Goal: Information Seeking & Learning: Find contact information

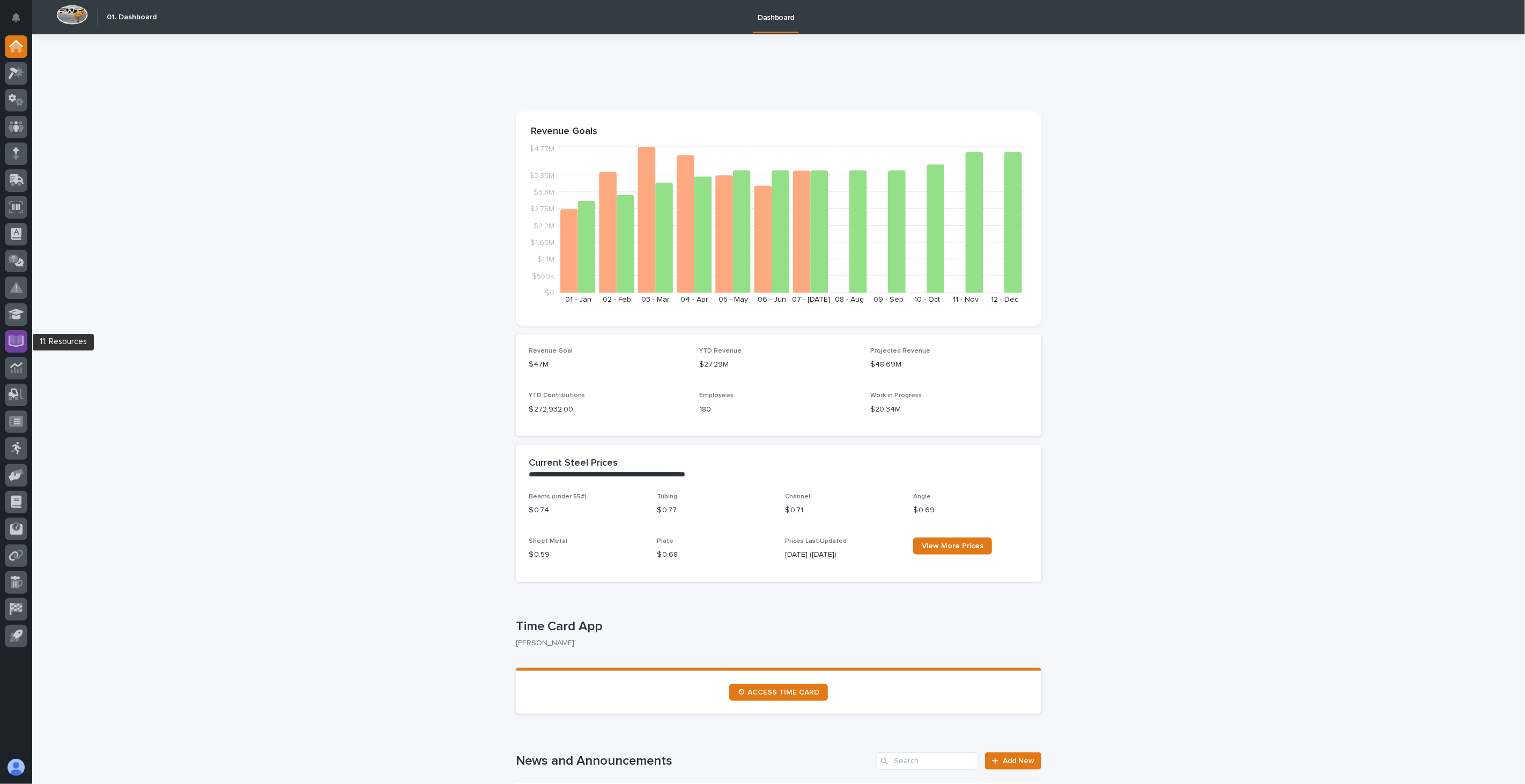
click at [15, 344] on icon at bounding box center [16, 340] width 12 height 10
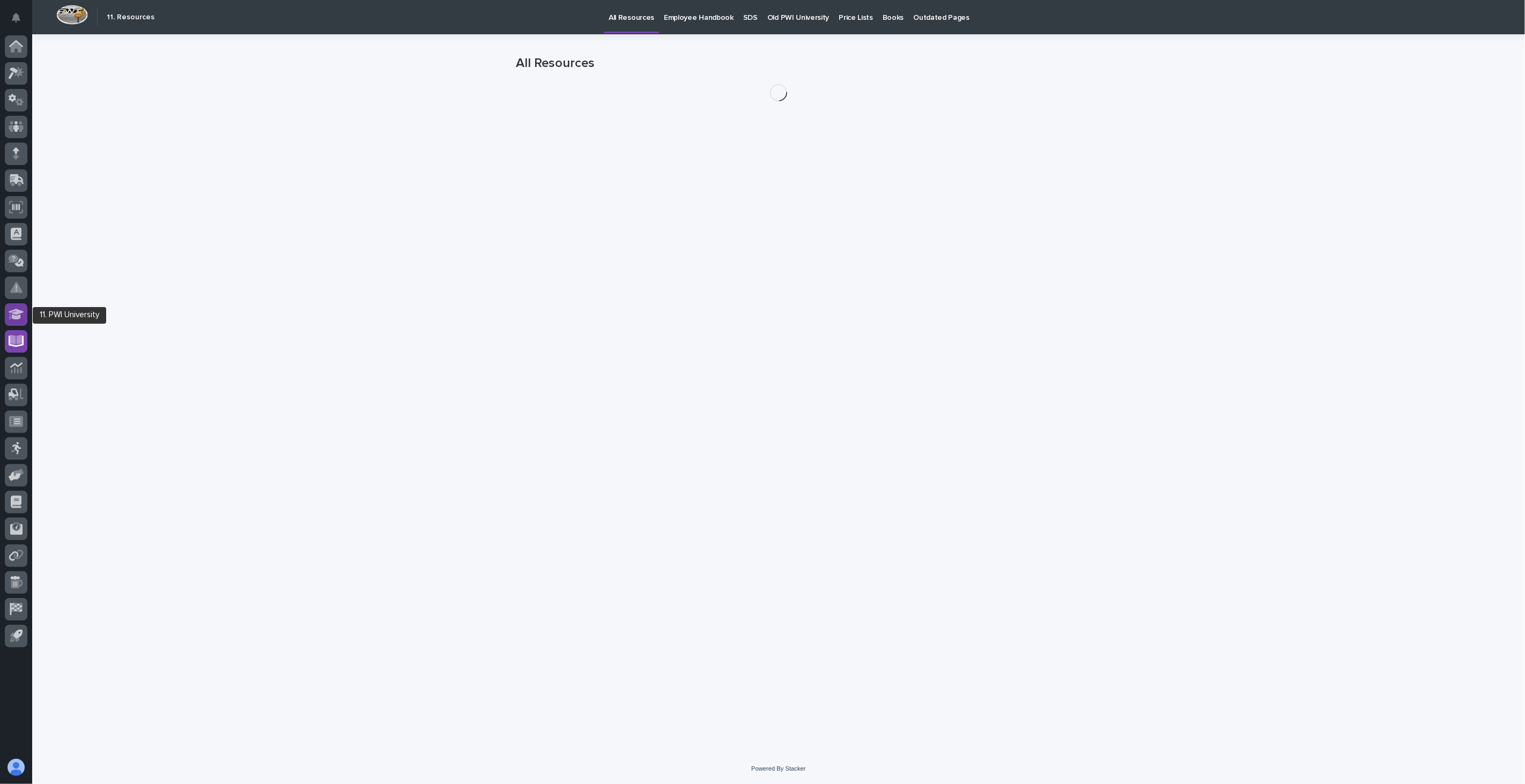
click at [12, 316] on icon at bounding box center [16, 314] width 15 height 11
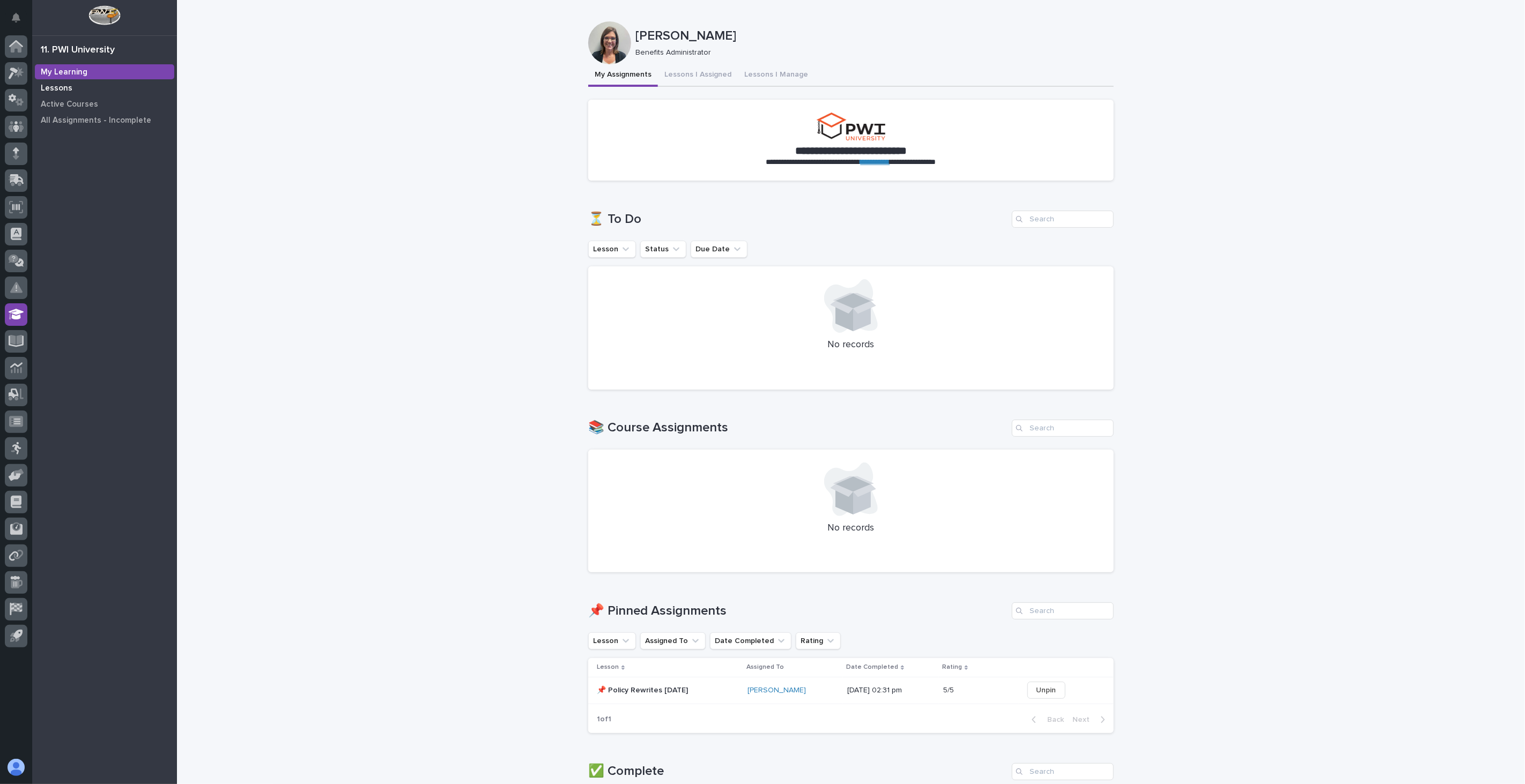
click at [57, 88] on p "Lessons" at bounding box center [56, 88] width 31 height 9
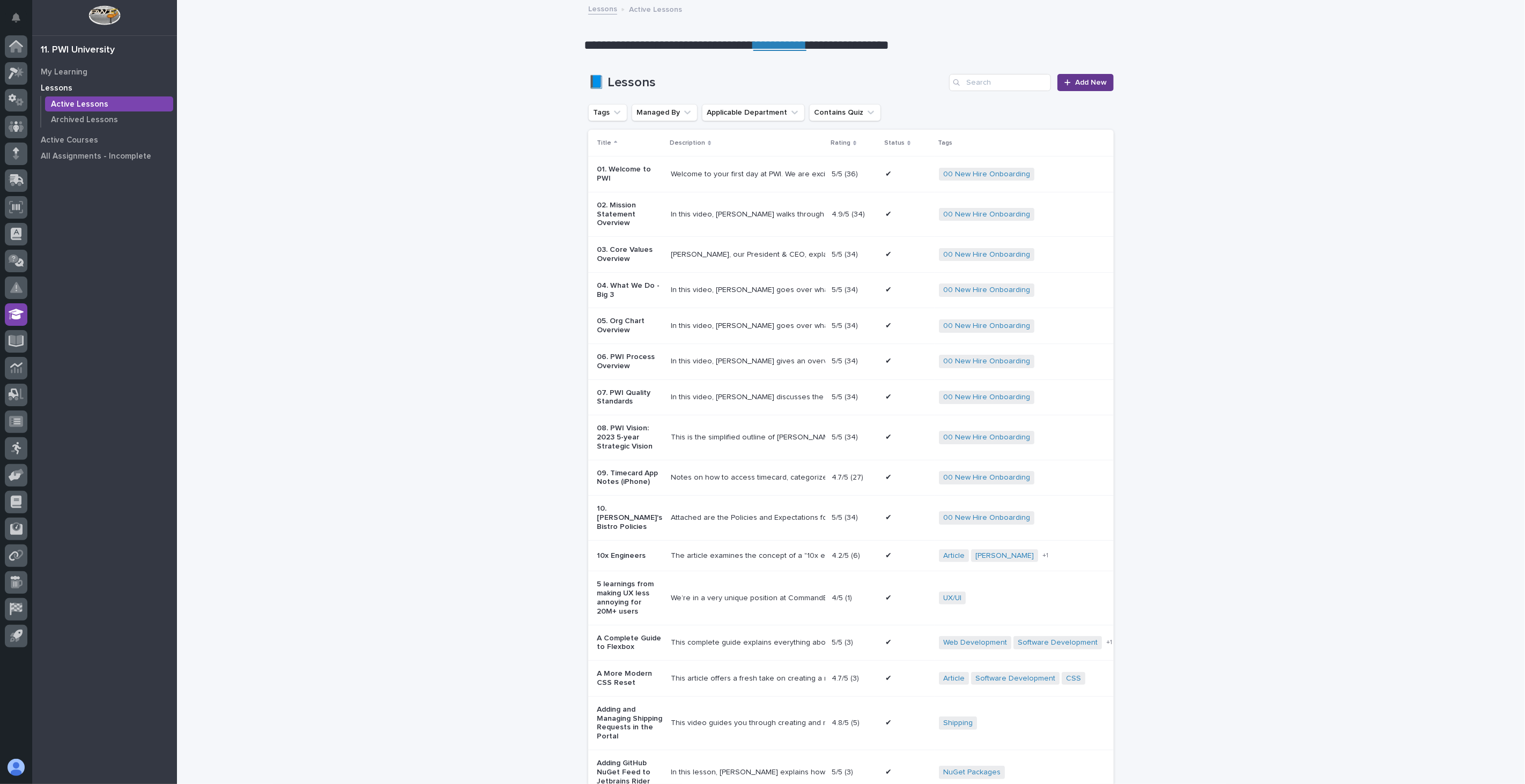
click at [1075, 82] on span "Add New" at bounding box center [1090, 82] width 31 height 8
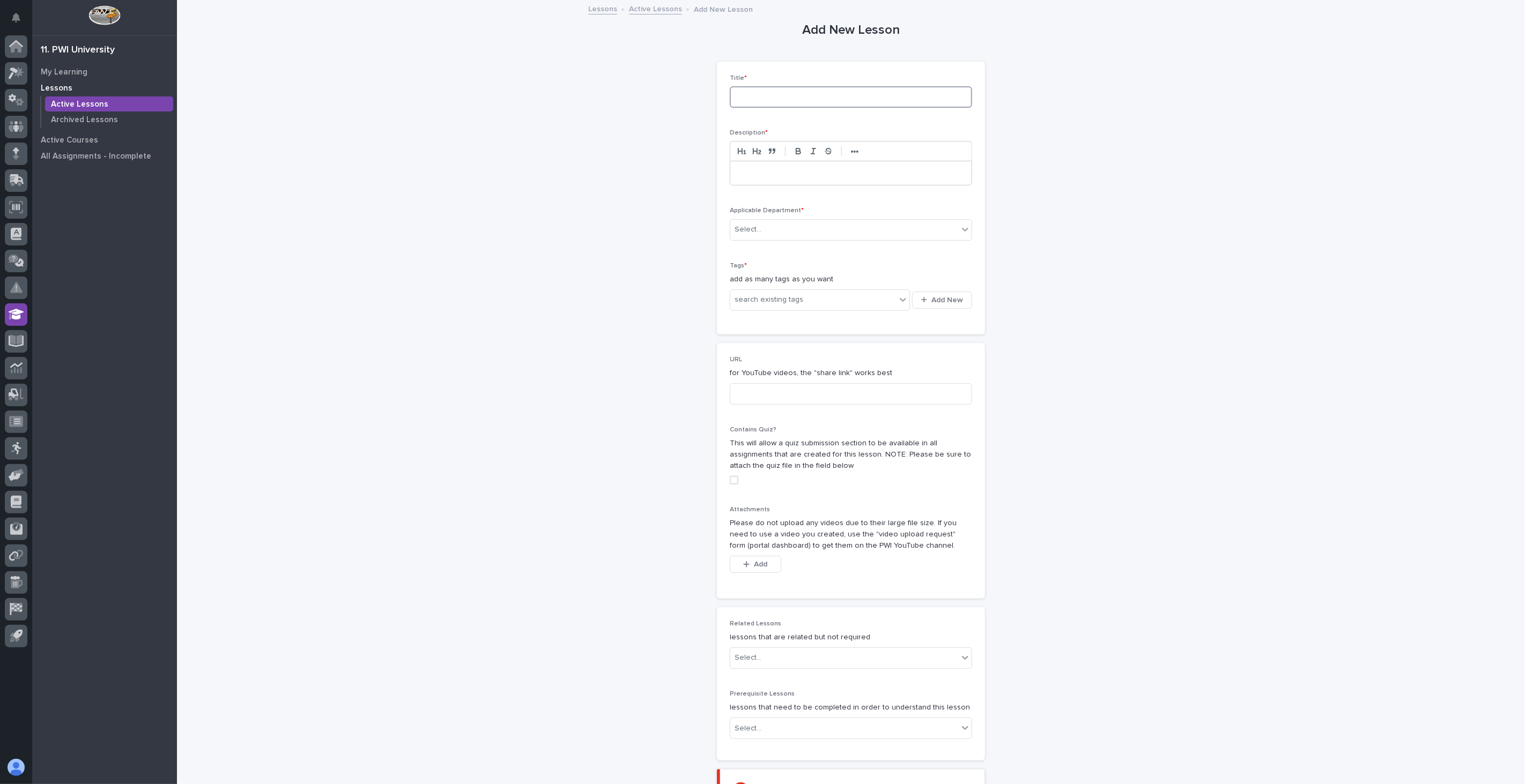
click at [761, 98] on input at bounding box center [851, 97] width 242 height 21
drag, startPoint x: 851, startPoint y: 99, endPoint x: 703, endPoint y: 93, distance: 148.1
click at [703, 93] on div "Add New Lesson Loading... Saving… Loading... Saving… Loading... Saving… Title *…" at bounding box center [851, 430] width 526 height 857
type input "DOT Paper Log Book Instructions"
click at [754, 179] on p at bounding box center [851, 173] width 225 height 11
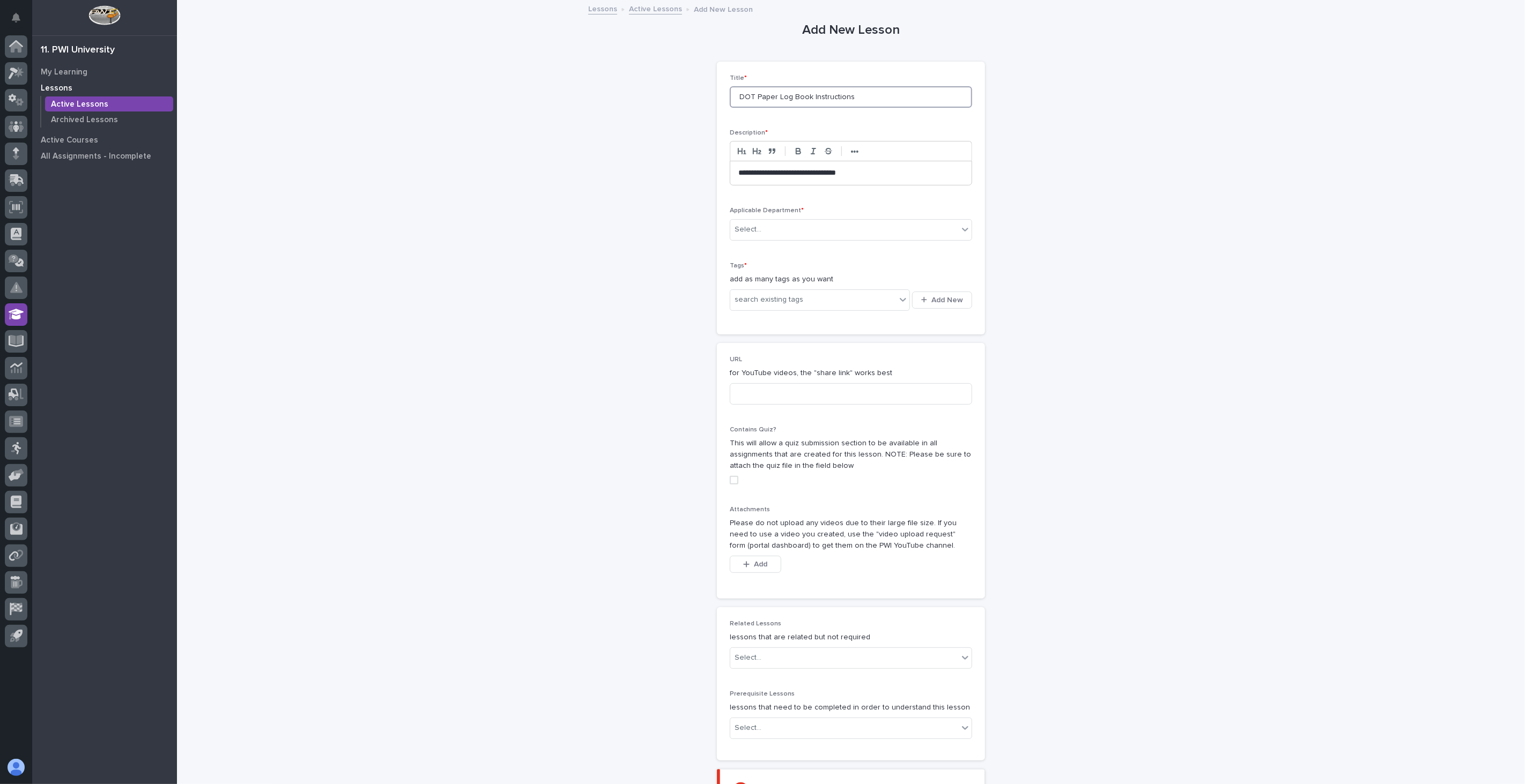
click at [805, 95] on input "DOT Paper Log Book Instructions" at bounding box center [851, 97] width 242 height 21
type input "DOT Paper Log Instructions"
click at [885, 173] on p "**********" at bounding box center [851, 173] width 225 height 11
click at [796, 235] on div "Select..." at bounding box center [844, 230] width 228 height 18
drag, startPoint x: 796, startPoint y: 249, endPoint x: 1061, endPoint y: 259, distance: 265.2
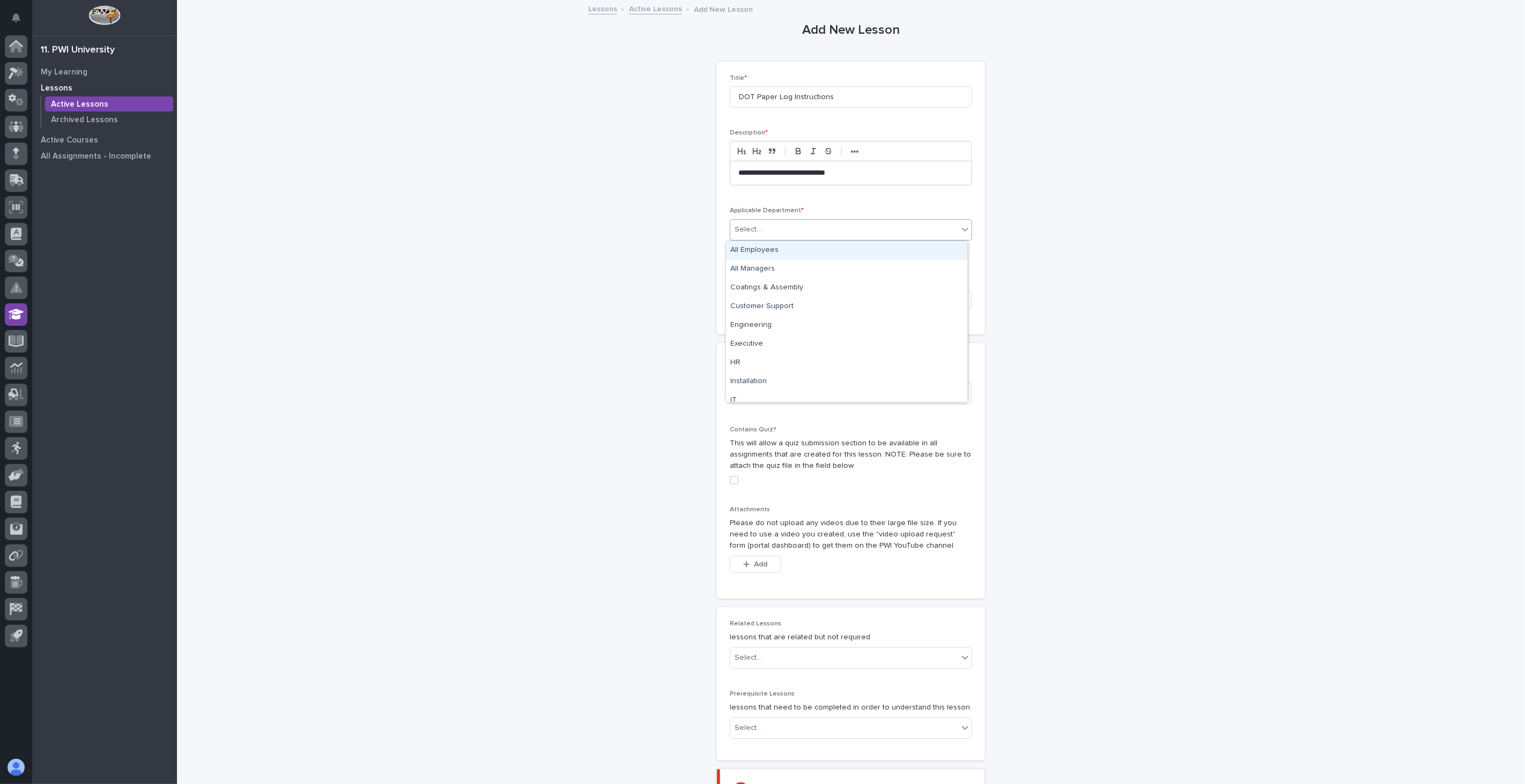
click at [1061, 259] on body "**********" at bounding box center [762, 392] width 1525 height 784
click at [780, 382] on div "Installation" at bounding box center [847, 382] width 242 height 19
click at [899, 230] on div "Installation" at bounding box center [838, 230] width 215 height 19
click at [783, 308] on div "Customer Support" at bounding box center [847, 307] width 242 height 19
click at [900, 230] on div "Customer Support Installation" at bounding box center [838, 230] width 215 height 19
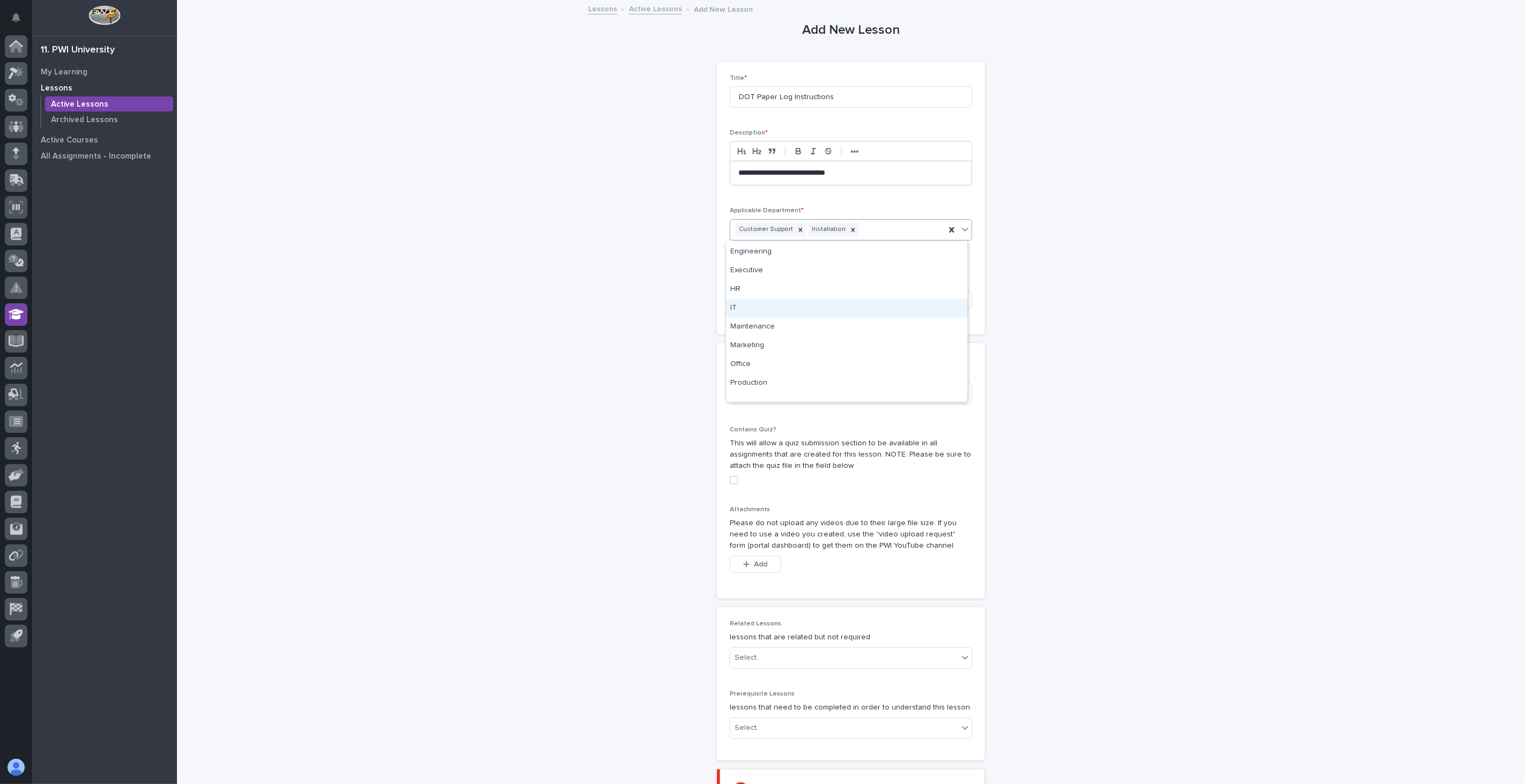
scroll to position [60, 0]
click at [842, 394] on div "Purchasing, Shipping, & Receiving" at bounding box center [847, 398] width 242 height 19
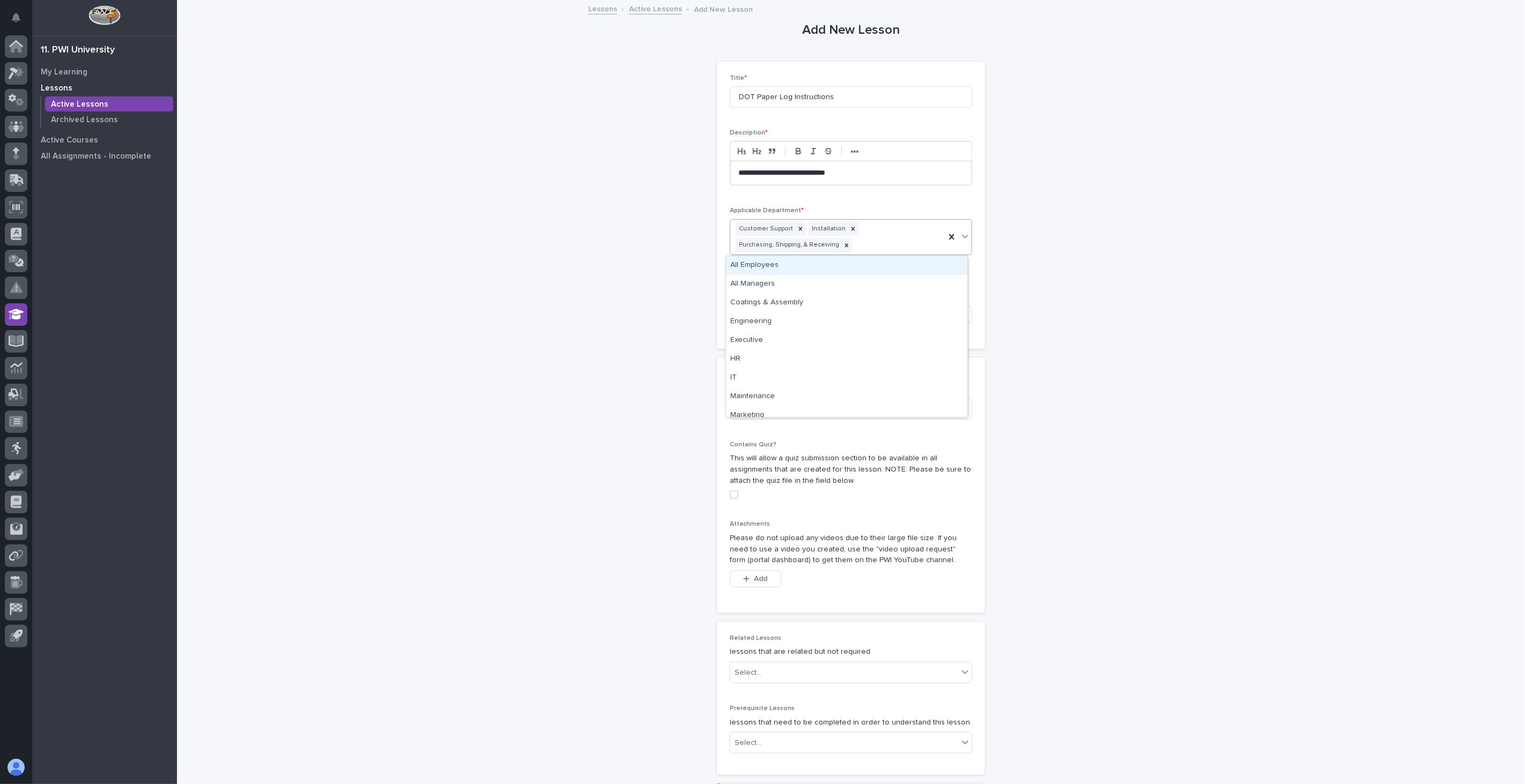
click at [902, 234] on div "Customer Support Installation Purchasing, Shipping, & Receiving" at bounding box center [838, 237] width 215 height 36
click at [810, 312] on div "Maintenance" at bounding box center [847, 314] width 242 height 19
click at [902, 248] on div "Customer Support Installation Maintenance Purchasing, Shipping, & Receiving" at bounding box center [838, 237] width 215 height 36
click at [1056, 325] on div "**********" at bounding box center [851, 437] width 526 height 872
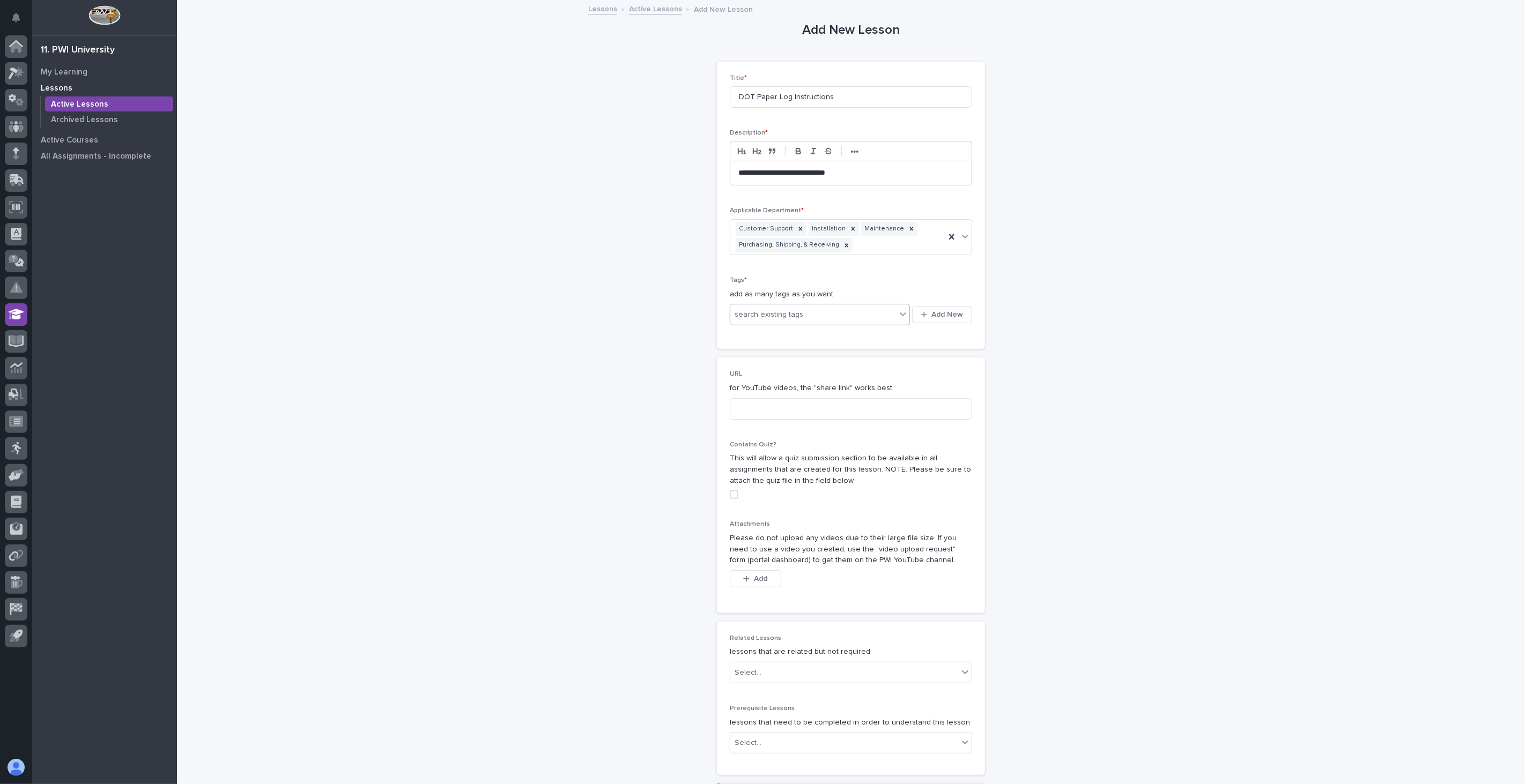
click at [829, 320] on div "search existing tags" at bounding box center [813, 315] width 166 height 18
click at [752, 425] on div "Shipping" at bounding box center [815, 428] width 179 height 19
click at [856, 313] on div "Shipping" at bounding box center [807, 315] width 153 height 19
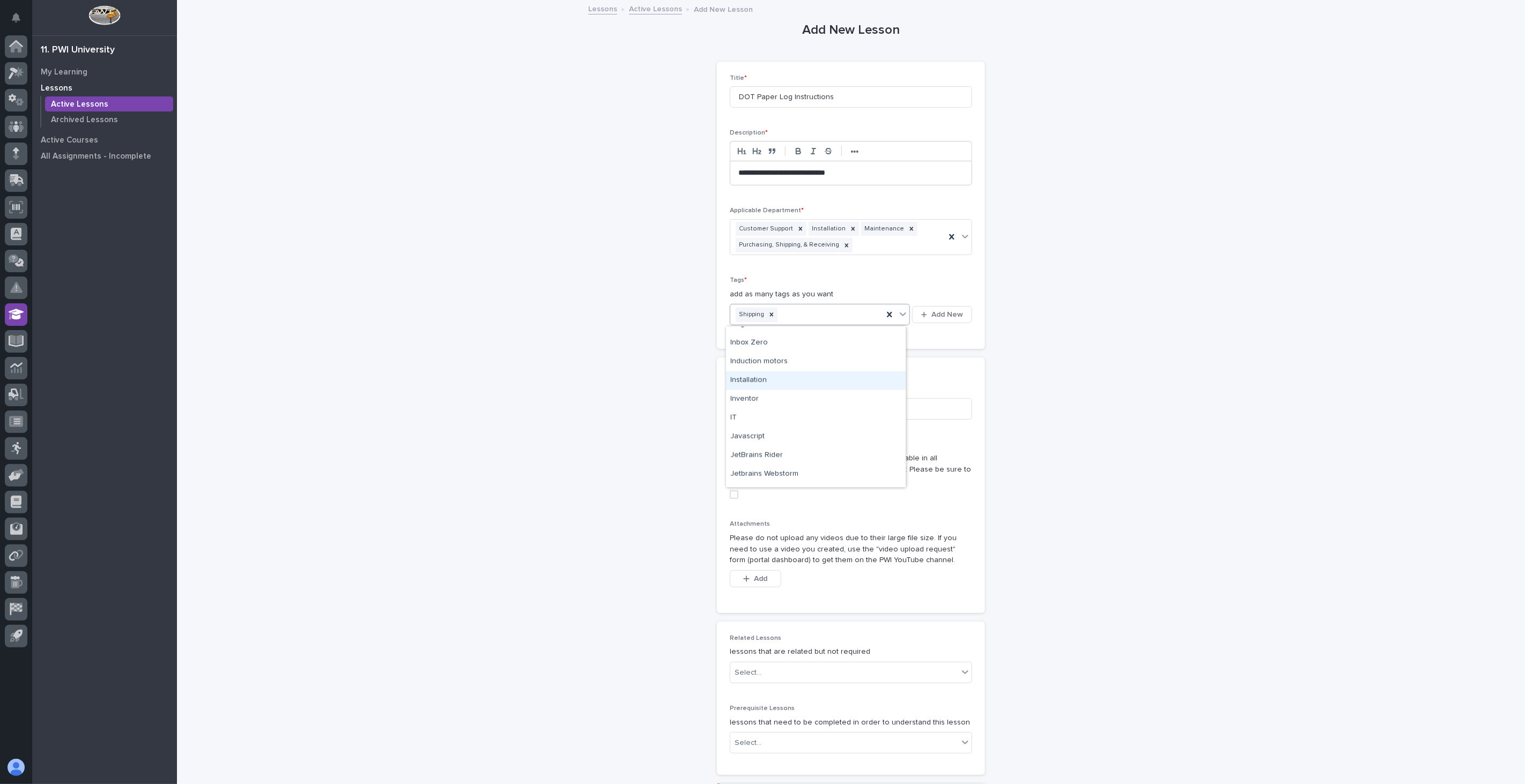
click at [776, 379] on div "Installation" at bounding box center [815, 381] width 179 height 19
click at [860, 315] on div "Installation Shipping" at bounding box center [807, 315] width 153 height 19
click at [854, 322] on div "Installation Shipping" at bounding box center [807, 315] width 153 height 19
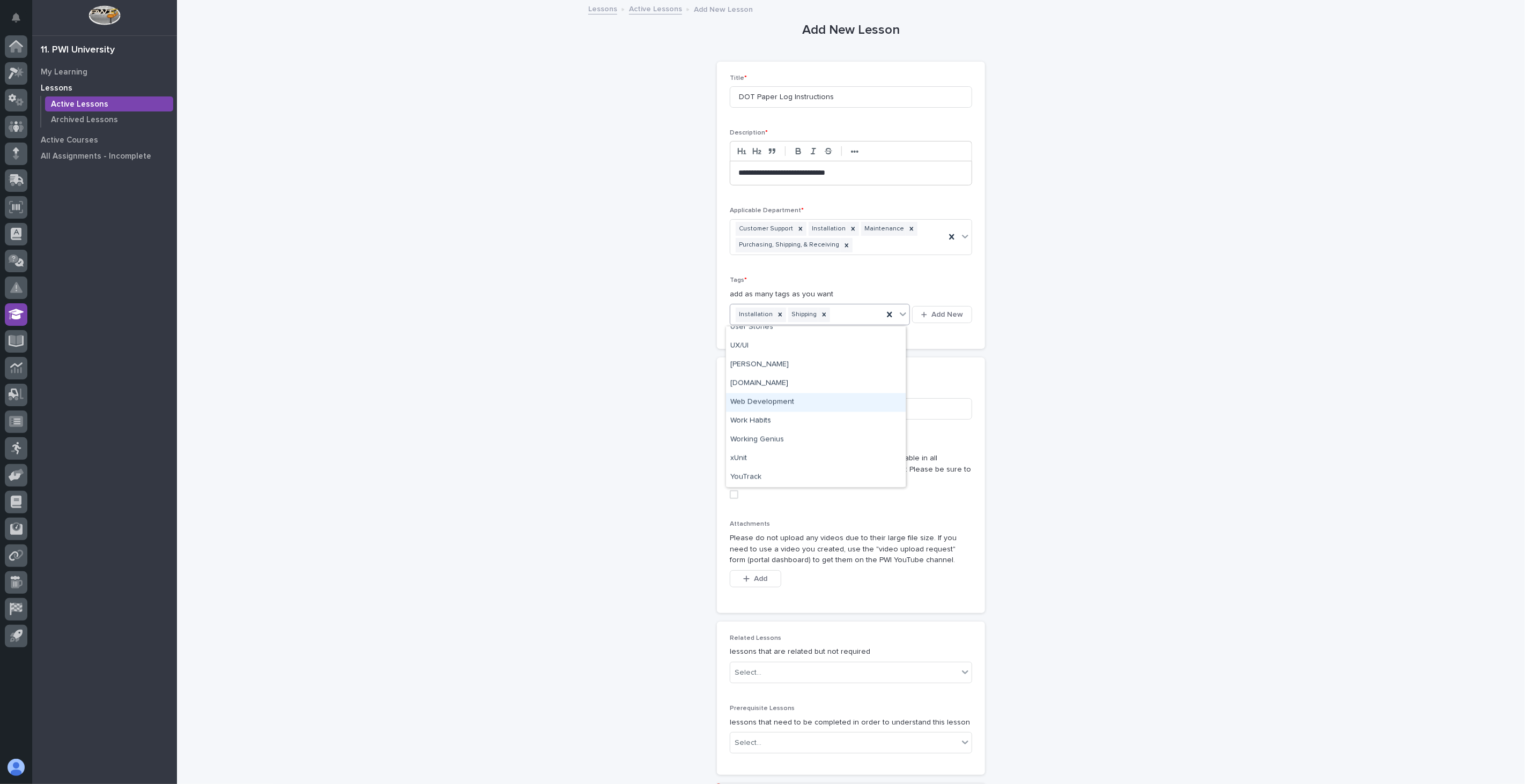
click at [1122, 370] on div "**********" at bounding box center [851, 464] width 1348 height 925
click at [768, 411] on input at bounding box center [851, 409] width 242 height 21
paste input "YouTube Video - How to Complete Paper Logs"
drag, startPoint x: 913, startPoint y: 406, endPoint x: 652, endPoint y: 404, distance: 261.0
click at [652, 404] on div "**********" at bounding box center [851, 401] width 526 height 800
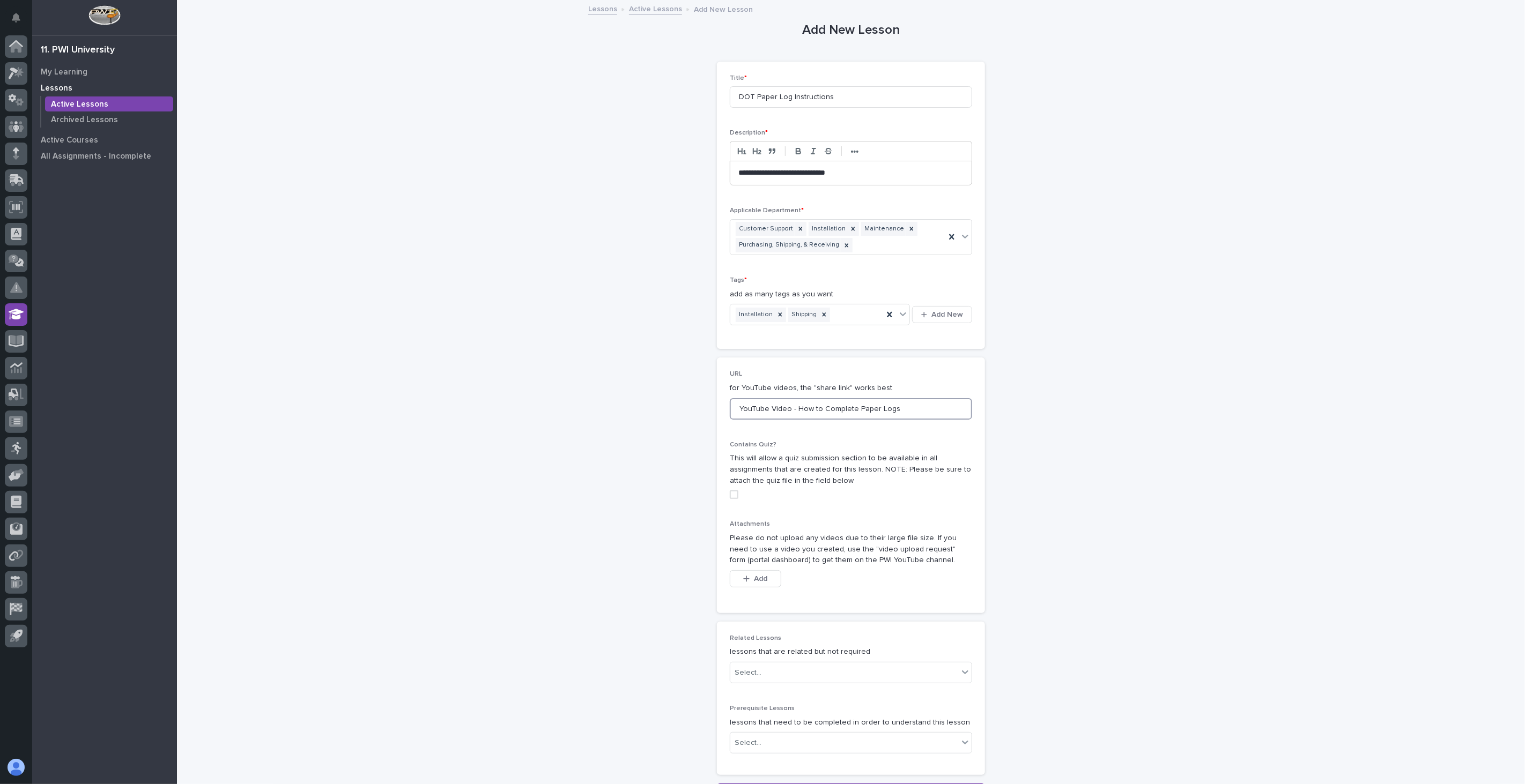
paste input "https://www.google.com/search?q=jj+keller+how+to+complete+a+paper+log&sca_esv=b…"
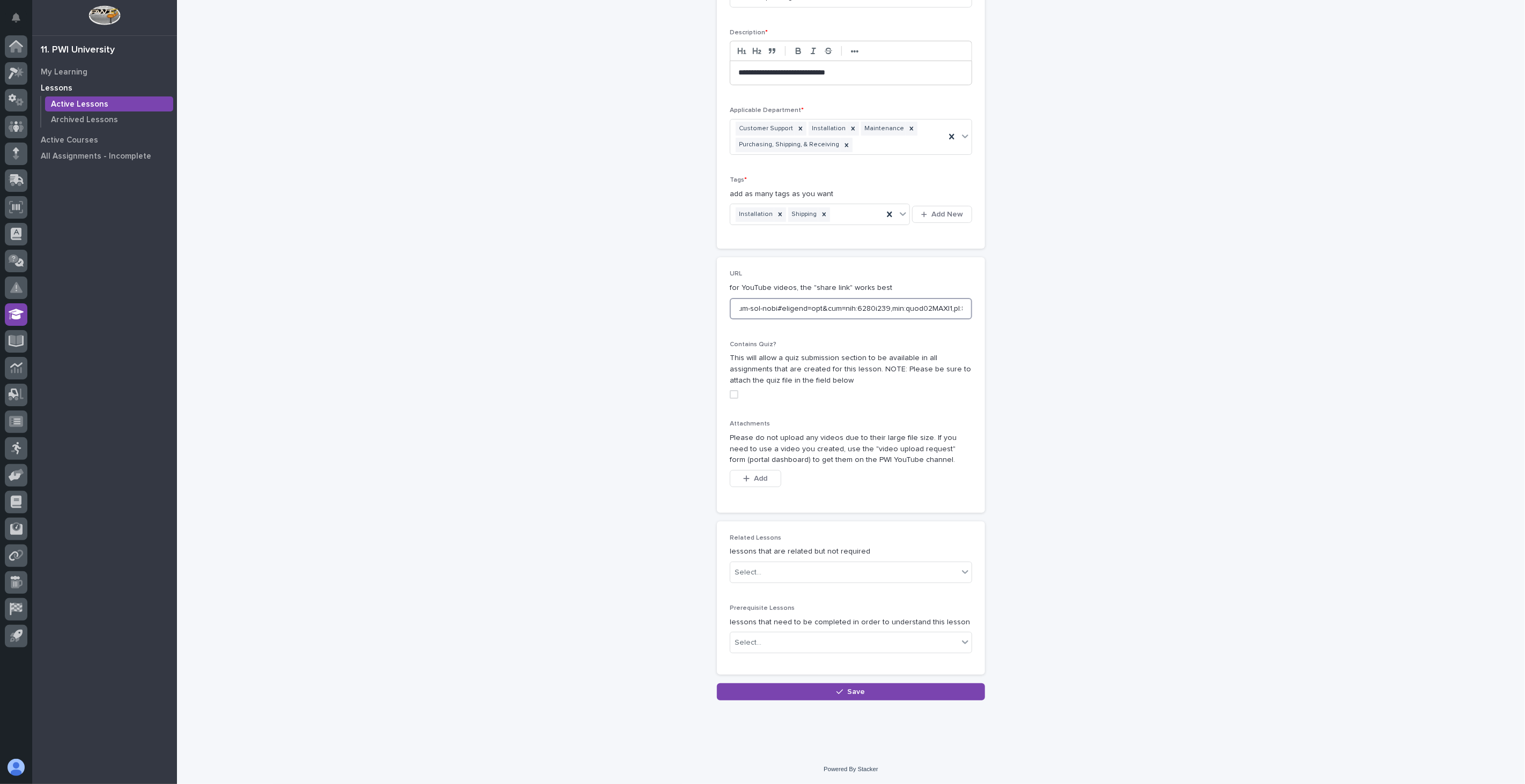
scroll to position [101, 0]
type input "https://www.google.com/search?q=jj+keller+how+to+complete+a+paper+log&sca_esv=b…"
click at [810, 572] on div "Select..." at bounding box center [844, 572] width 228 height 18
type input "****"
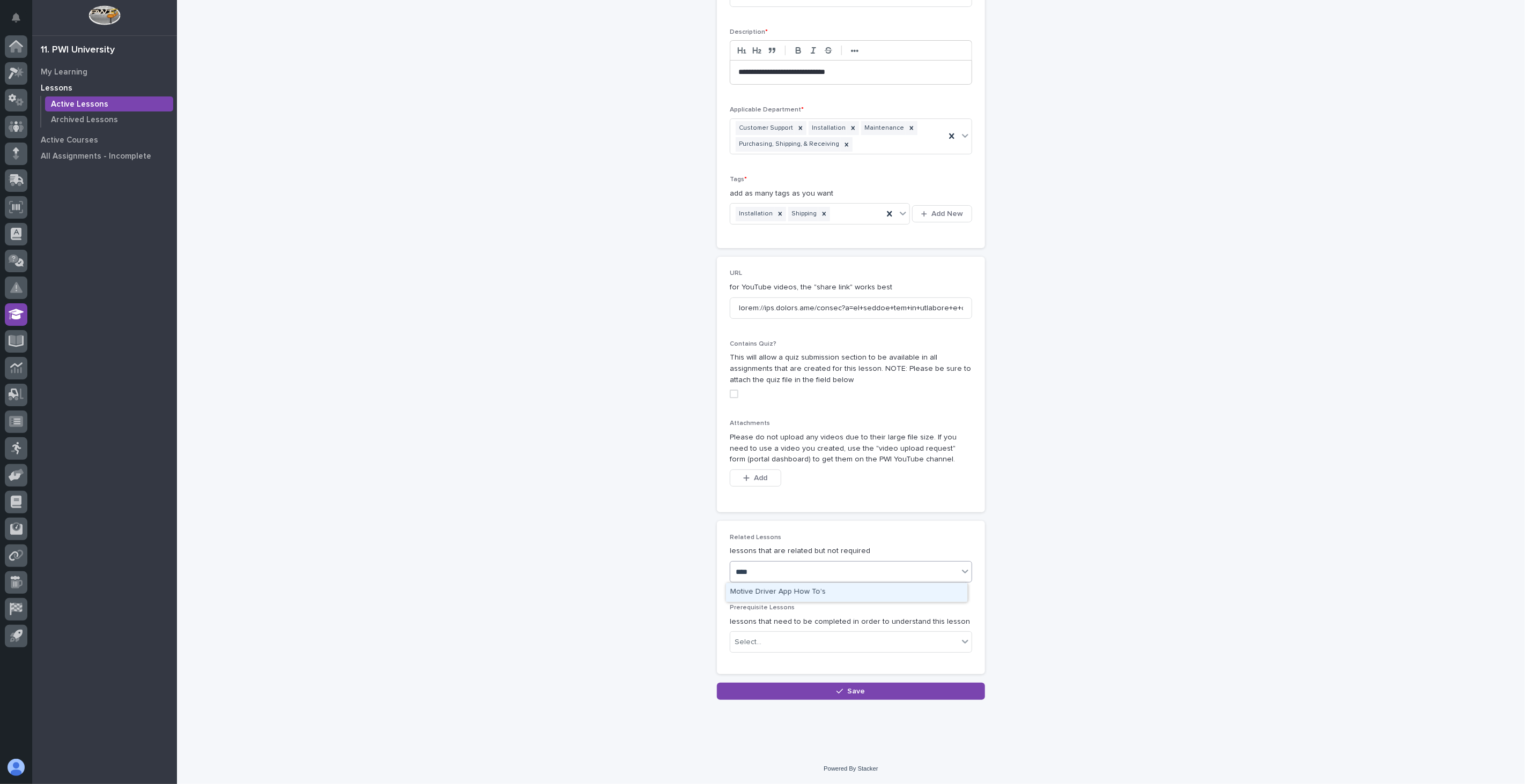
click at [782, 594] on div "Motive Driver App How To's" at bounding box center [847, 592] width 242 height 19
click at [756, 475] on span "Add" at bounding box center [761, 478] width 14 height 8
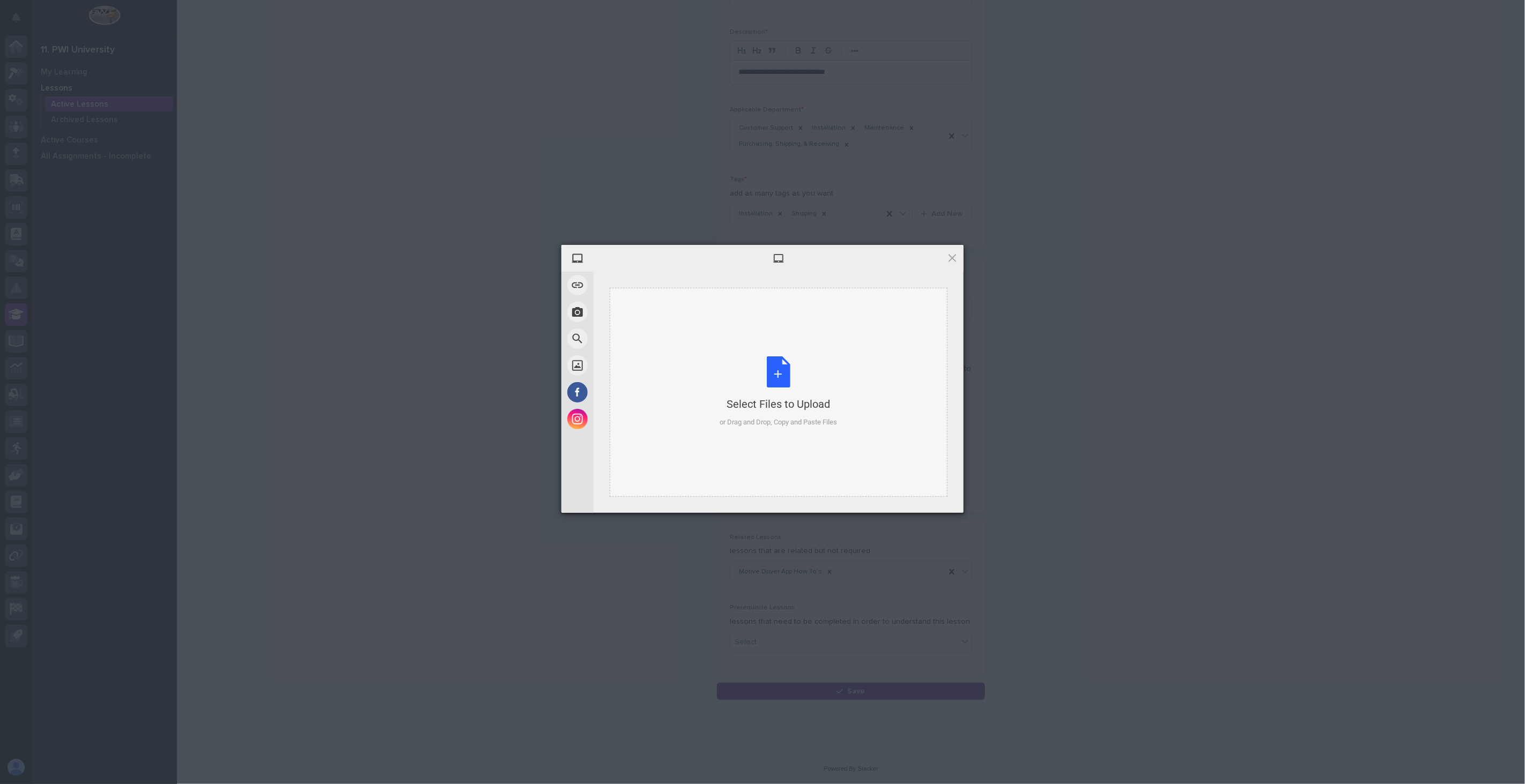
click at [818, 384] on div "Select Files to Upload or Drag and Drop, Copy and Paste Files" at bounding box center [778, 392] width 117 height 71
click at [931, 500] on span "Upload 1" at bounding box center [931, 499] width 21 height 8
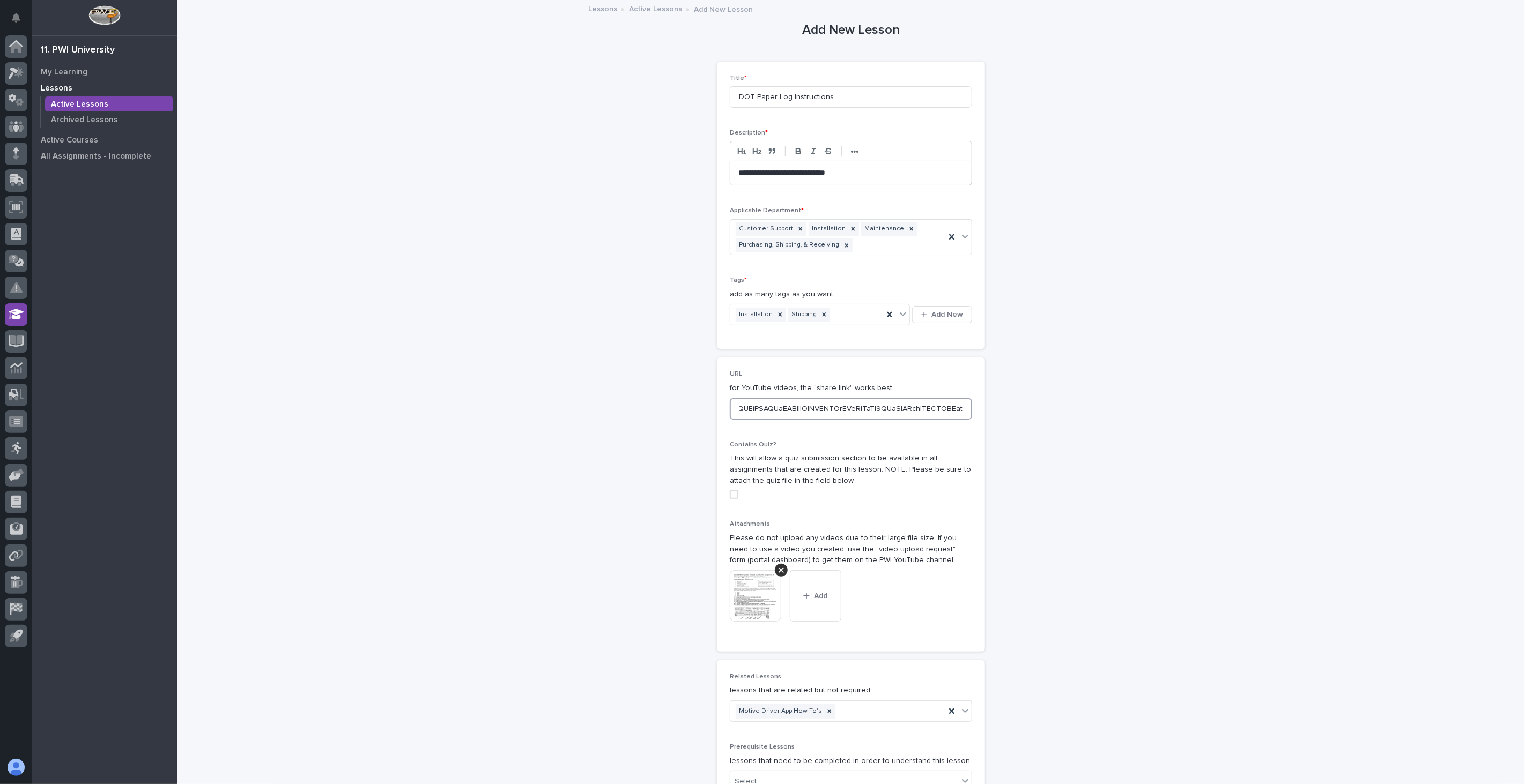
scroll to position [0, 4176]
drag, startPoint x: 731, startPoint y: 410, endPoint x: 1226, endPoint y: 400, distance: 495.1
click at [1226, 400] on div "**********" at bounding box center [851, 447] width 1348 height 892
paste input "youtube.com/watch?v=whxe41XYXS8"
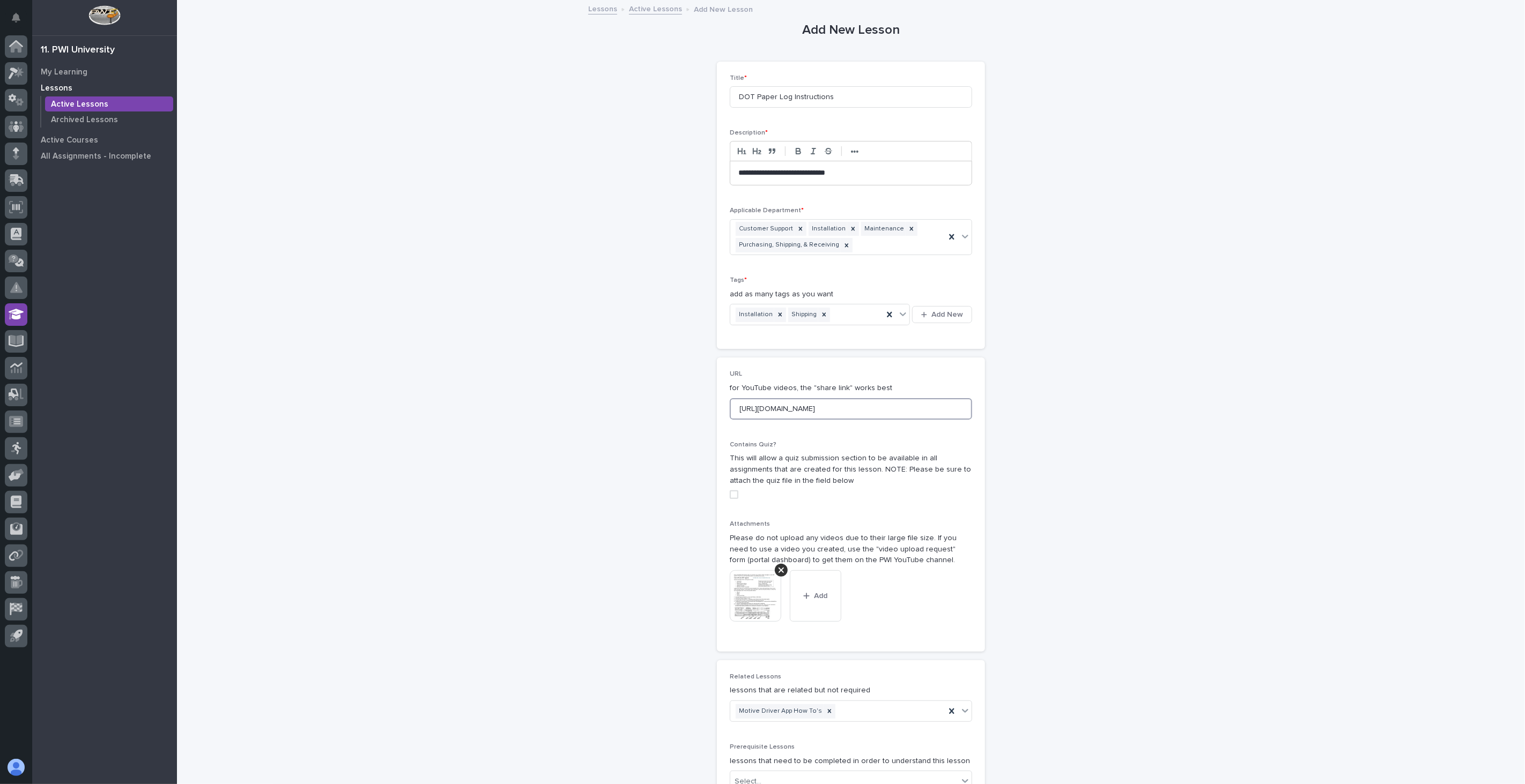
type input "https://www.youtube.com/watch?v=whxe41XYXS8"
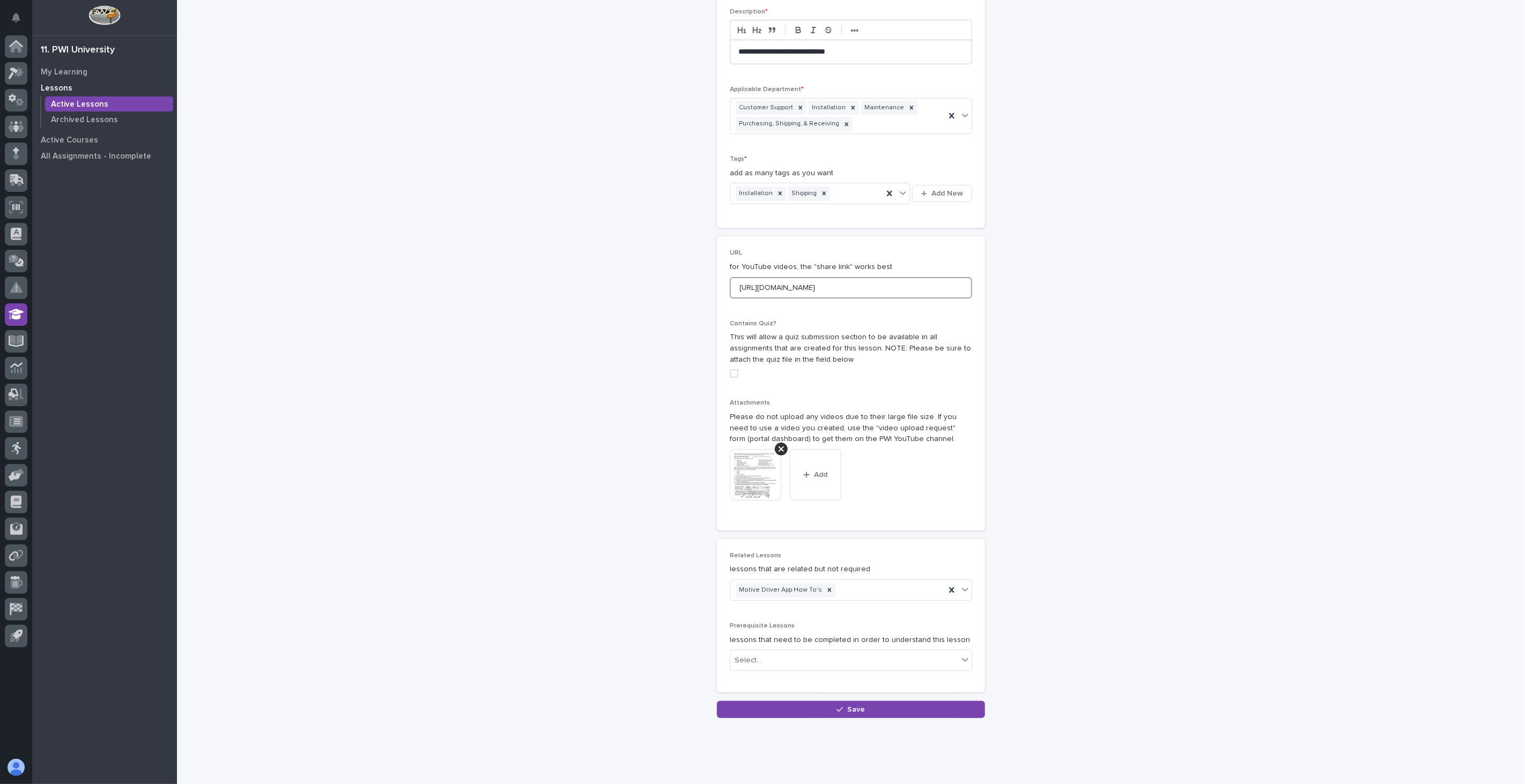
scroll to position [140, 0]
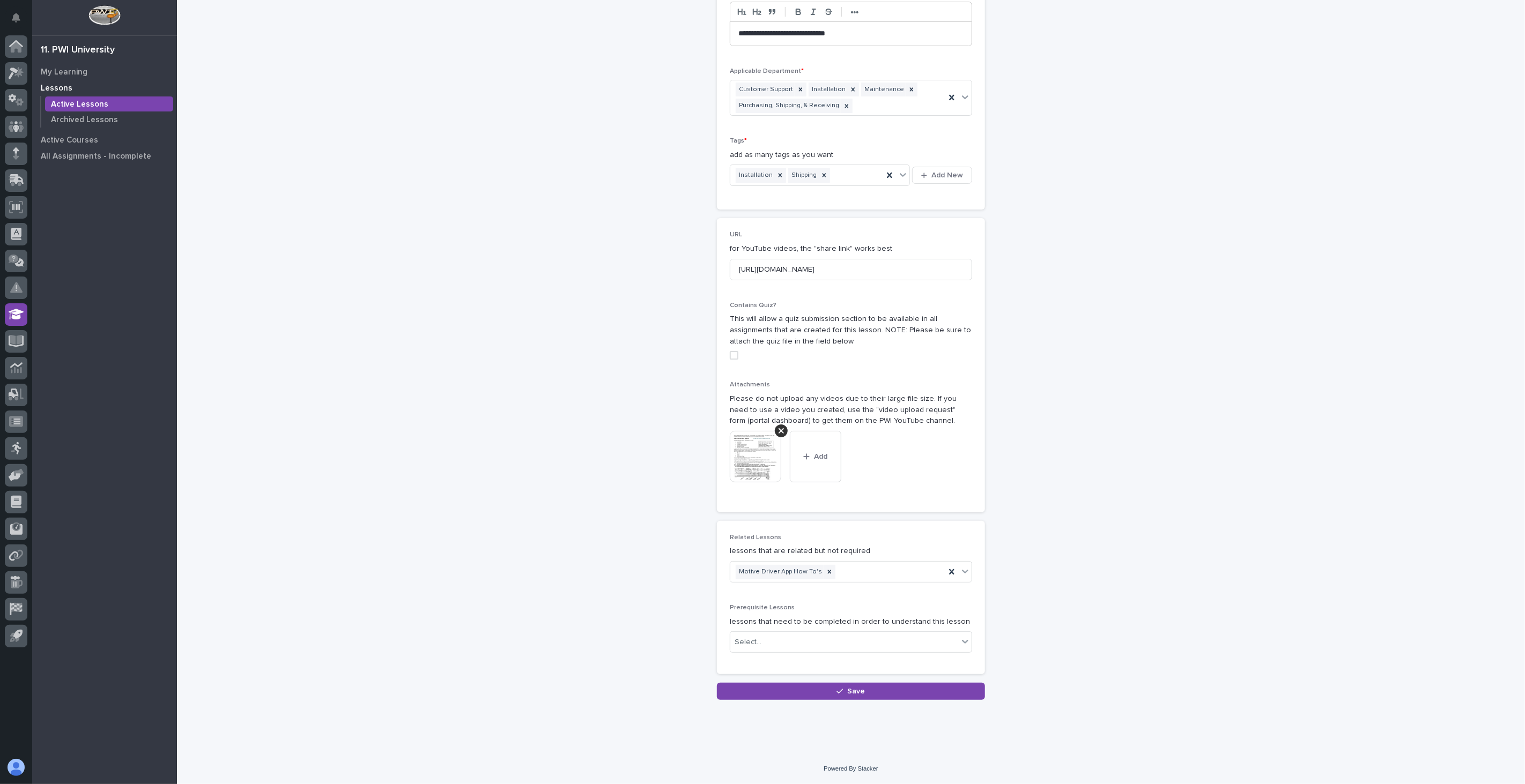
click at [919, 34] on p "**********" at bounding box center [851, 34] width 225 height 11
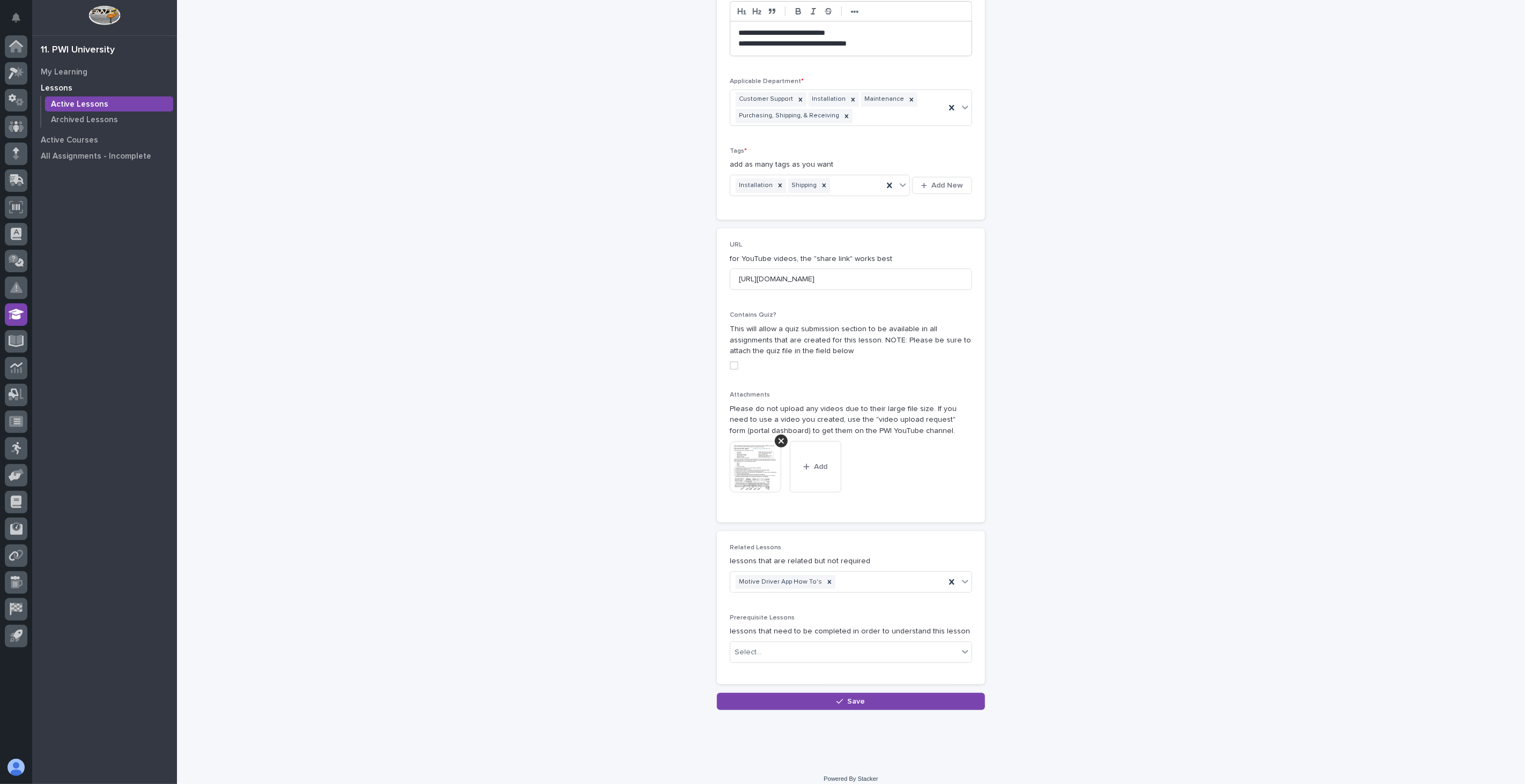
click at [879, 43] on p "**********" at bounding box center [851, 44] width 225 height 11
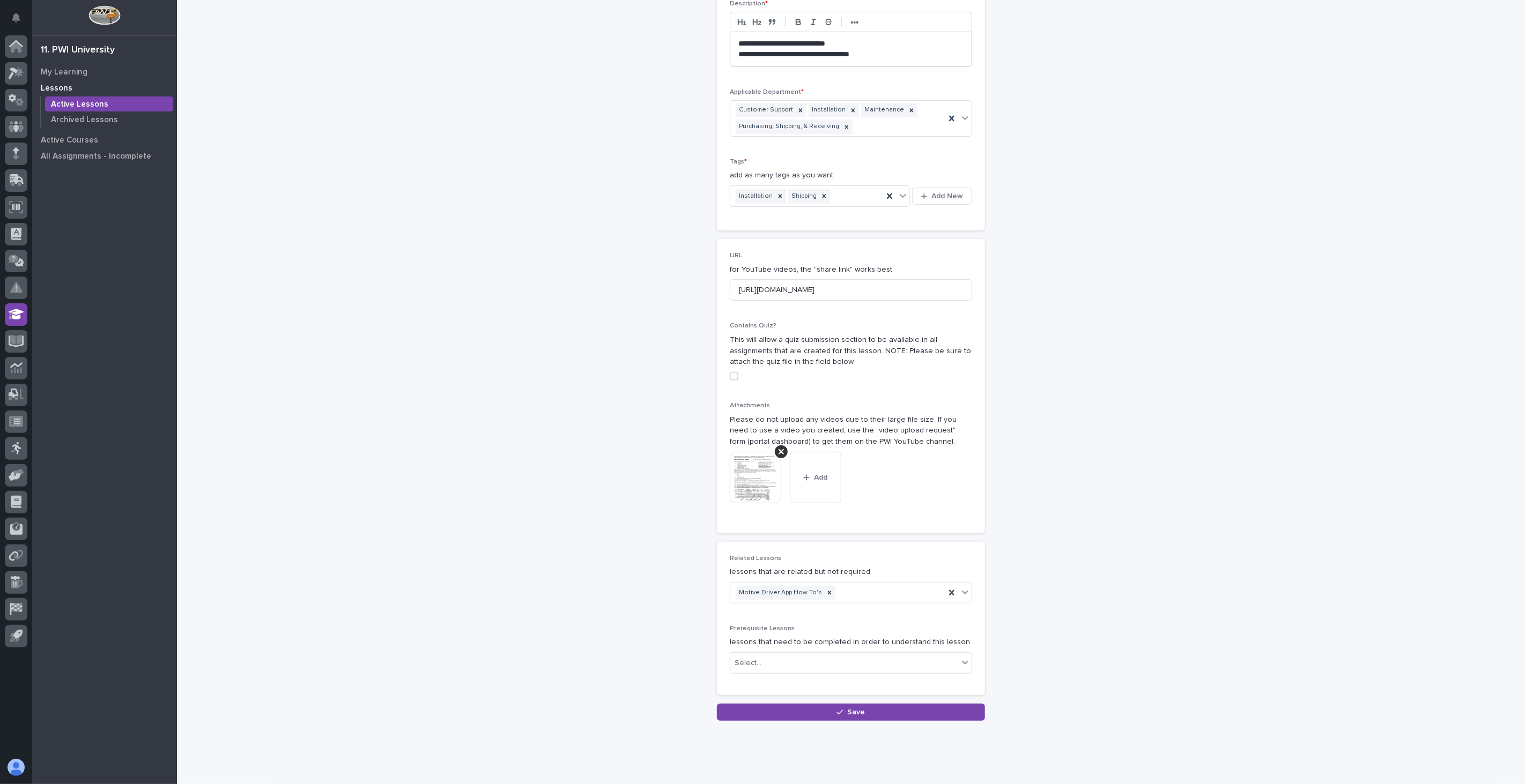
scroll to position [0, 0]
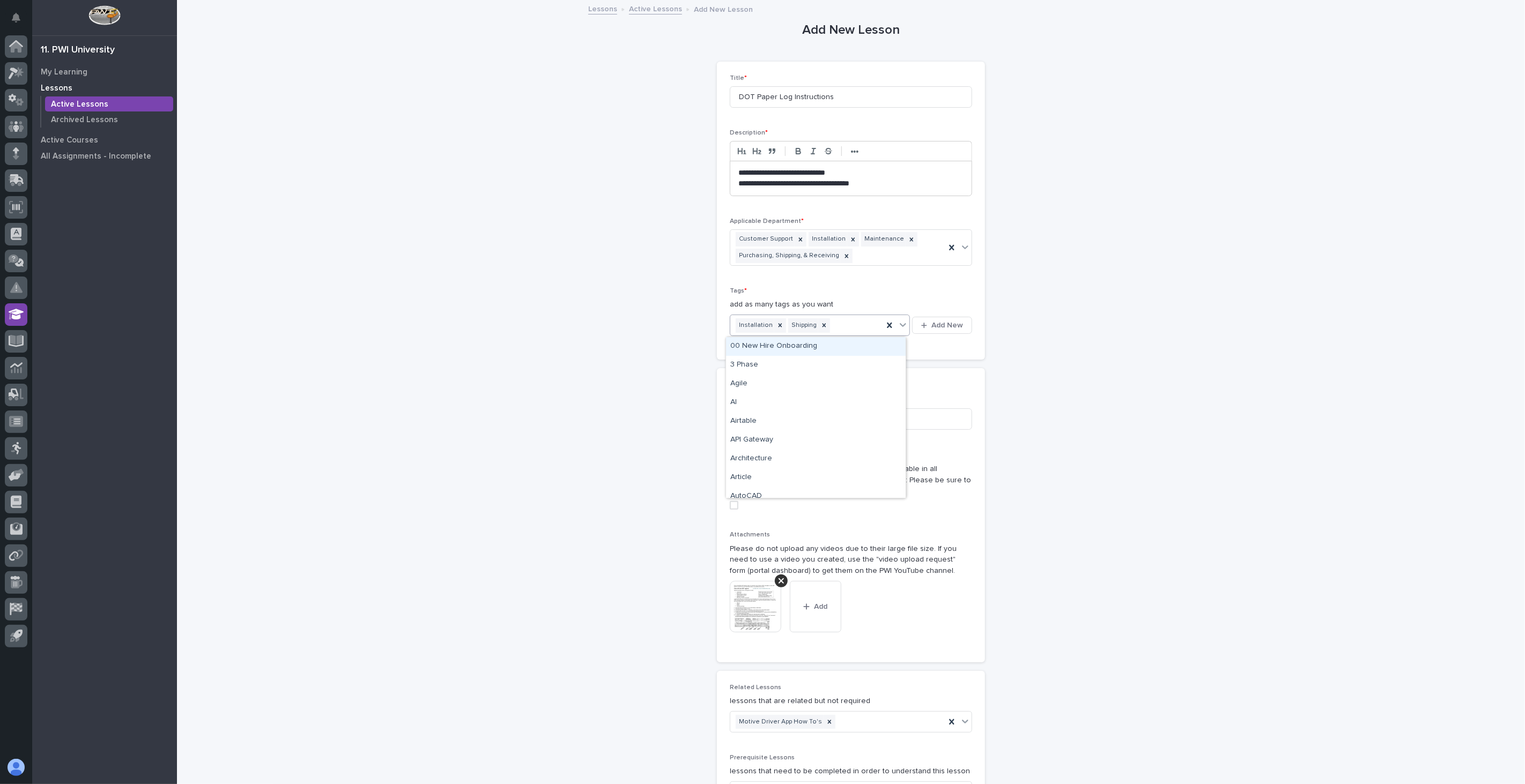
click at [850, 327] on div "Installation Shipping" at bounding box center [807, 325] width 153 height 19
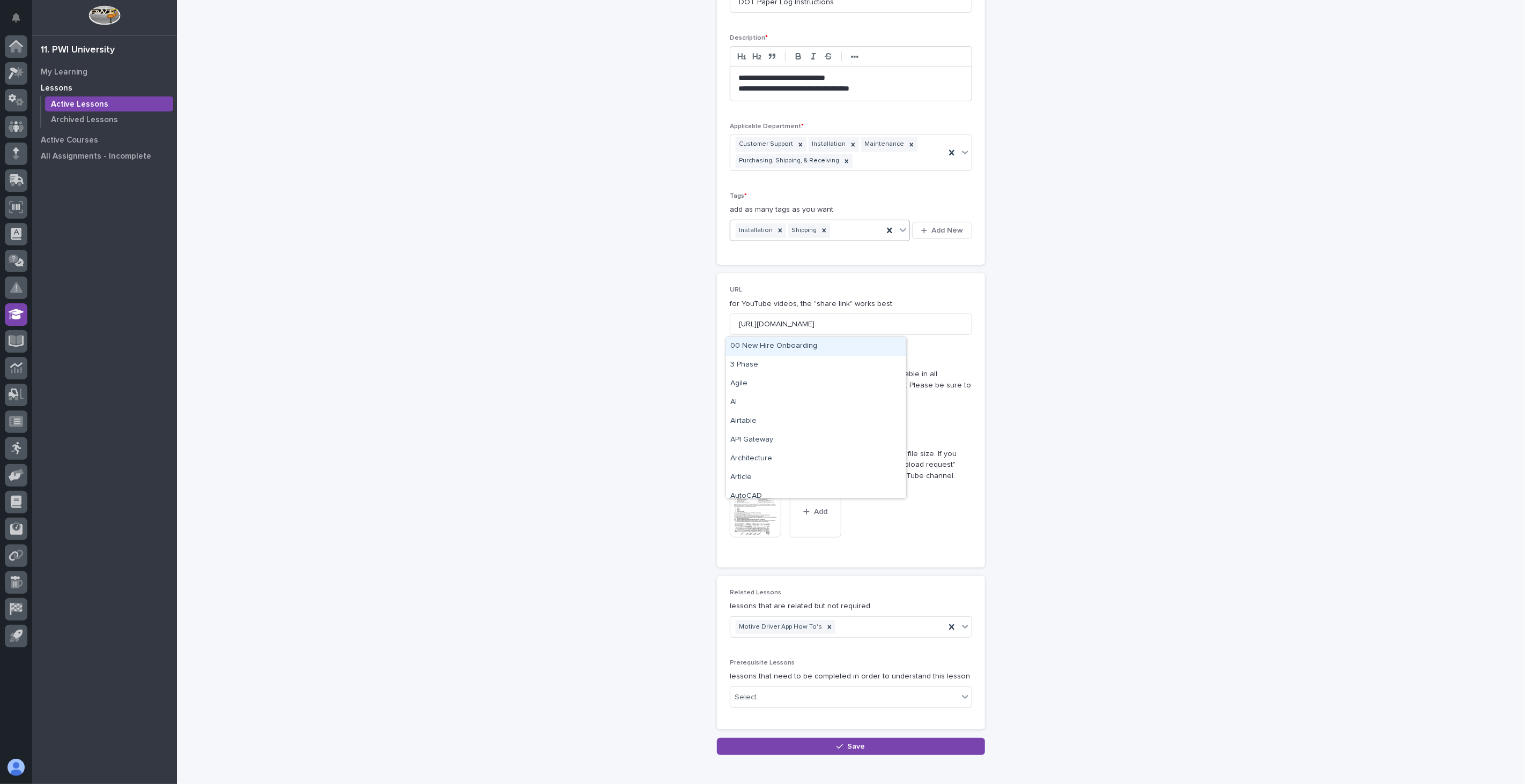
scroll to position [150, 0]
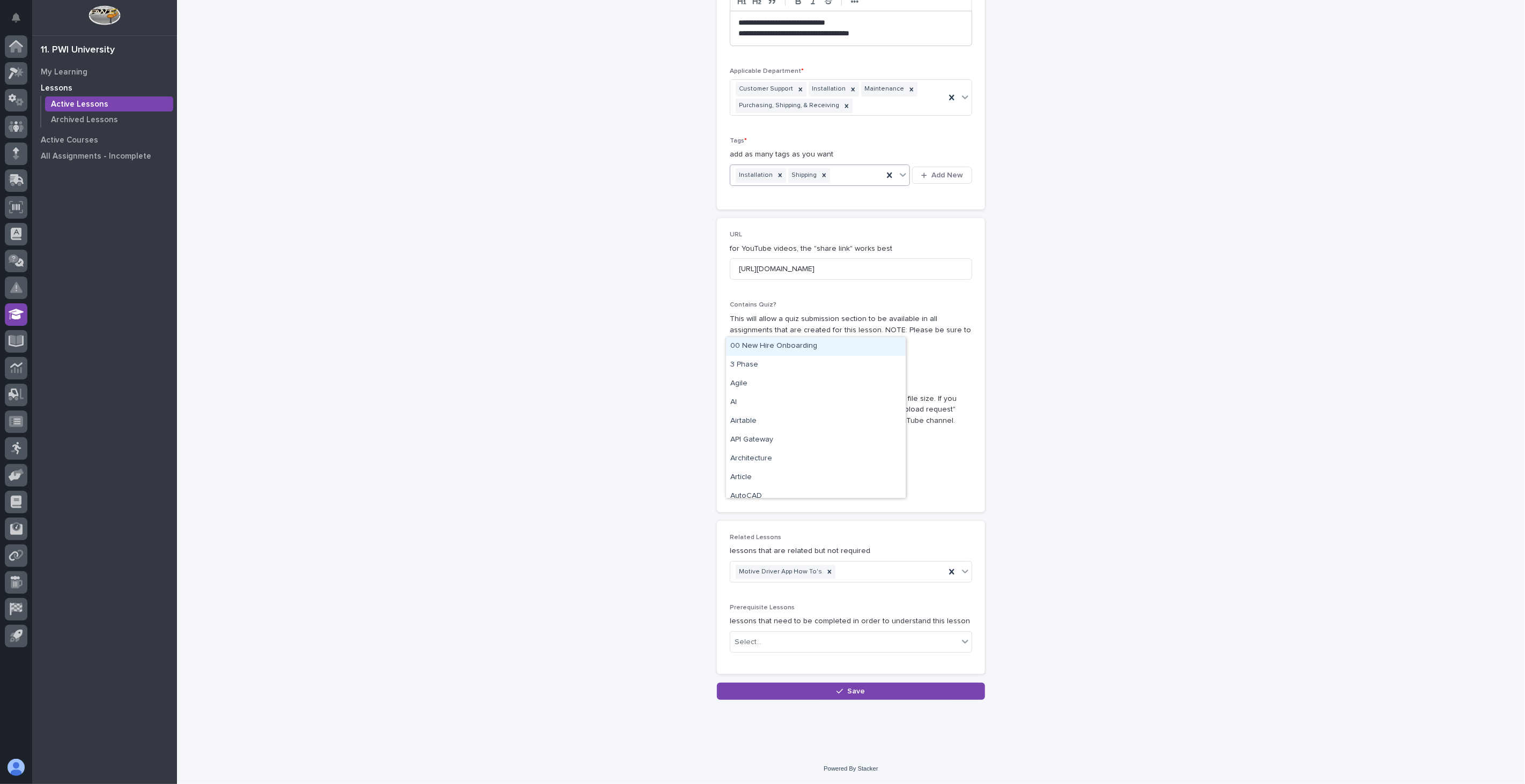
click at [1133, 408] on div "**********" at bounding box center [851, 302] width 1348 height 902
click at [754, 453] on img at bounding box center [755, 456] width 52 height 51
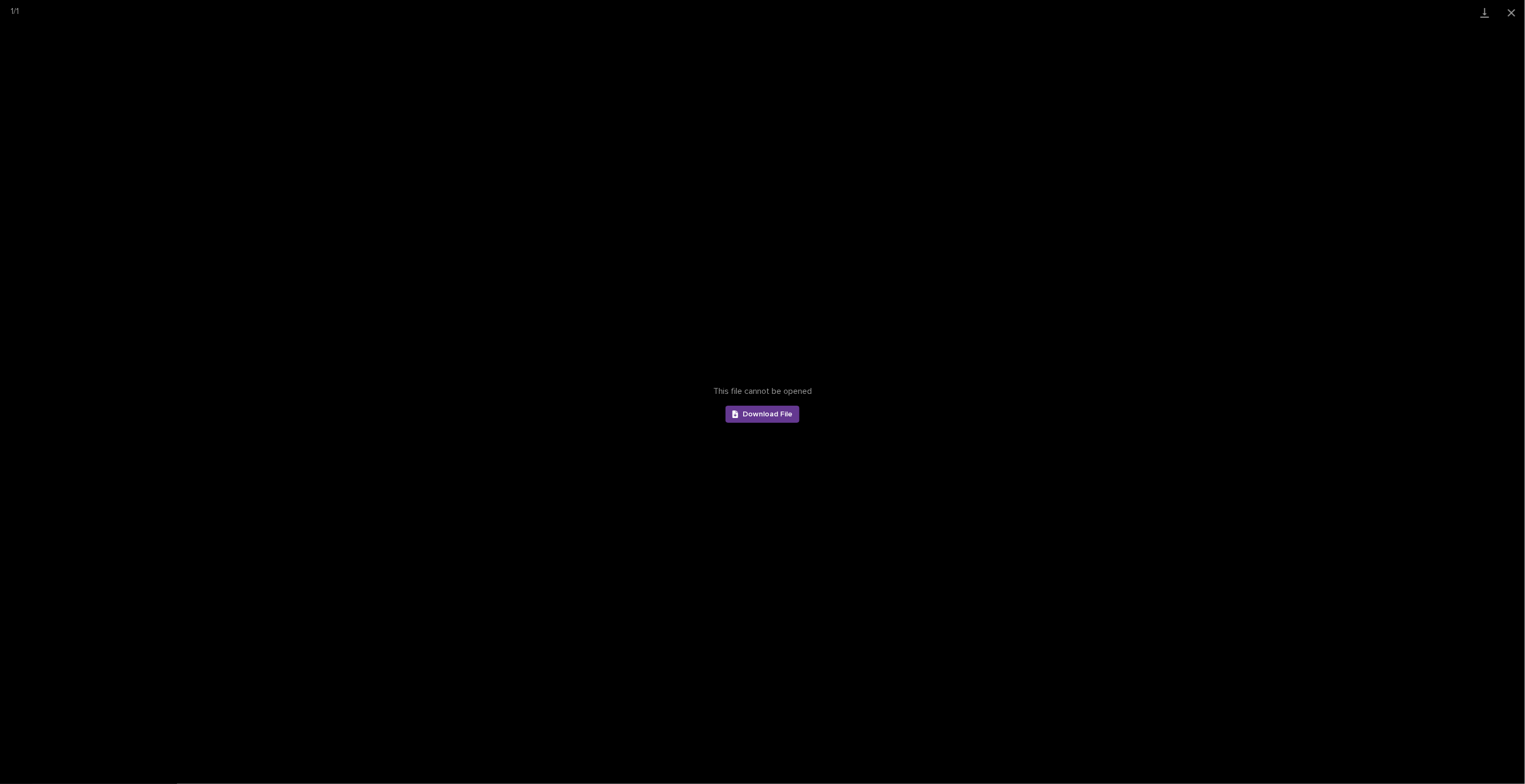
click at [759, 414] on span "Download File" at bounding box center [767, 414] width 50 height 8
click at [1510, 12] on button "Close gallery" at bounding box center [1511, 12] width 27 height 25
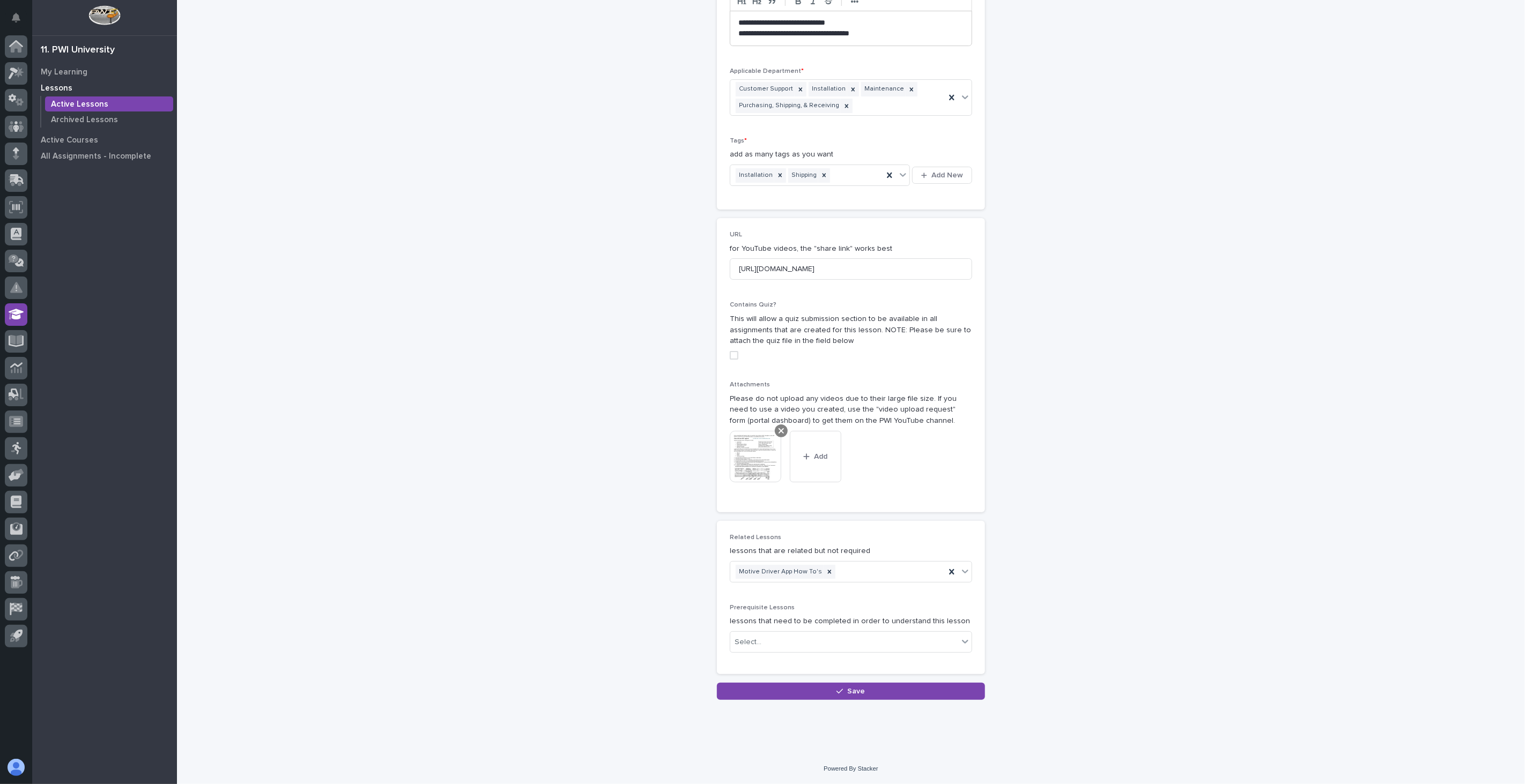
click at [778, 429] on icon at bounding box center [781, 431] width 5 height 8
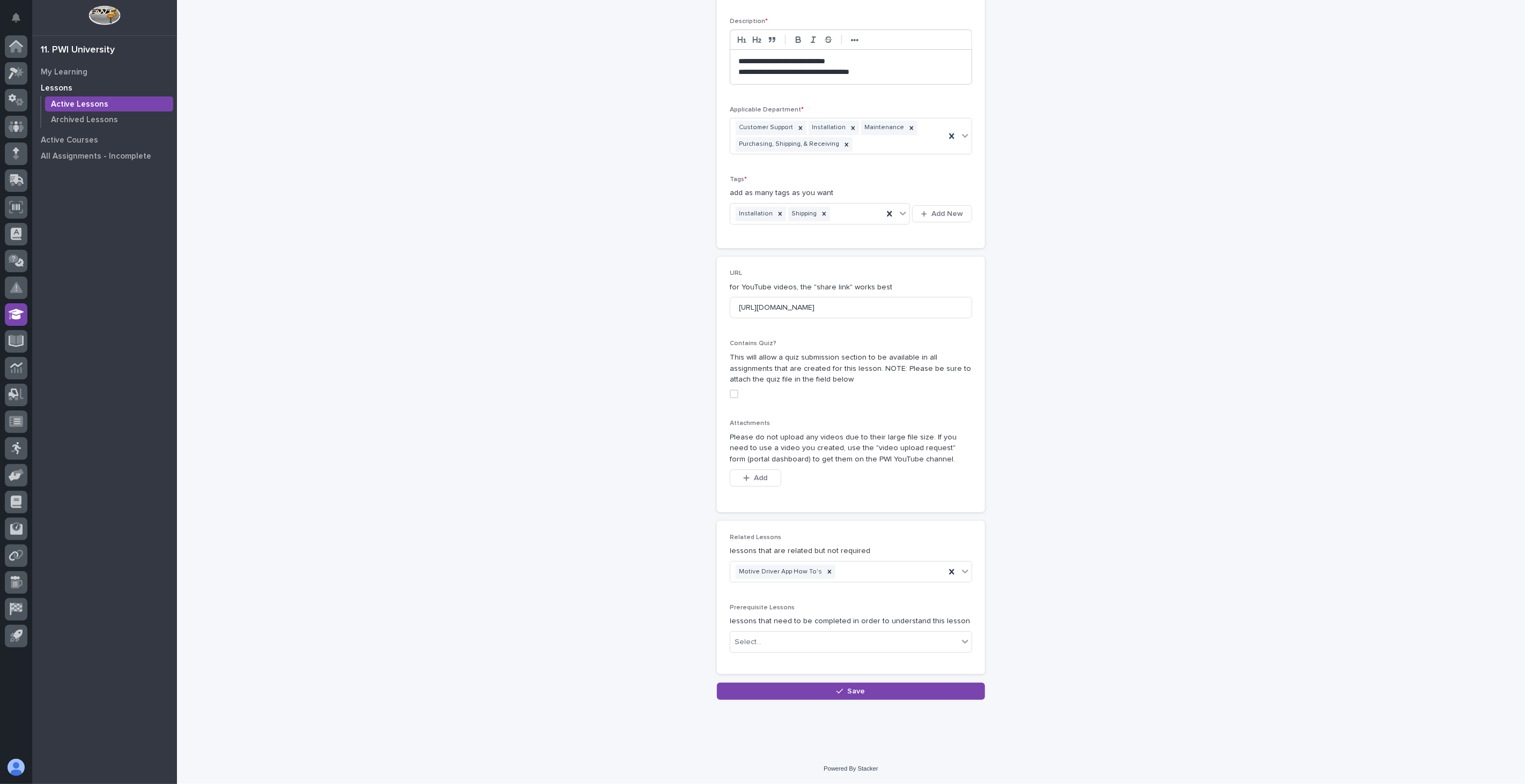
scroll to position [111, 0]
click at [754, 475] on span "Add" at bounding box center [761, 478] width 14 height 8
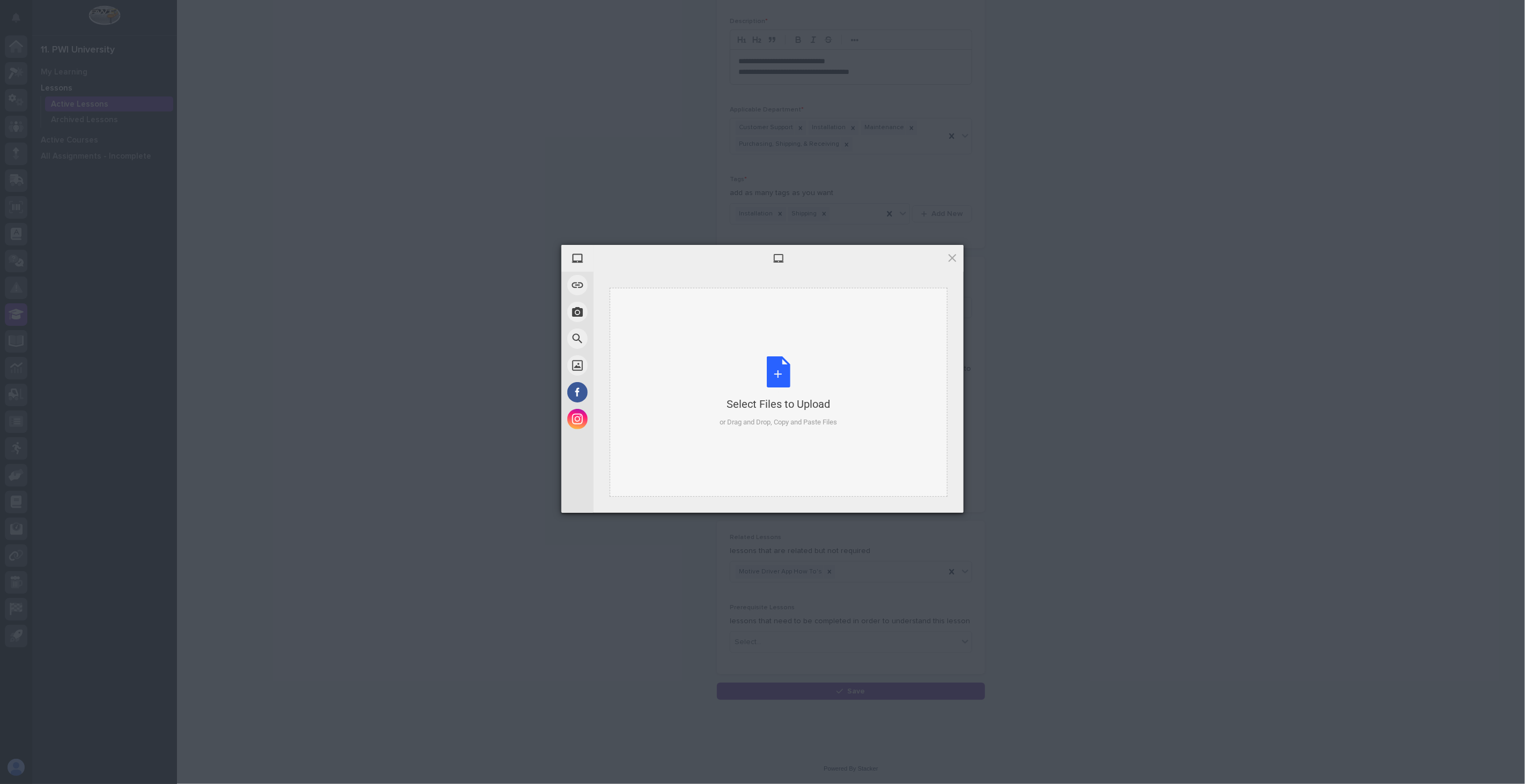
click at [770, 388] on div "Select Files to Upload or Drag and Drop, Copy and Paste Files" at bounding box center [778, 392] width 117 height 71
click at [931, 500] on span "Upload 1" at bounding box center [931, 499] width 21 height 8
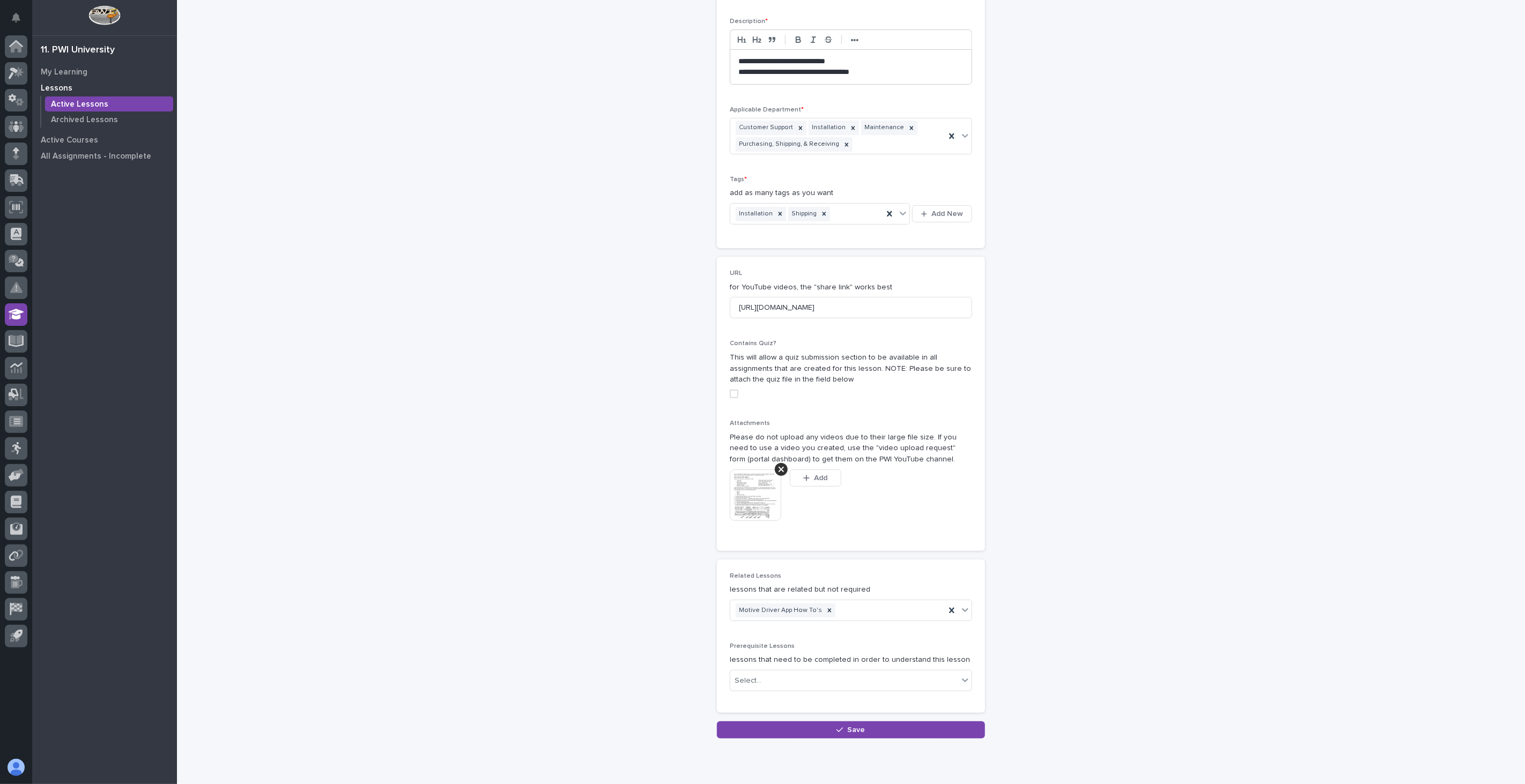
scroll to position [131, 0]
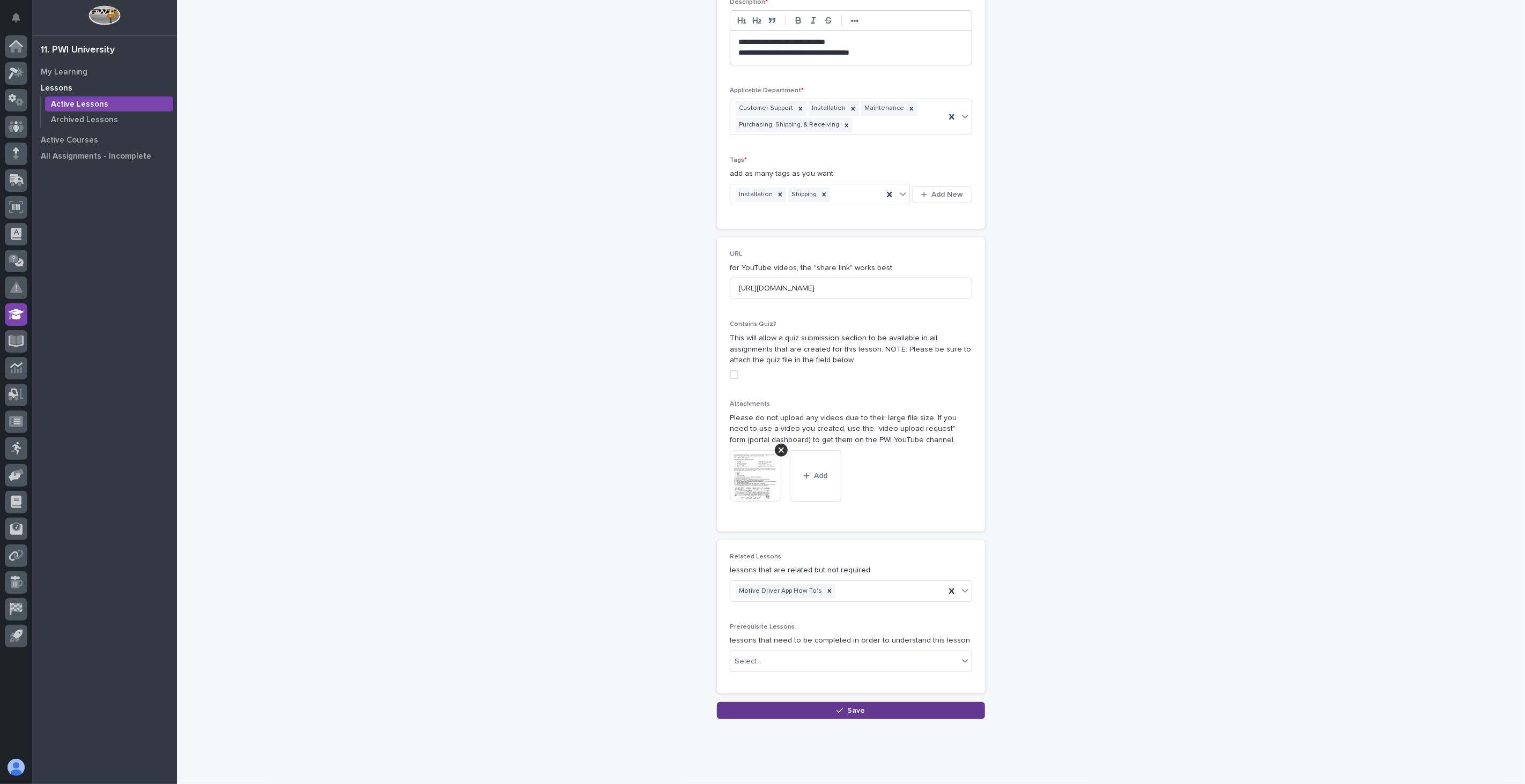
click at [858, 710] on span "Save" at bounding box center [857, 711] width 18 height 8
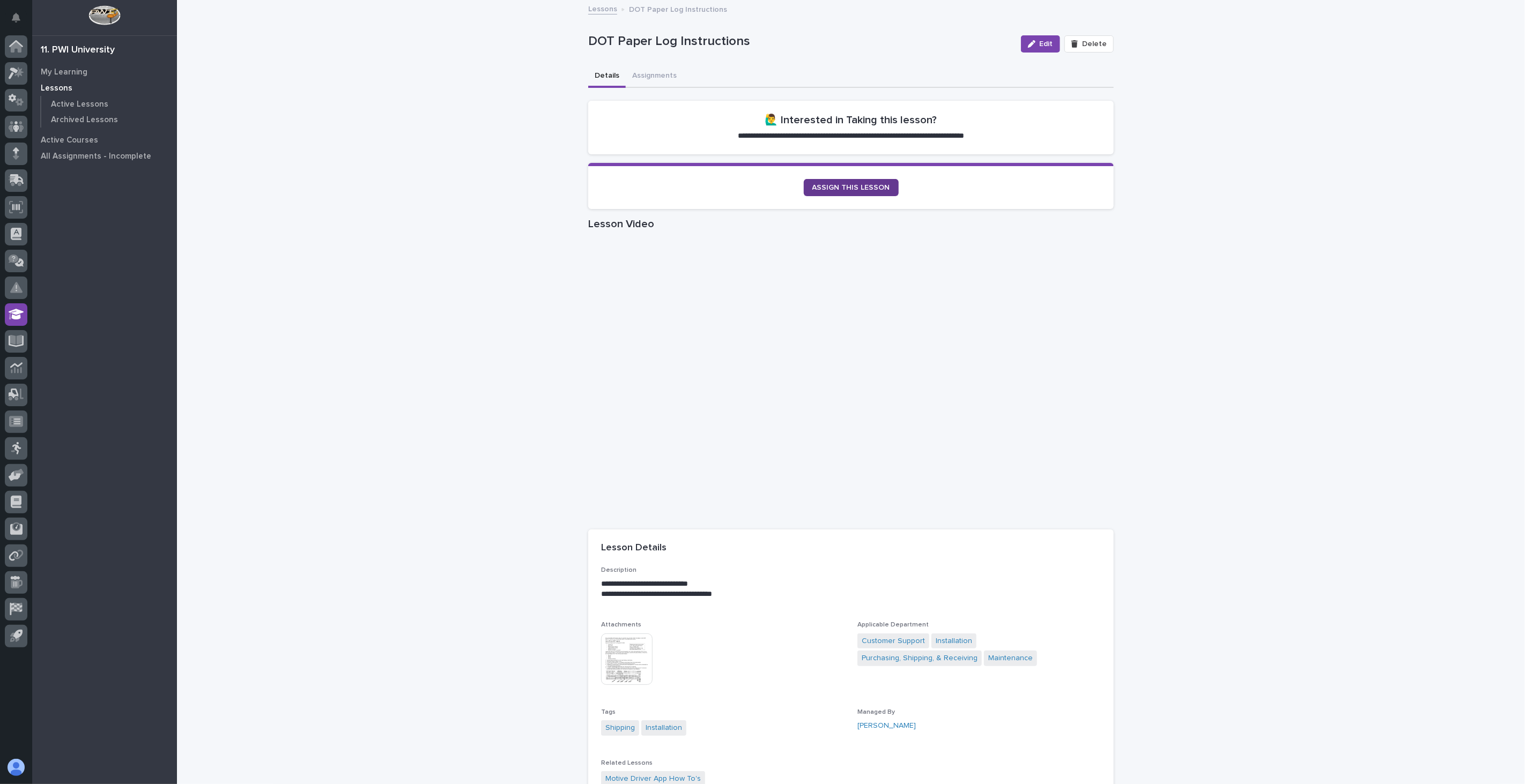
click at [845, 185] on span "ASSIGN THIS LESSON" at bounding box center [851, 188] width 78 height 8
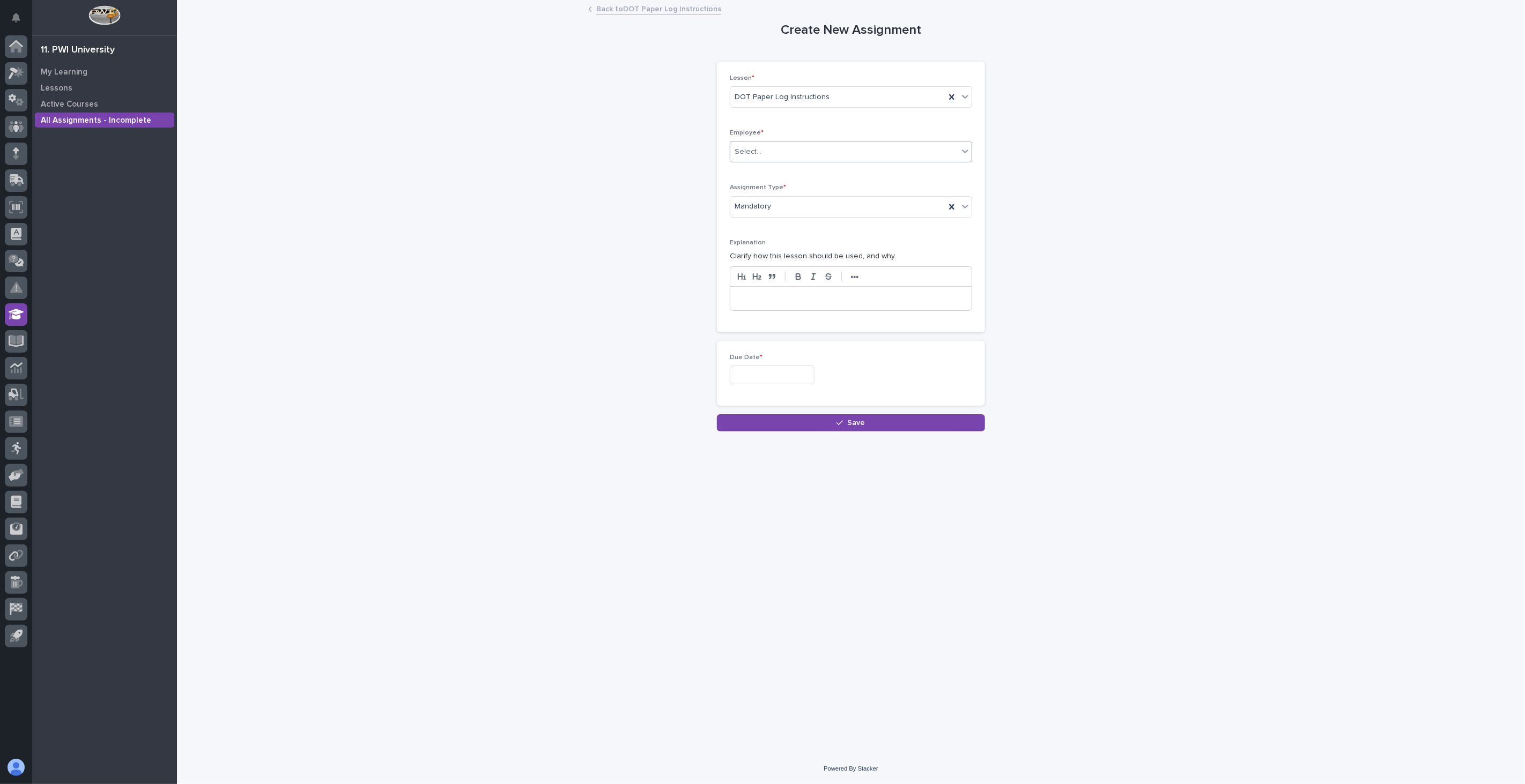
click at [866, 151] on div "Select..." at bounding box center [844, 152] width 228 height 18
click at [1066, 241] on div "Create New Assignment Loading... Saving… Loading... Saving… Loading... Saving… …" at bounding box center [851, 216] width 526 height 430
click at [617, 7] on link "Back to DOT Paper Log Instructions" at bounding box center [658, 8] width 125 height 12
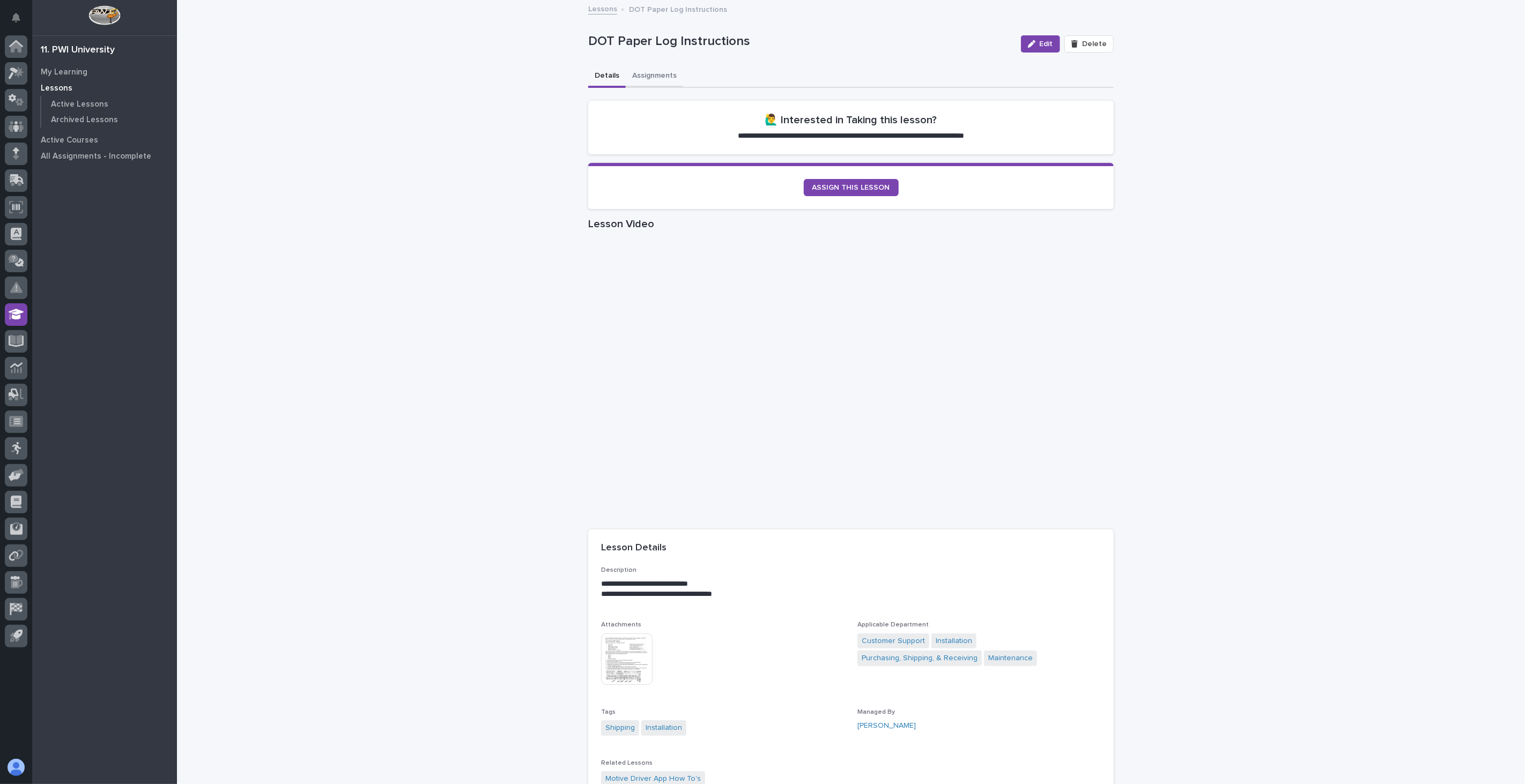
click at [652, 74] on button "Assignments" at bounding box center [654, 77] width 57 height 22
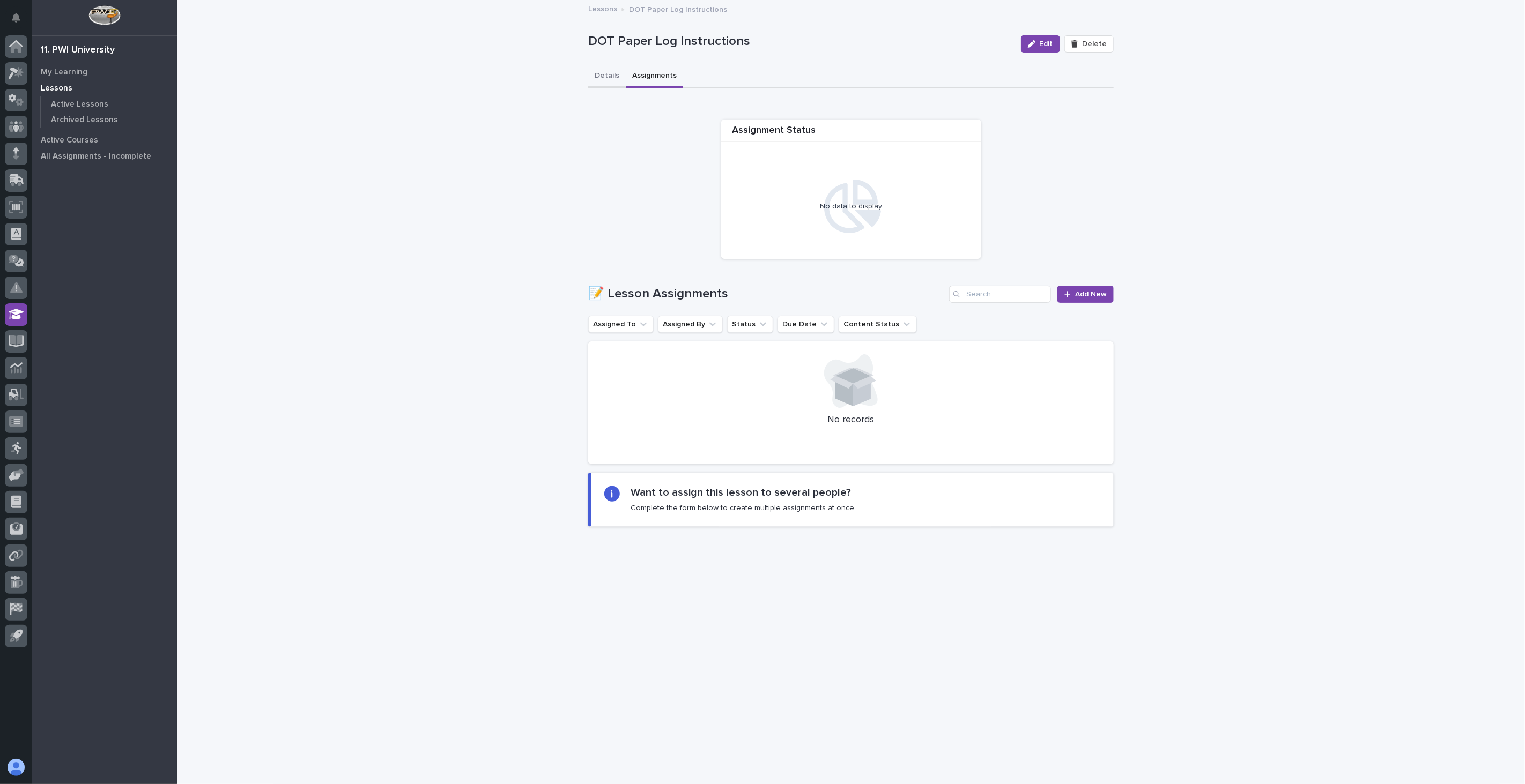
click at [599, 75] on button "Details" at bounding box center [607, 77] width 37 height 22
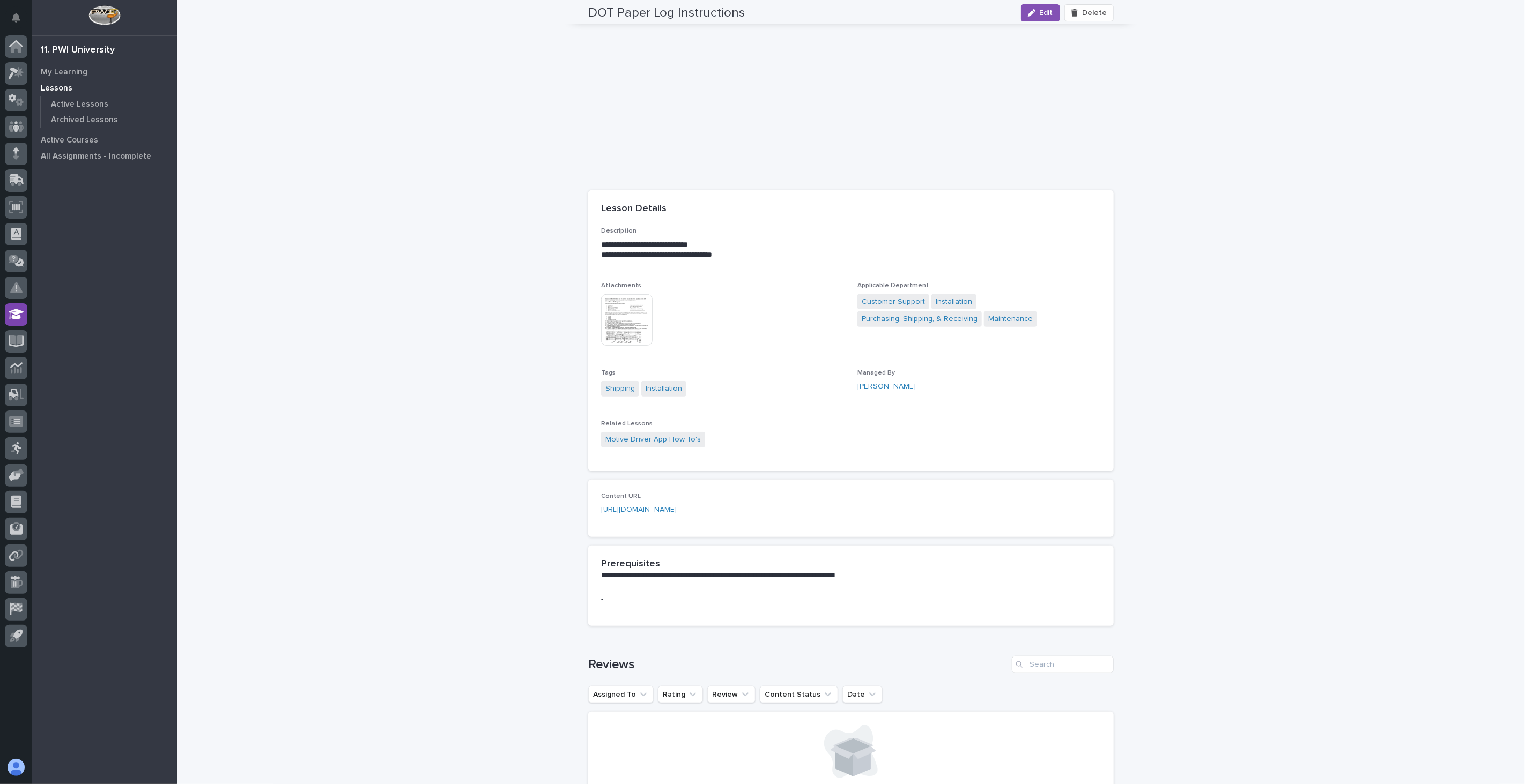
scroll to position [357, 0]
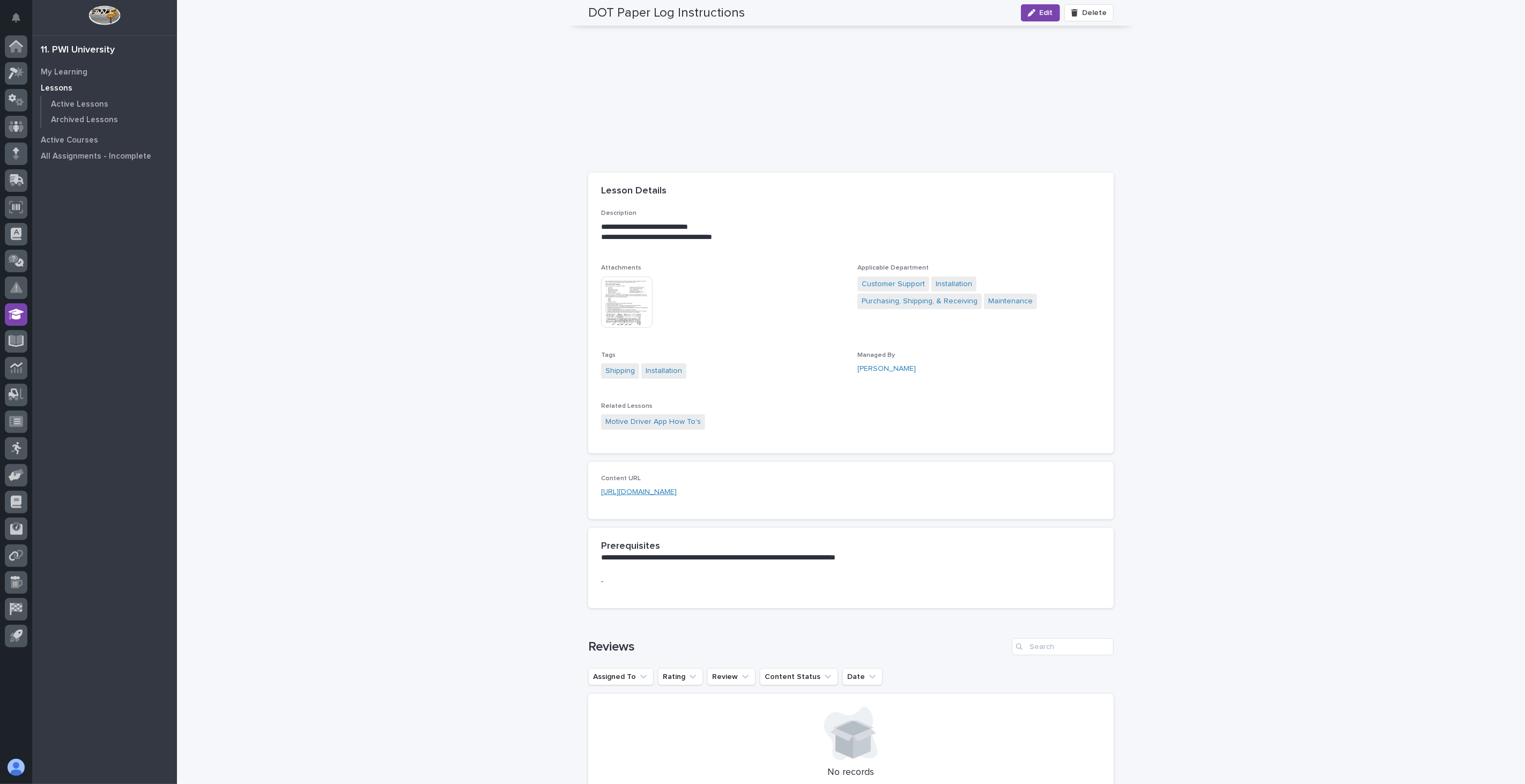
click at [677, 491] on link "https://www.youtube.com/watch?v=whxe41XYXS8" at bounding box center [639, 492] width 76 height 8
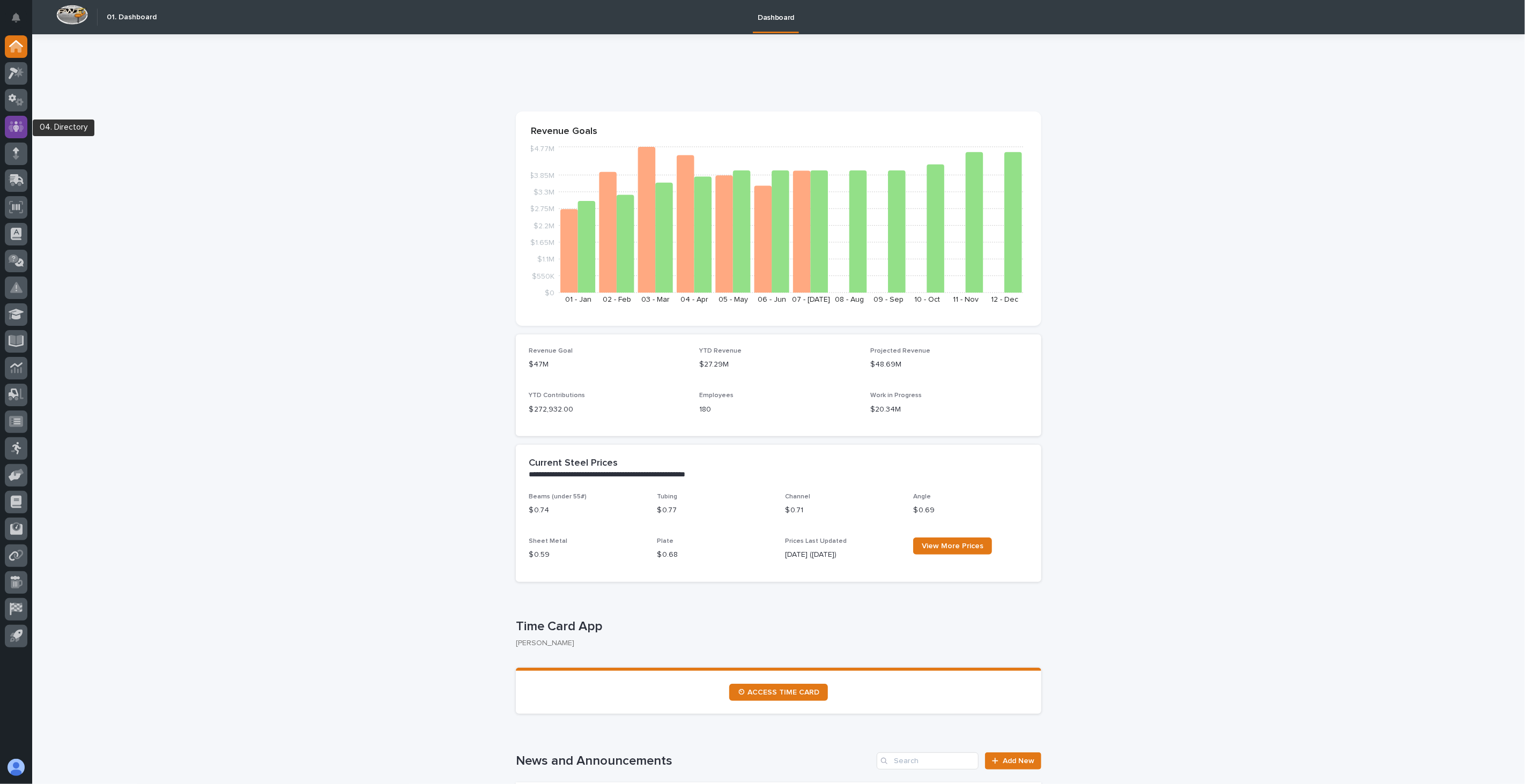
click at [12, 121] on icon at bounding box center [16, 127] width 15 height 11
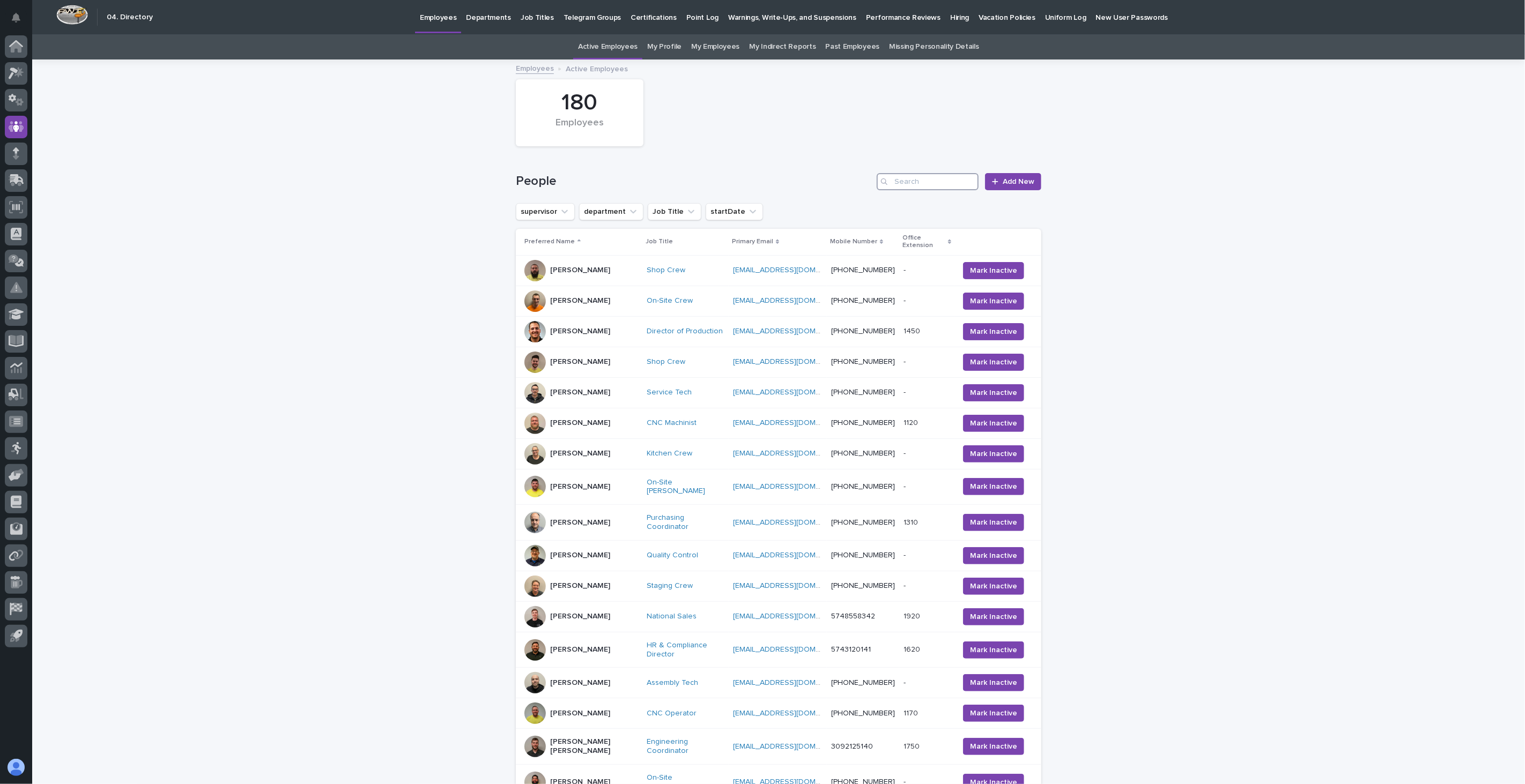
click at [905, 178] on input "Search" at bounding box center [928, 182] width 102 height 17
drag, startPoint x: 706, startPoint y: 384, endPoint x: 806, endPoint y: 388, distance: 100.1
click at [806, 388] on tr "[PERSON_NAME] Service Tech [EMAIL_ADDRESS][DOMAIN_NAME] [EMAIL_ADDRESS][DOMAIN_…" at bounding box center [778, 393] width 526 height 31
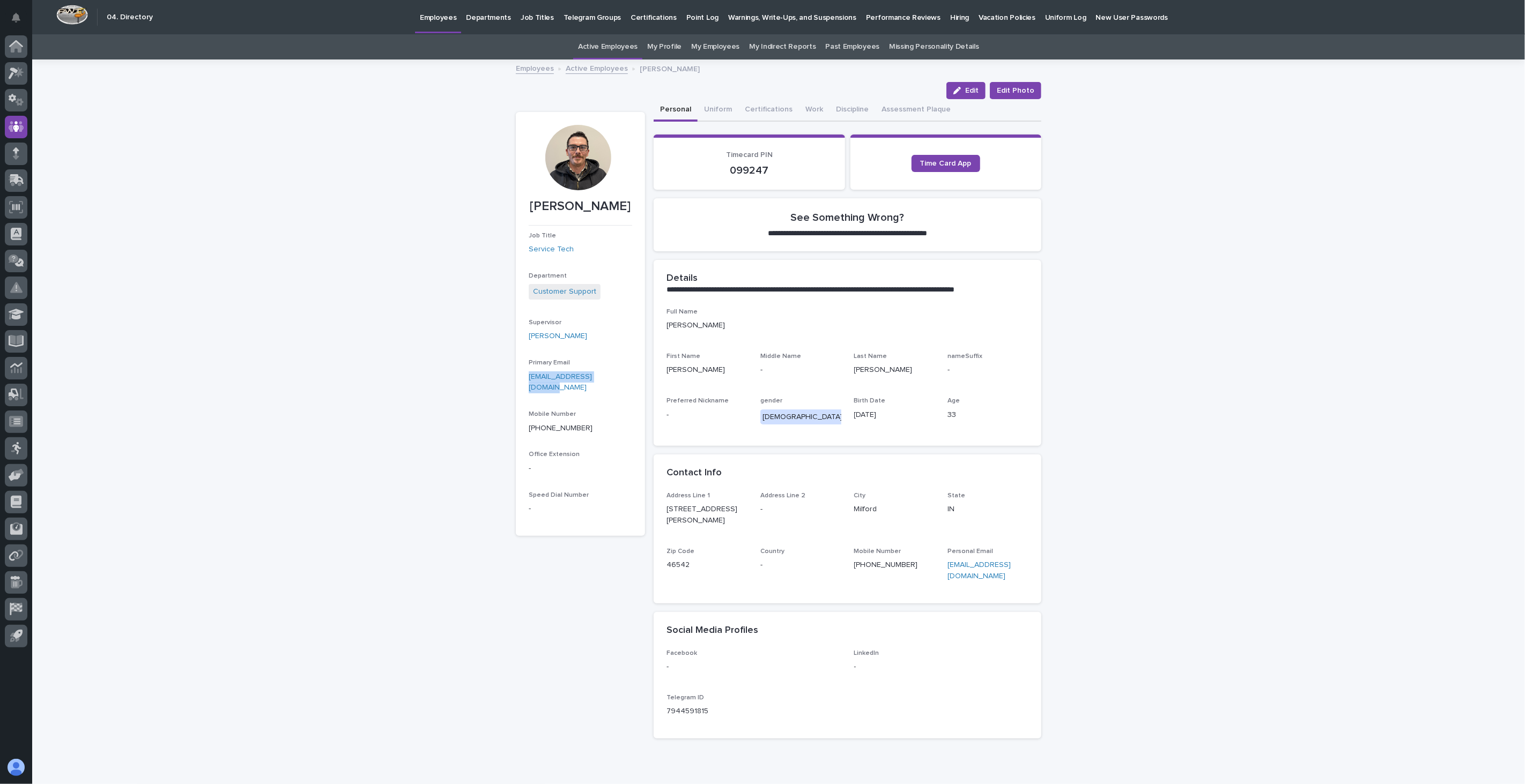
drag, startPoint x: 617, startPoint y: 378, endPoint x: 521, endPoint y: 375, distance: 96.0
click at [521, 375] on section "[PERSON_NAME] Job Title Service Tech Department Customer Support Supervisor [PE…" at bounding box center [580, 324] width 129 height 424
copy link "[EMAIL_ADDRESS][DOMAIN_NAME]"
click at [600, 71] on link "Active Employees" at bounding box center [597, 67] width 62 height 12
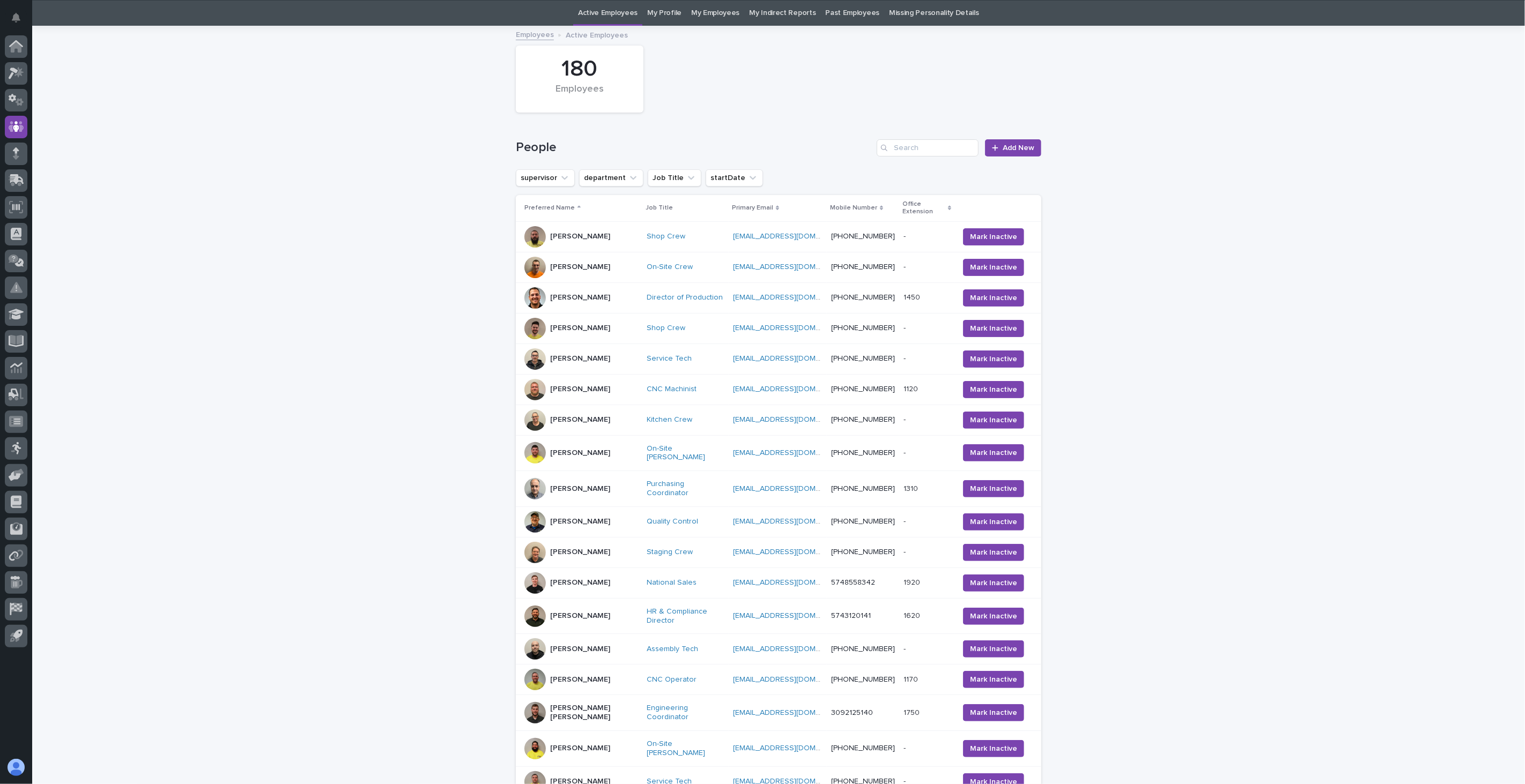
scroll to position [34, 0]
click at [936, 149] on input "Search" at bounding box center [928, 147] width 102 height 17
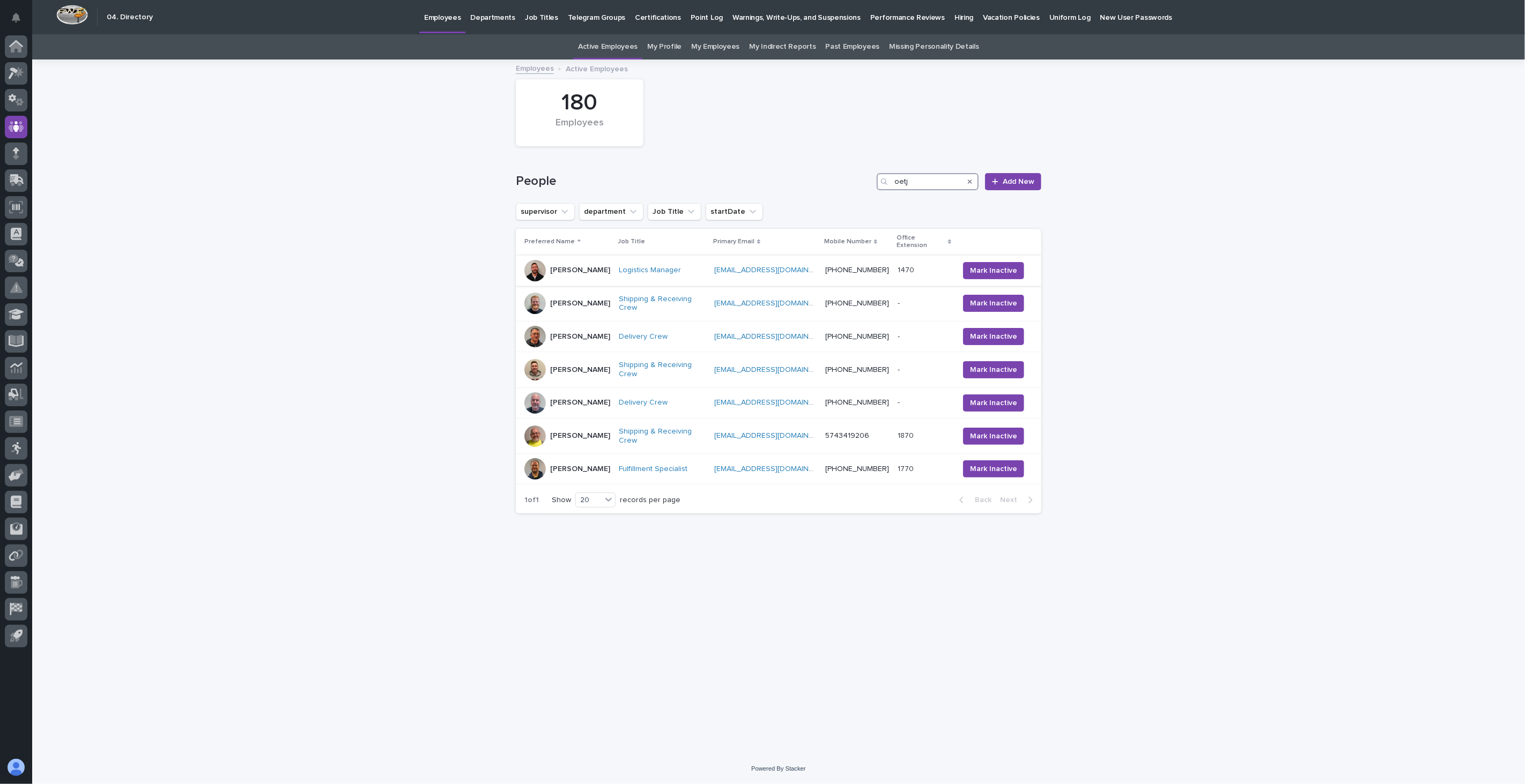
type input "oetj"
click at [602, 269] on div "[PERSON_NAME]" at bounding box center [567, 270] width 86 height 21
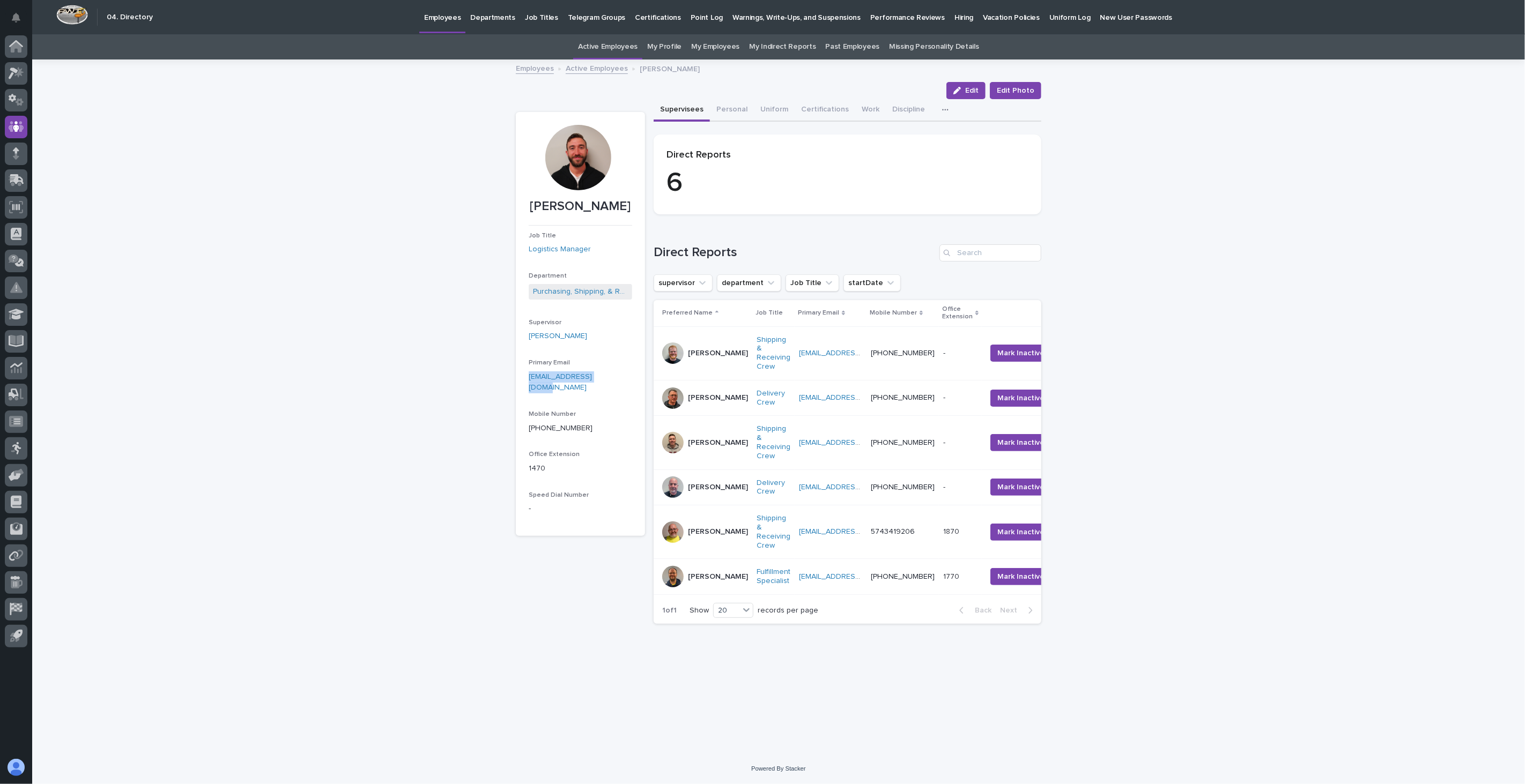
drag, startPoint x: 617, startPoint y: 380, endPoint x: 523, endPoint y: 374, distance: 94.2
click at [523, 374] on section "[PERSON_NAME] Job Title Logistics Manager Department Purchasing, Shipping, & Re…" at bounding box center [580, 324] width 129 height 424
copy link "[EMAIL_ADDRESS][DOMAIN_NAME]"
click at [578, 64] on link "Active Employees" at bounding box center [597, 67] width 62 height 12
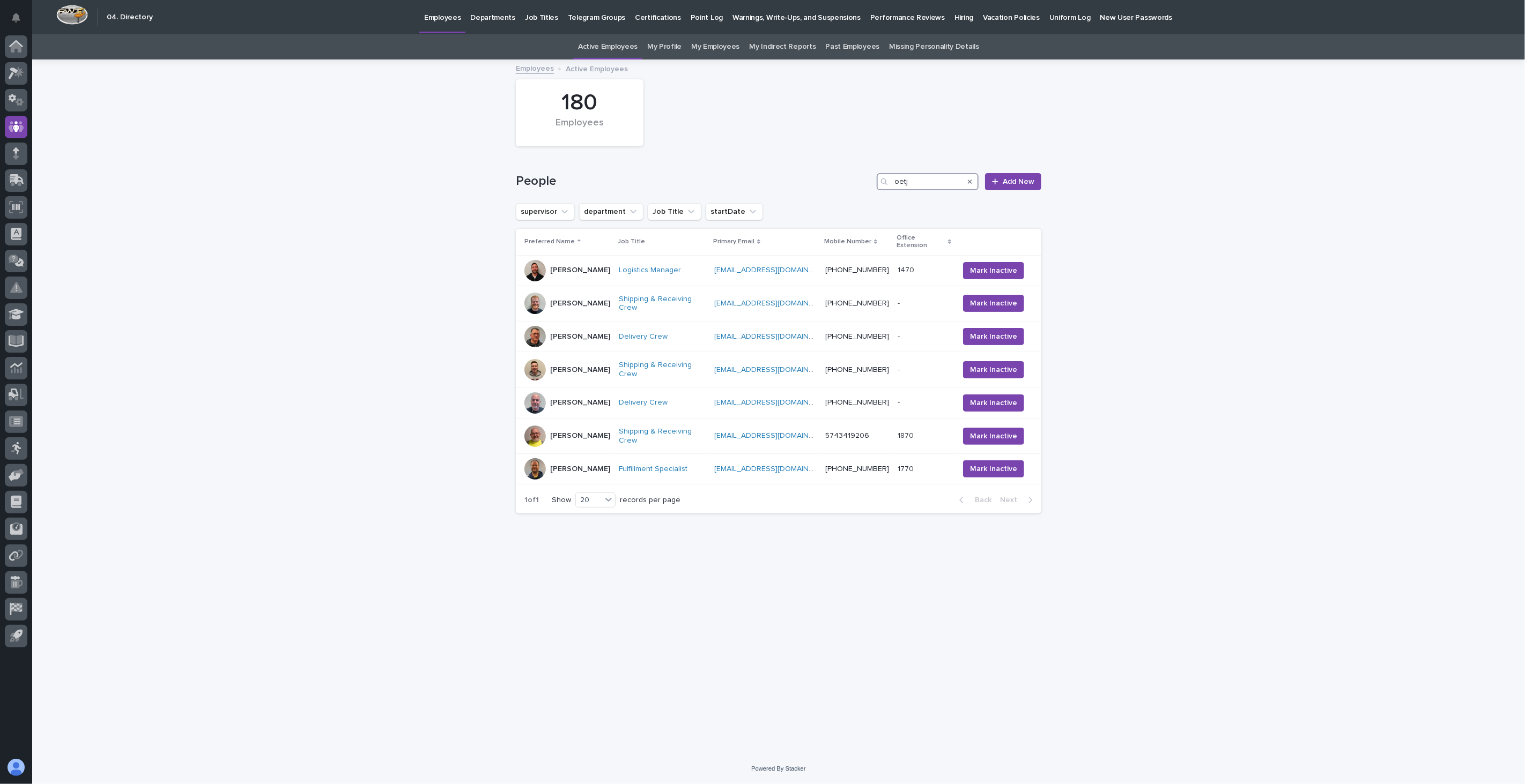
drag, startPoint x: 919, startPoint y: 178, endPoint x: 843, endPoint y: 182, distance: 76.1
click at [844, 185] on div "People oetj Add New" at bounding box center [778, 182] width 526 height 17
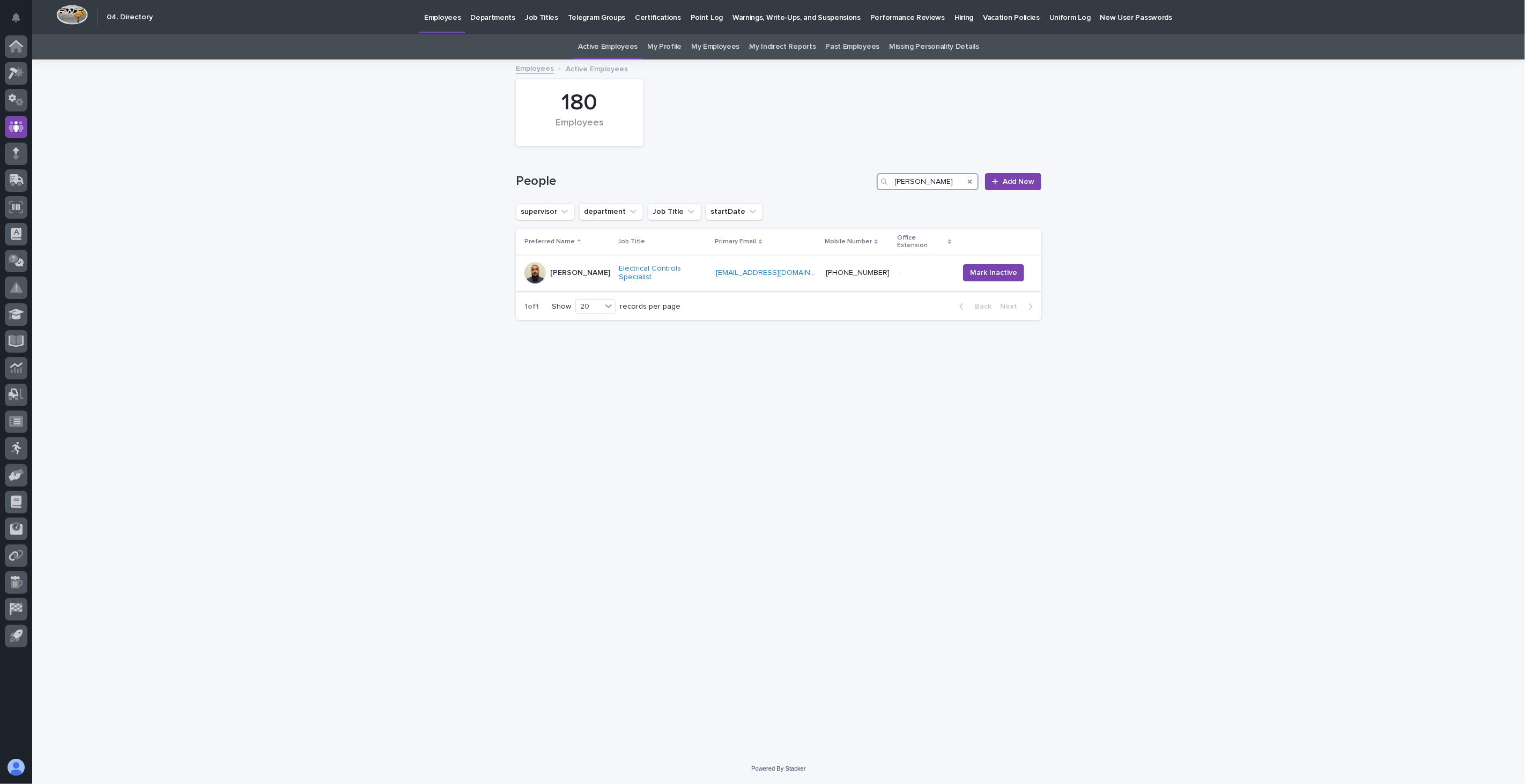
type input "[PERSON_NAME]"
click at [604, 274] on td "[PERSON_NAME]" at bounding box center [565, 273] width 99 height 36
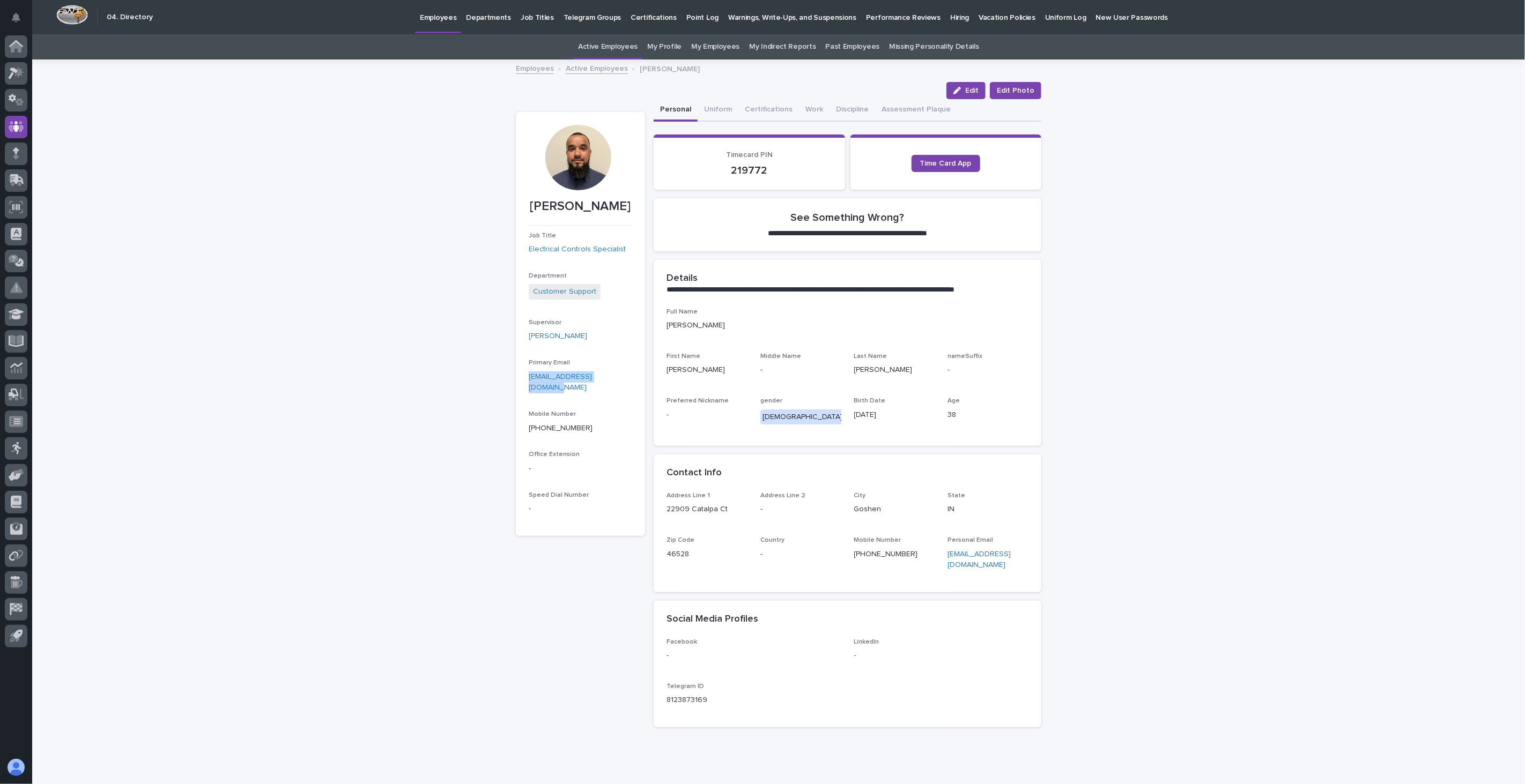
drag, startPoint x: 622, startPoint y: 374, endPoint x: 522, endPoint y: 384, distance: 100.5
click at [522, 384] on section "[PERSON_NAME] Job Title Electrical Controls Specialist Department Customer Supp…" at bounding box center [580, 324] width 129 height 424
copy link "[EMAIL_ADDRESS][DOMAIN_NAME]"
click at [600, 69] on link "Active Employees" at bounding box center [597, 67] width 62 height 12
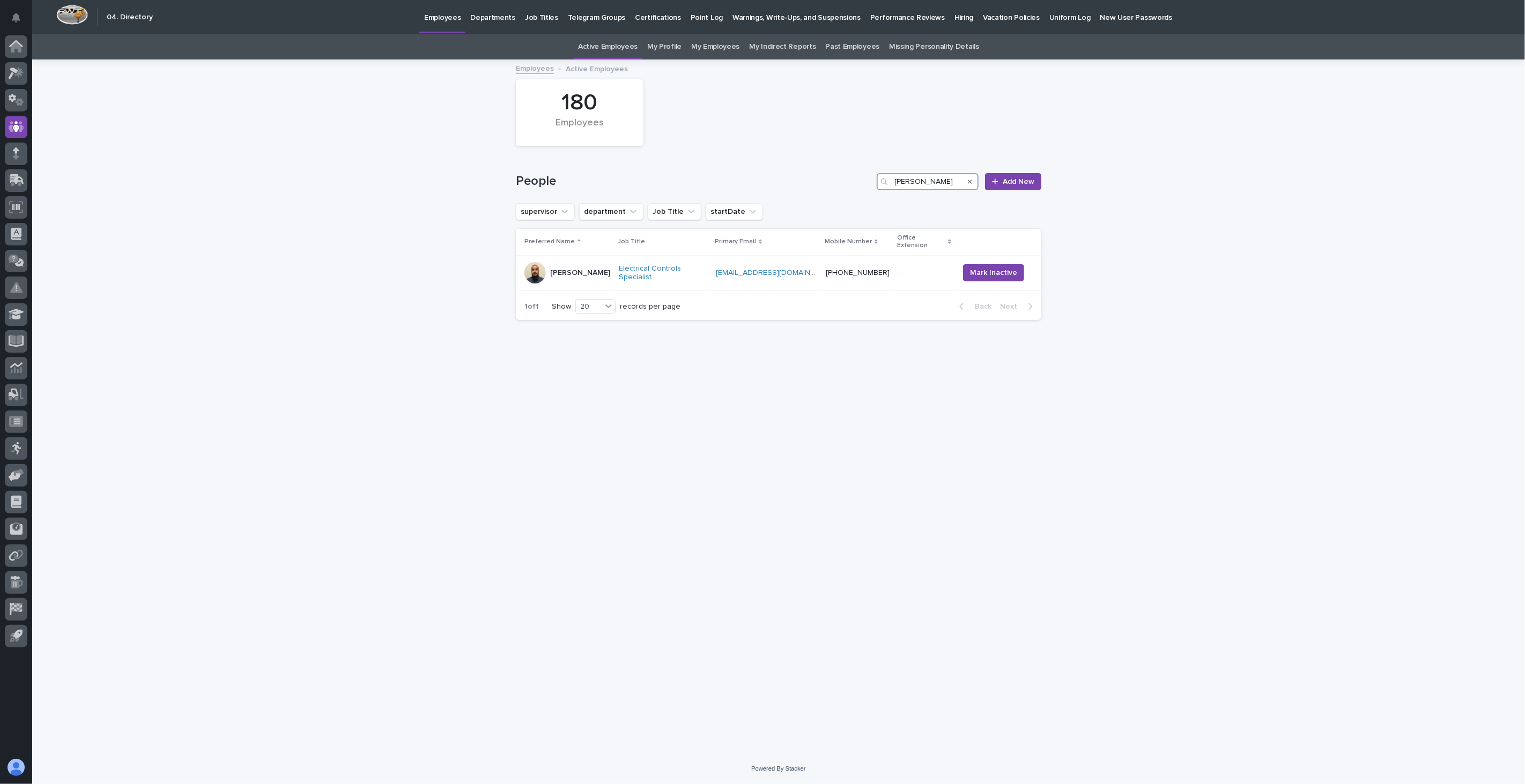
drag, startPoint x: 933, startPoint y: 178, endPoint x: 830, endPoint y: 168, distance: 103.5
click at [830, 168] on div "People [PERSON_NAME] New" at bounding box center [778, 177] width 526 height 51
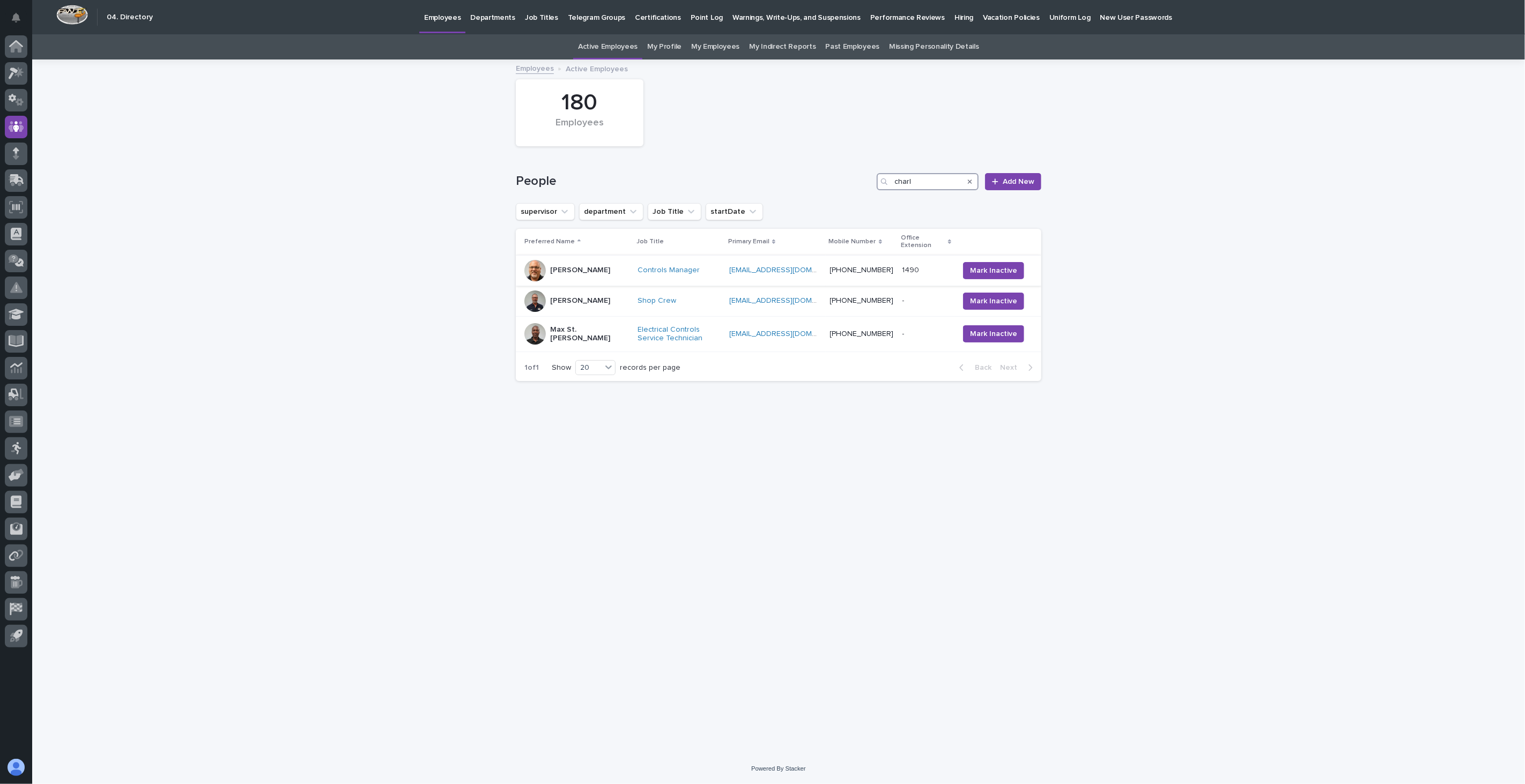
type input "charl"
click at [577, 270] on div "[PERSON_NAME]" at bounding box center [580, 270] width 60 height 18
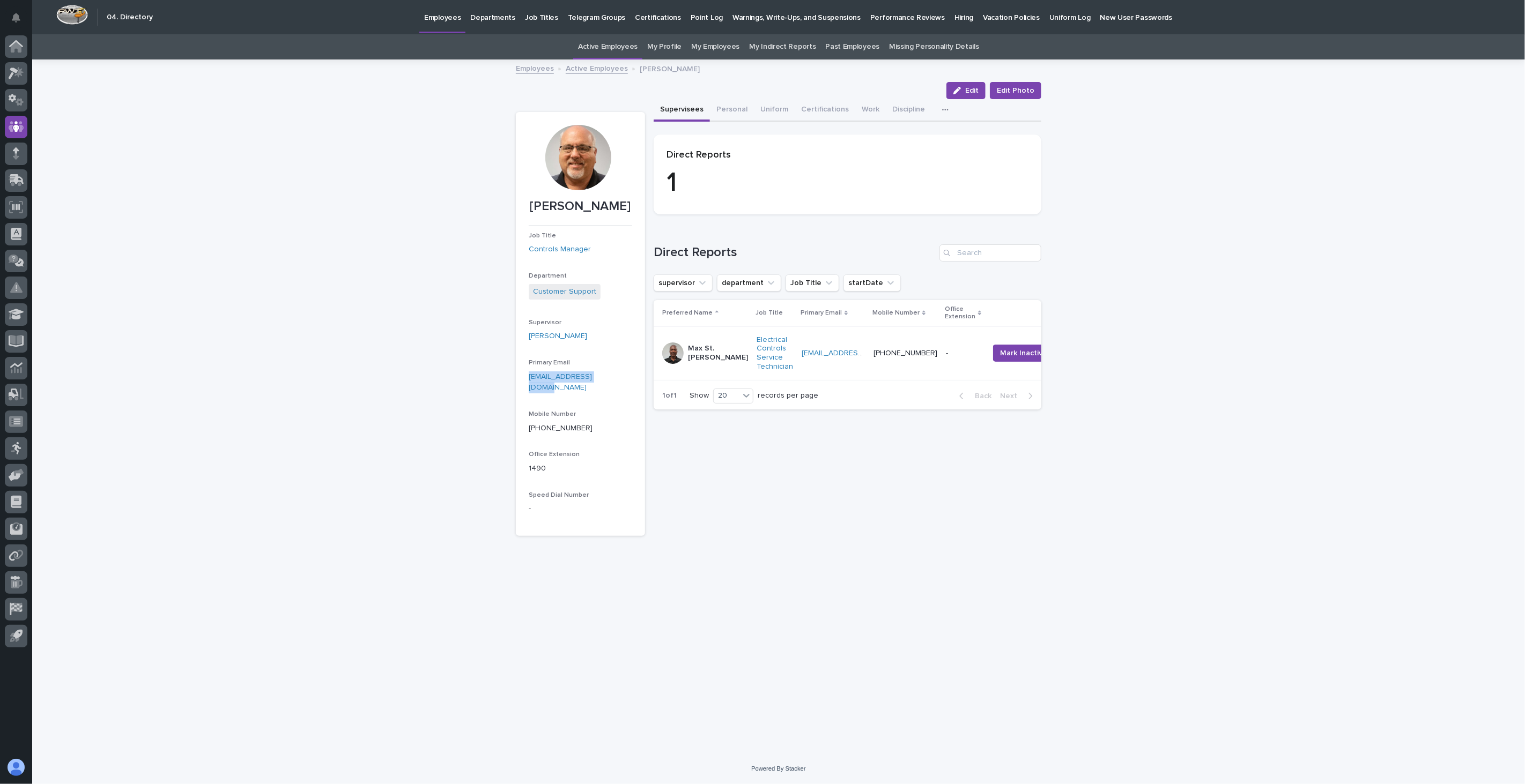
drag, startPoint x: 610, startPoint y: 378, endPoint x: 528, endPoint y: 378, distance: 82.0
click at [529, 378] on p "[EMAIL_ADDRESS][DOMAIN_NAME]" at bounding box center [580, 383] width 104 height 22
copy link "[EMAIL_ADDRESS][DOMAIN_NAME]"
click at [588, 69] on link "Active Employees" at bounding box center [597, 67] width 62 height 12
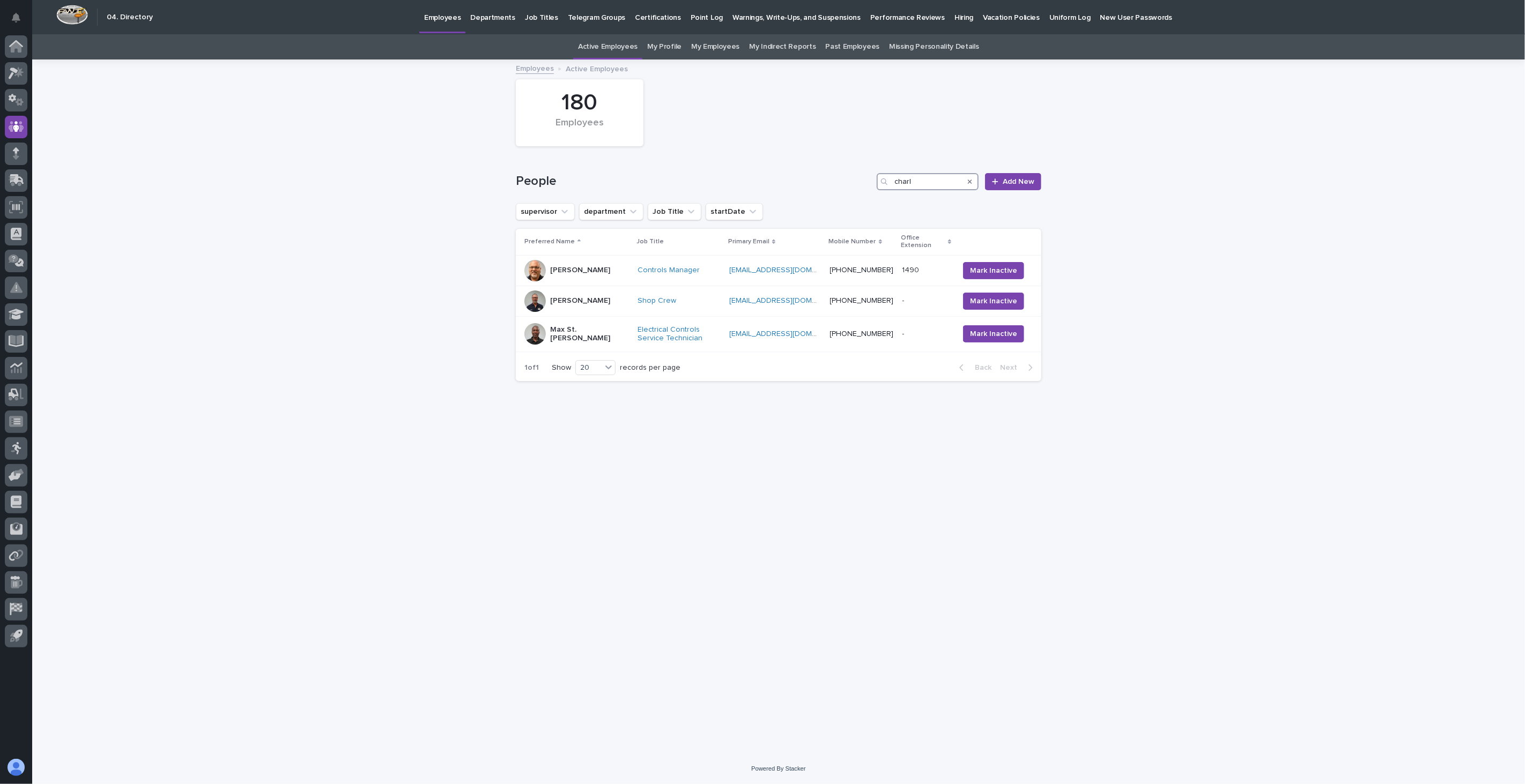
drag, startPoint x: 915, startPoint y: 178, endPoint x: 841, endPoint y: 167, distance: 74.8
click at [841, 167] on div "People charl Add New" at bounding box center [778, 177] width 526 height 51
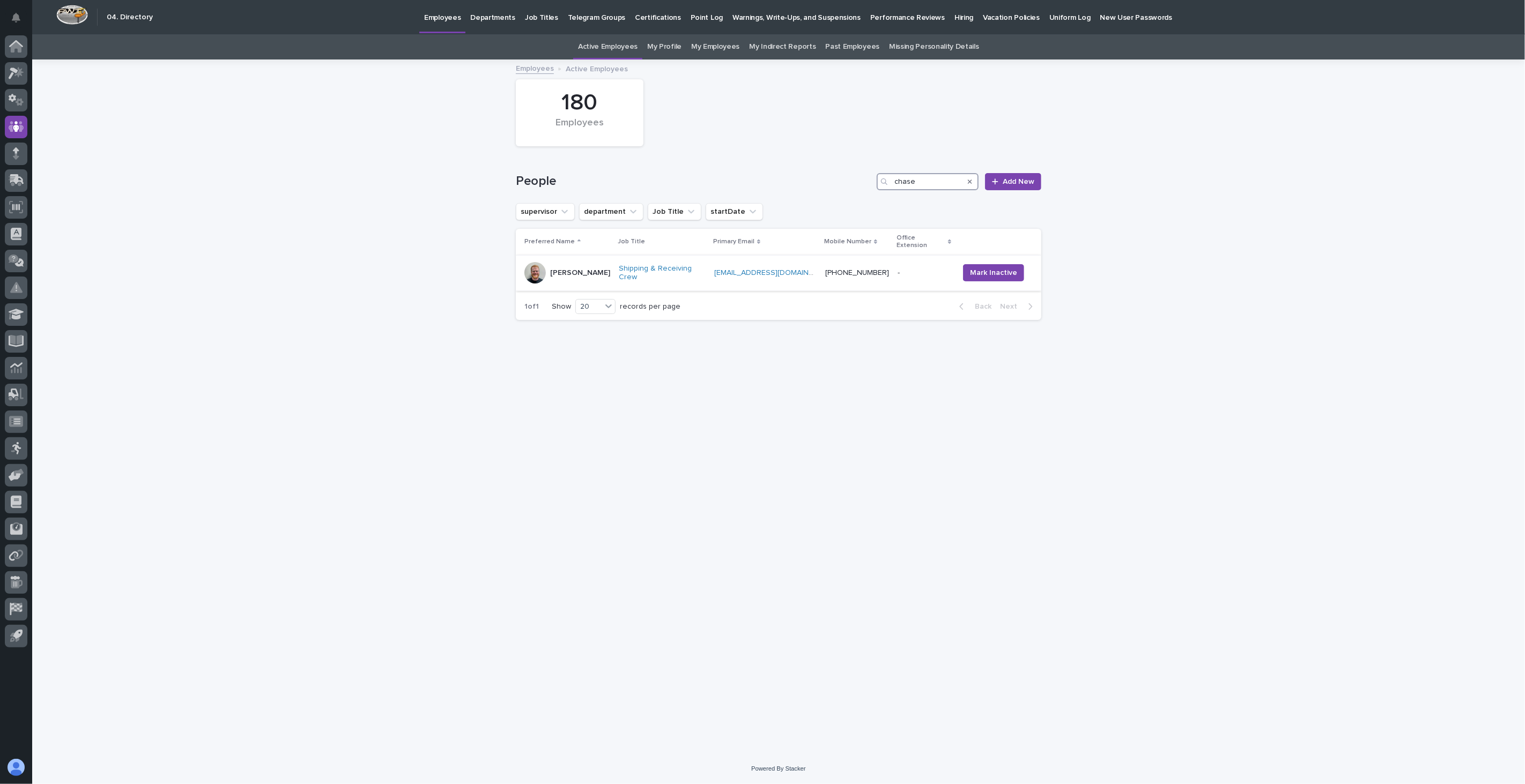
type input "chase"
click at [607, 272] on div "[PERSON_NAME]" at bounding box center [567, 273] width 86 height 21
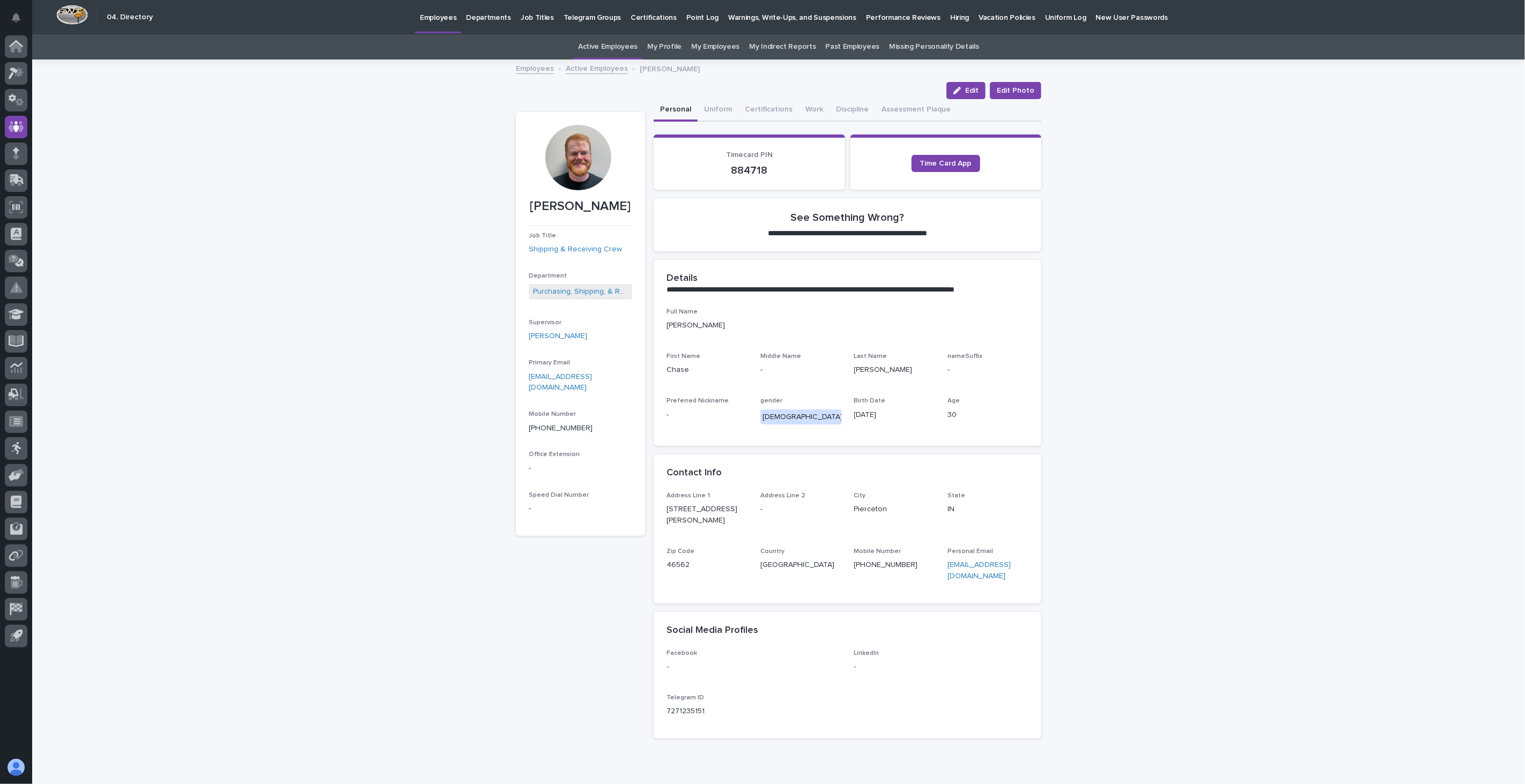
click at [617, 361] on p "Primary Email" at bounding box center [580, 363] width 104 height 8
drag, startPoint x: 617, startPoint y: 376, endPoint x: 522, endPoint y: 378, distance: 95.0
click at [522, 378] on section "[PERSON_NAME] Job Title Shipping & Receiving Crew Department Purchasing, Shippi…" at bounding box center [580, 324] width 129 height 424
copy link "[EMAIL_ADDRESS][DOMAIN_NAME]"
click at [584, 70] on link "Active Employees" at bounding box center [597, 67] width 62 height 12
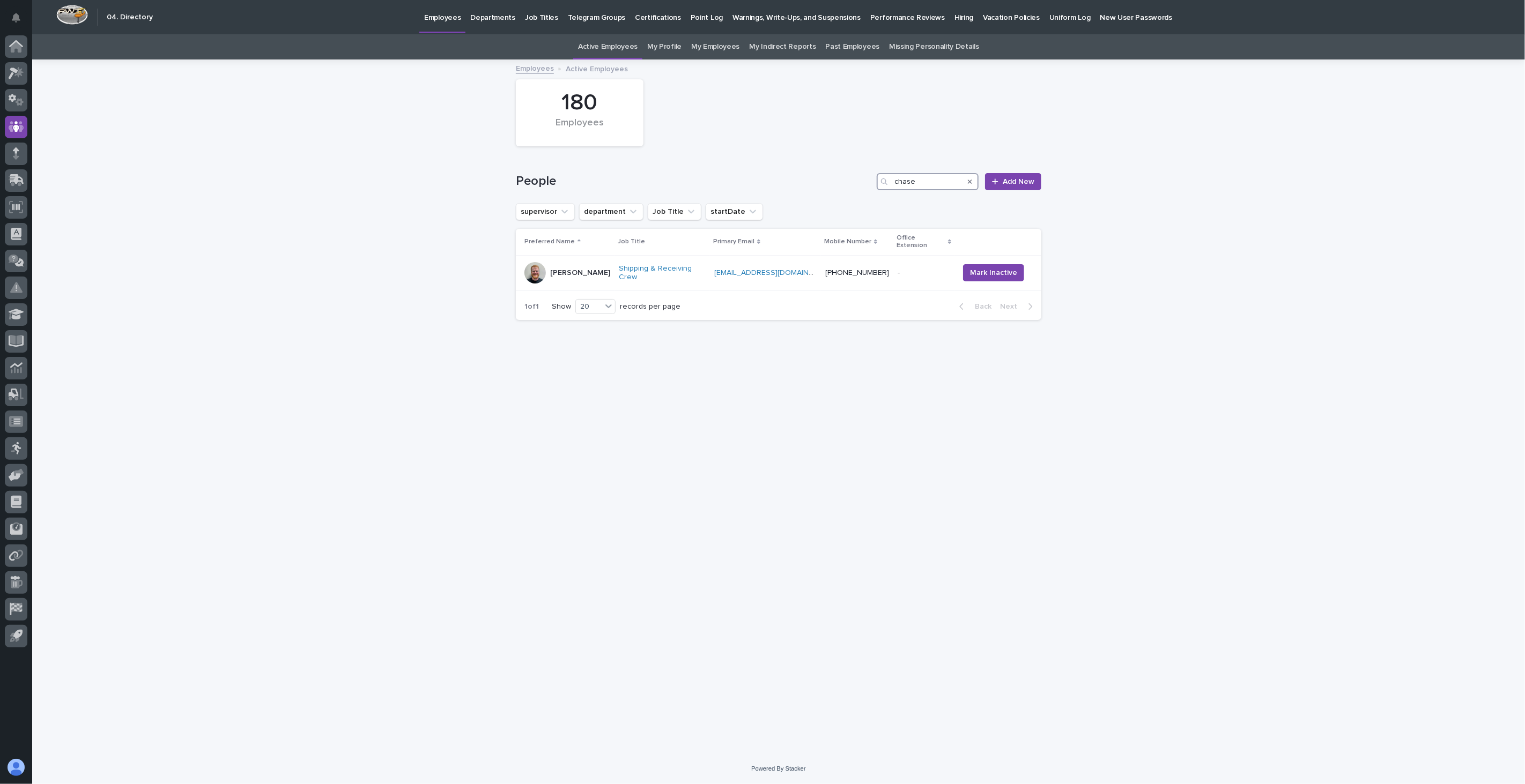
drag, startPoint x: 899, startPoint y: 180, endPoint x: 874, endPoint y: 180, distance: 25.0
click at [874, 180] on div "People chase Add New" at bounding box center [778, 182] width 526 height 17
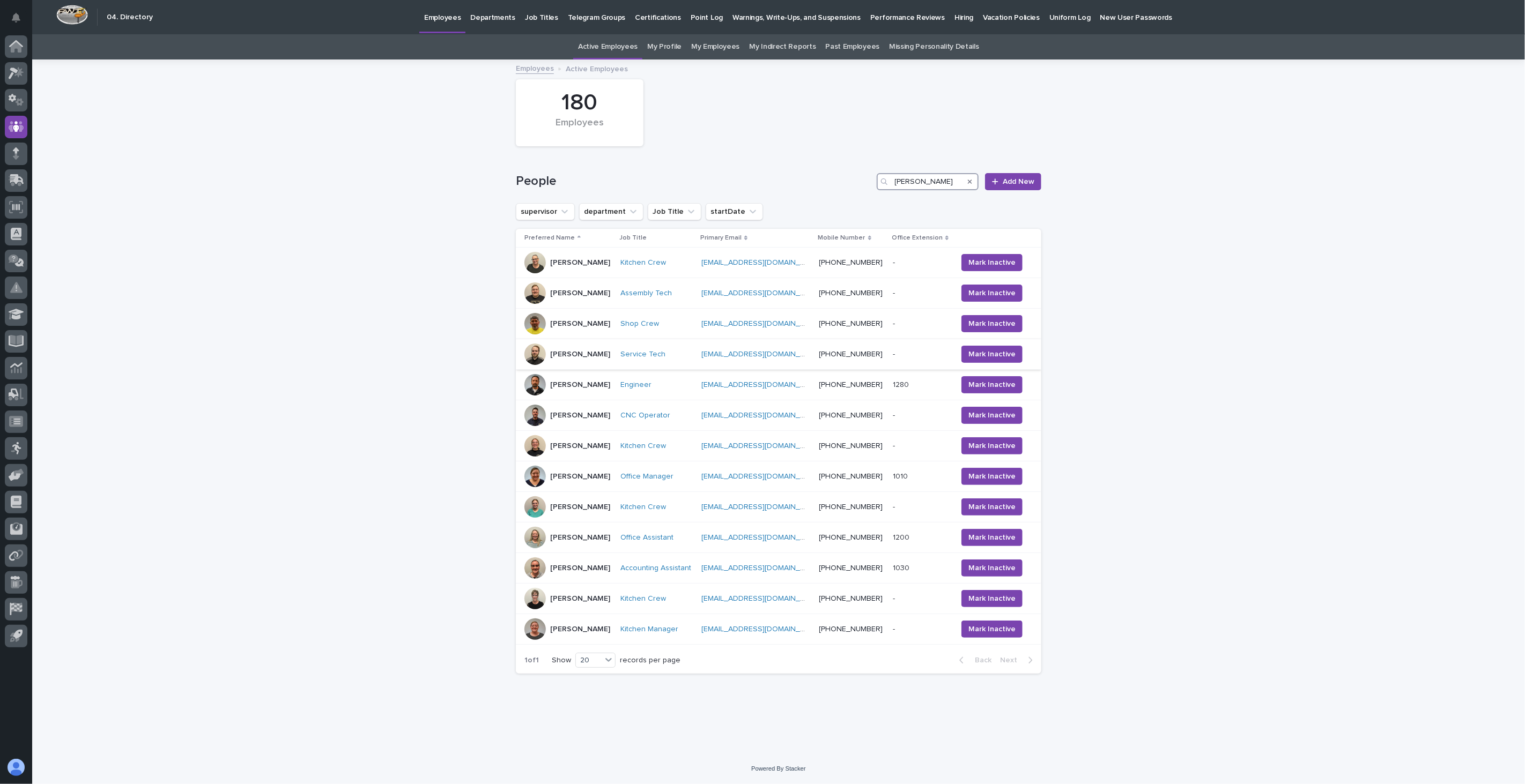
type input "[PERSON_NAME]"
click at [606, 363] on div "[PERSON_NAME]" at bounding box center [568, 354] width 88 height 21
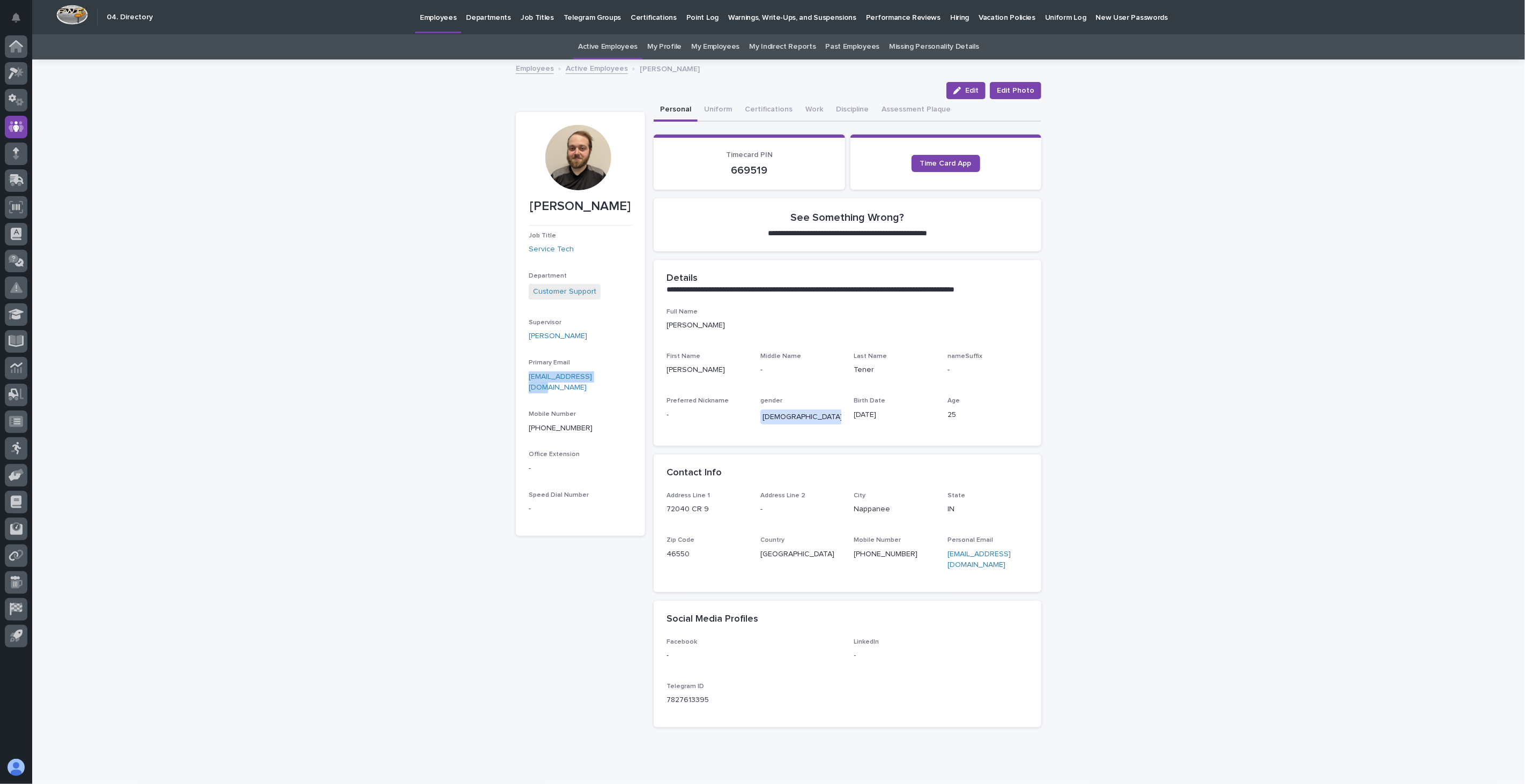
drag, startPoint x: 607, startPoint y: 380, endPoint x: 523, endPoint y: 379, distance: 84.0
click at [523, 379] on section "[PERSON_NAME] Job Title Service Tech Department Customer Support Supervisor [PE…" at bounding box center [580, 324] width 129 height 424
copy link "[EMAIL_ADDRESS][DOMAIN_NAME]"
click at [591, 66] on link "Active Employees" at bounding box center [597, 67] width 62 height 12
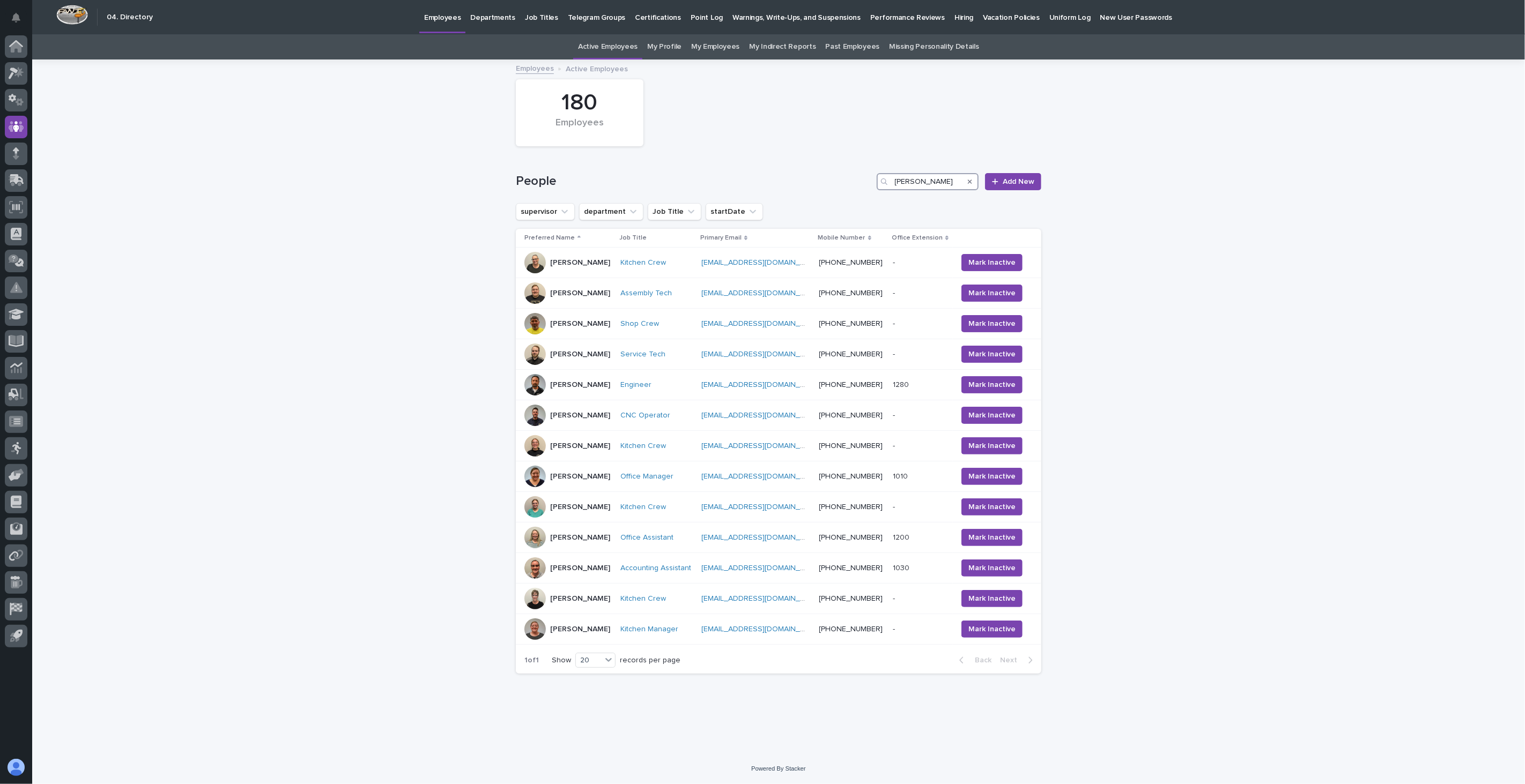
drag, startPoint x: 923, startPoint y: 179, endPoint x: 822, endPoint y: 168, distance: 101.6
click at [822, 168] on div "People [PERSON_NAME] New" at bounding box center [778, 177] width 526 height 51
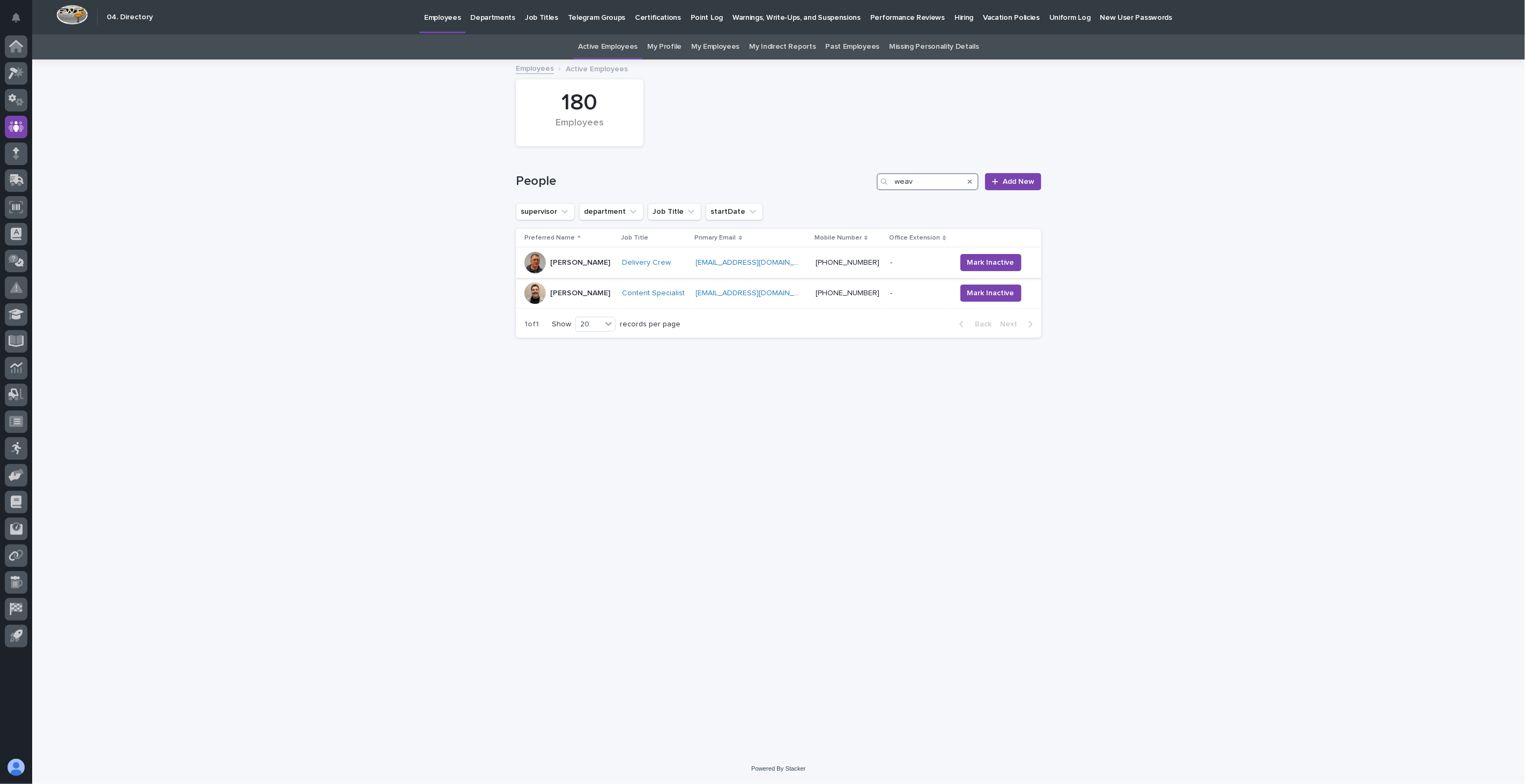
type input "weav"
click at [613, 267] on div "[PERSON_NAME]" at bounding box center [569, 263] width 89 height 21
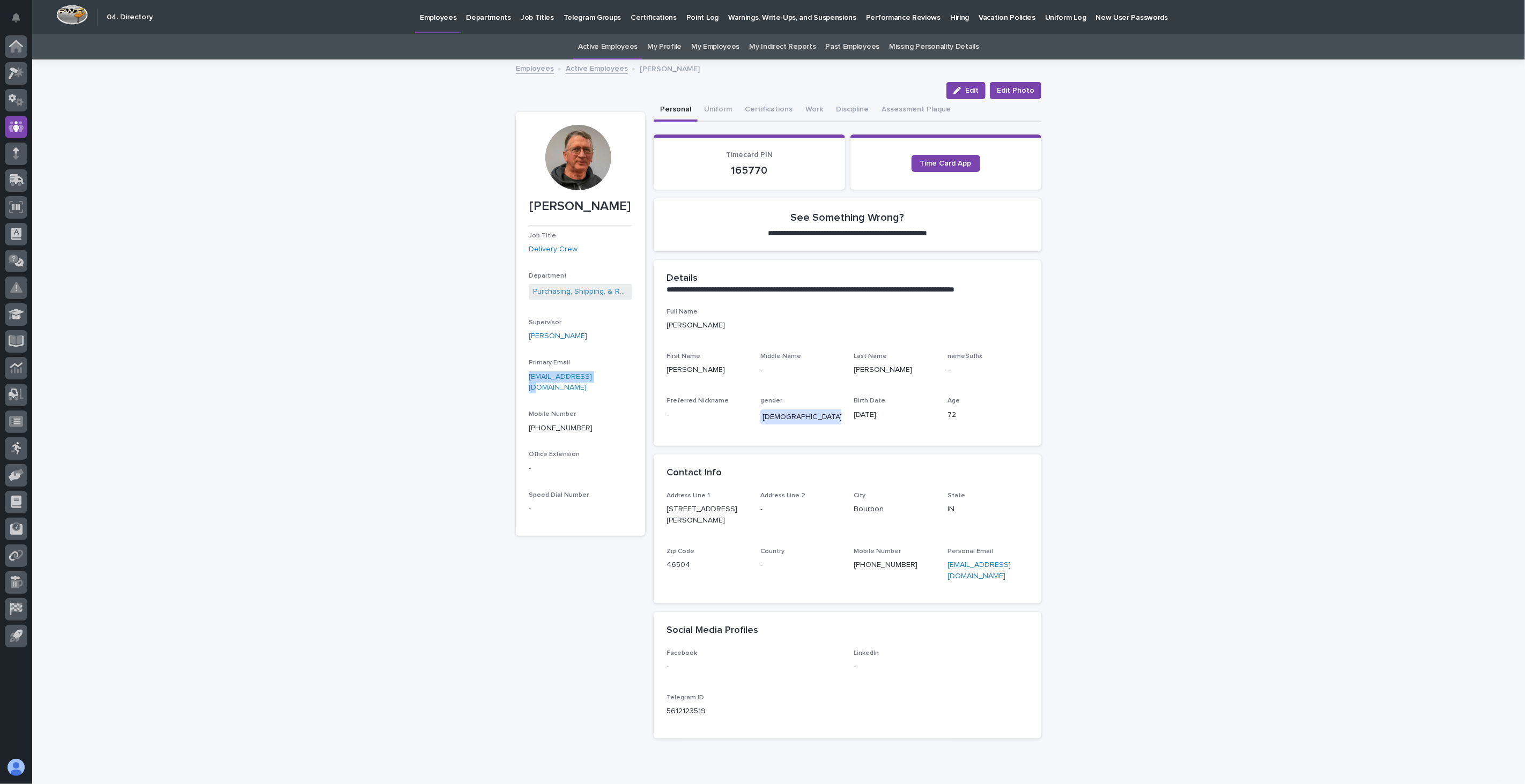
drag, startPoint x: 600, startPoint y: 378, endPoint x: 522, endPoint y: 378, distance: 78.0
click at [522, 378] on section "[PERSON_NAME] Job Title Delivery Crew Department Purchasing, Shipping, & Receiv…" at bounding box center [580, 324] width 129 height 424
copy link "[EMAIL_ADDRESS][DOMAIN_NAME]"
click at [586, 68] on link "Active Employees" at bounding box center [597, 67] width 62 height 12
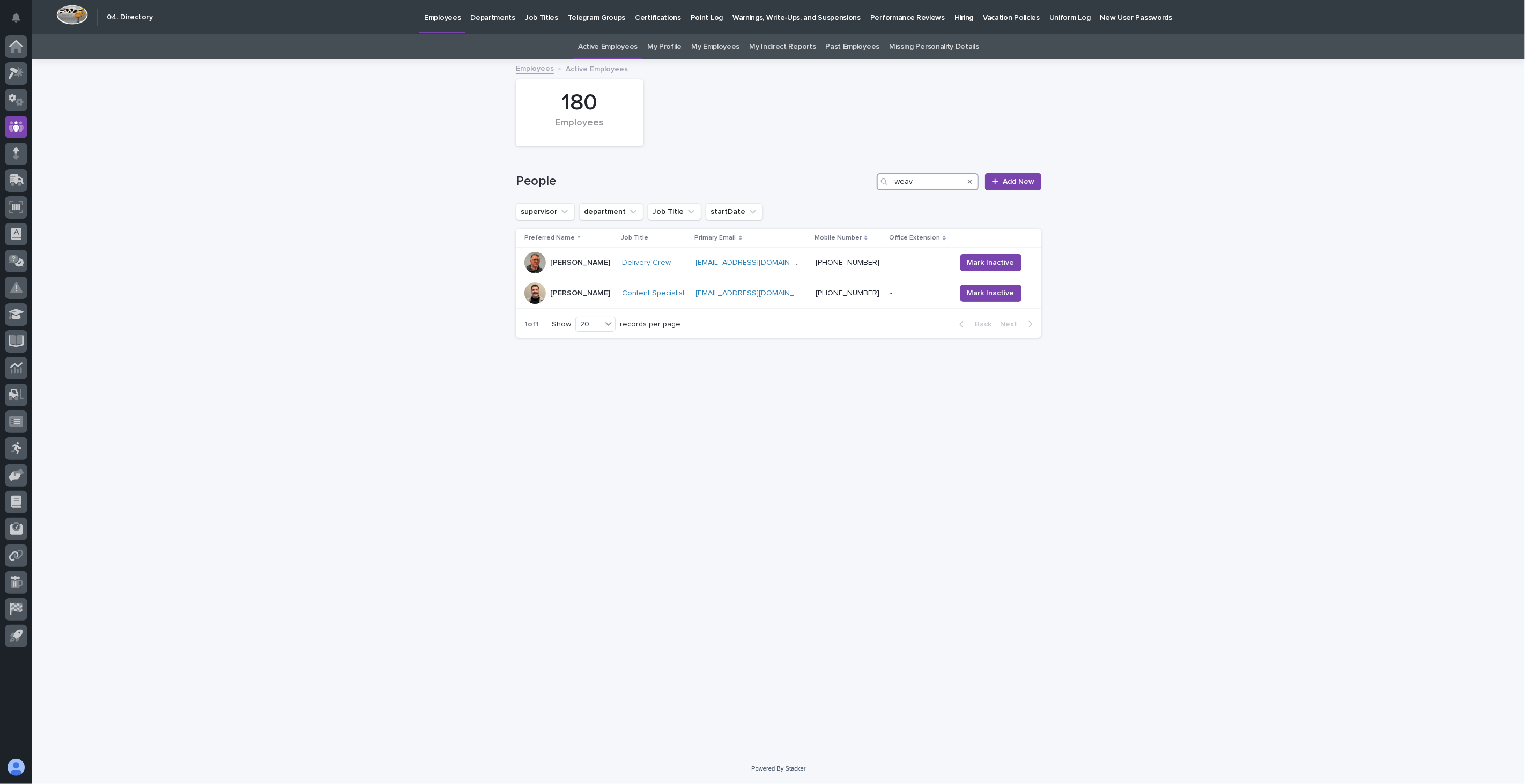
drag, startPoint x: 928, startPoint y: 178, endPoint x: 822, endPoint y: 175, distance: 106.0
click at [822, 175] on div "People weav Add New" at bounding box center [778, 182] width 526 height 17
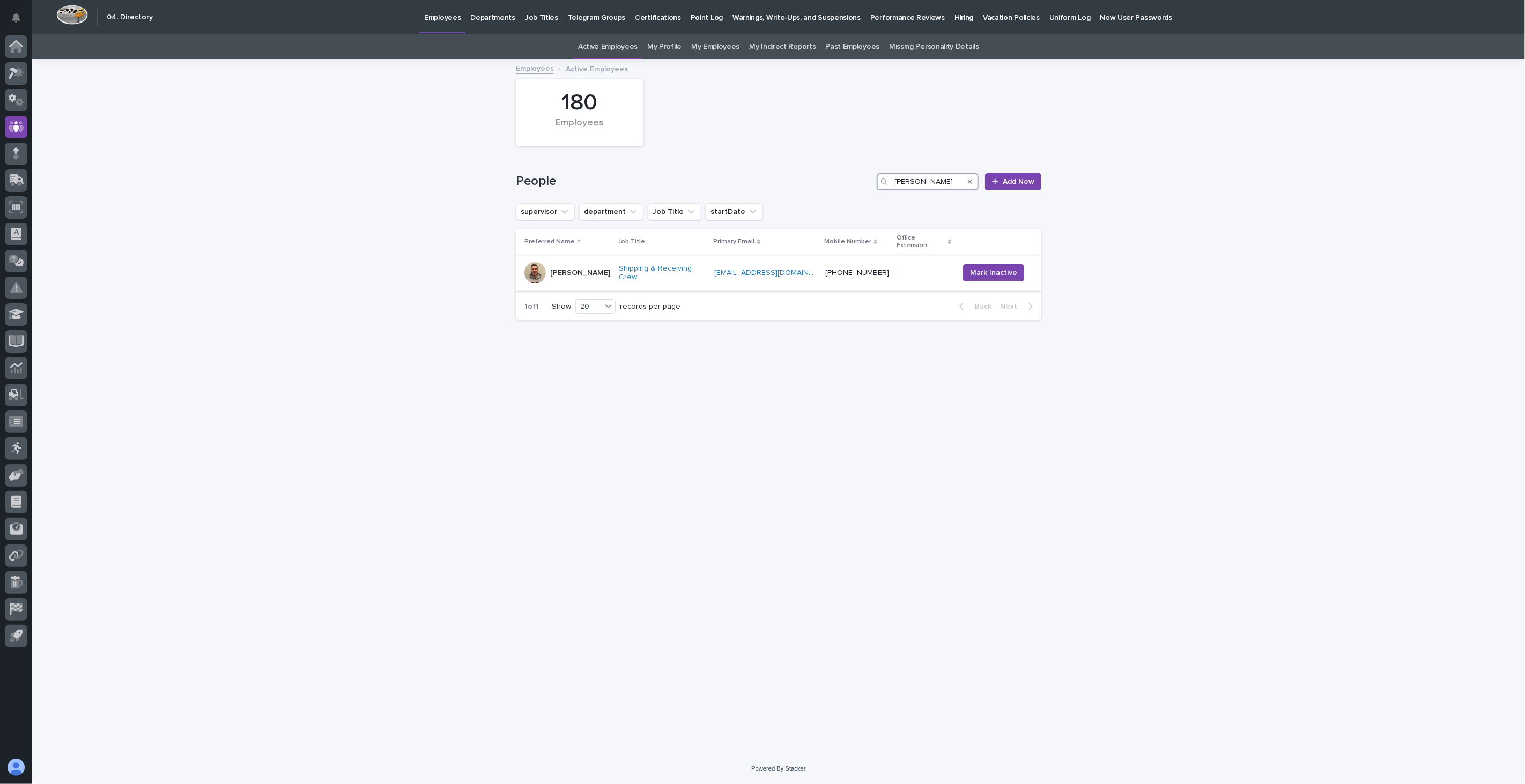
type input "[PERSON_NAME]"
click at [592, 276] on td "[PERSON_NAME]" at bounding box center [565, 273] width 99 height 36
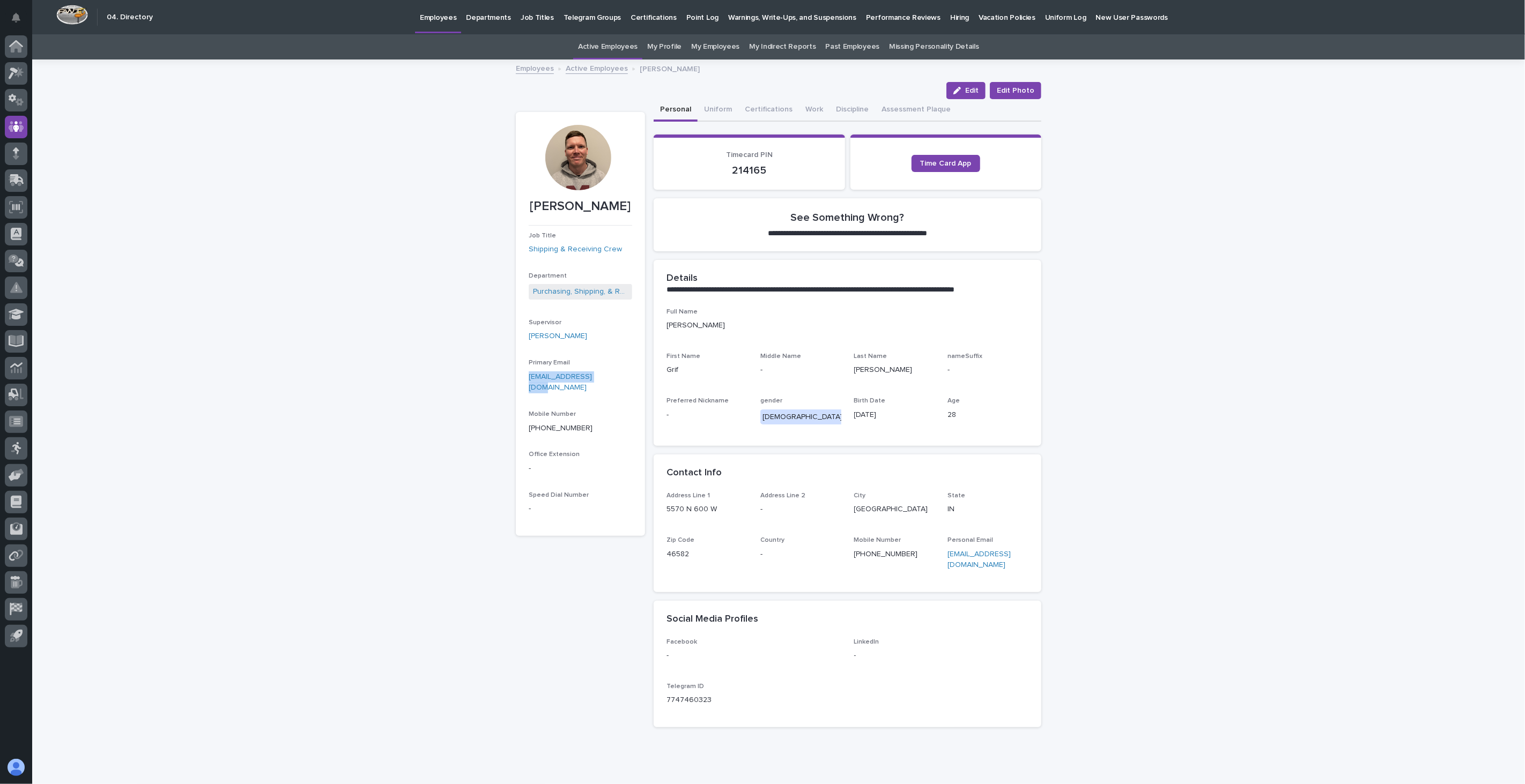
drag, startPoint x: 603, startPoint y: 378, endPoint x: 525, endPoint y: 382, distance: 78.1
click at [529, 382] on p "[EMAIL_ADDRESS][DOMAIN_NAME]" at bounding box center [580, 383] width 104 height 22
copy link "[EMAIL_ADDRESS][DOMAIN_NAME]"
click at [583, 66] on link "Active Employees" at bounding box center [597, 67] width 62 height 12
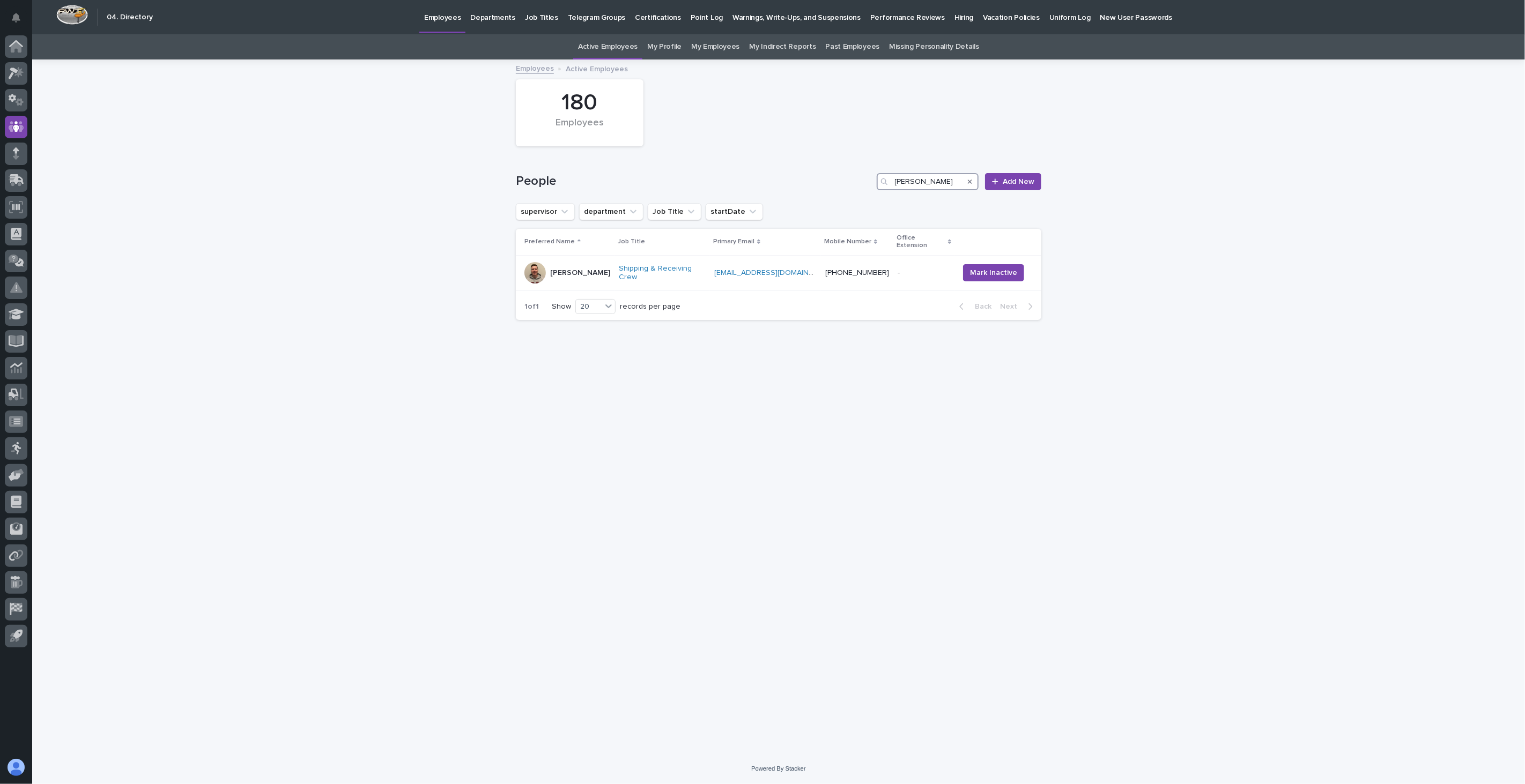
drag, startPoint x: 909, startPoint y: 180, endPoint x: 853, endPoint y: 178, distance: 56.0
click at [853, 178] on div "People [PERSON_NAME] Add New" at bounding box center [778, 182] width 526 height 17
type input "hec"
click at [566, 272] on div "[PERSON_NAME]" at bounding box center [569, 263] width 89 height 21
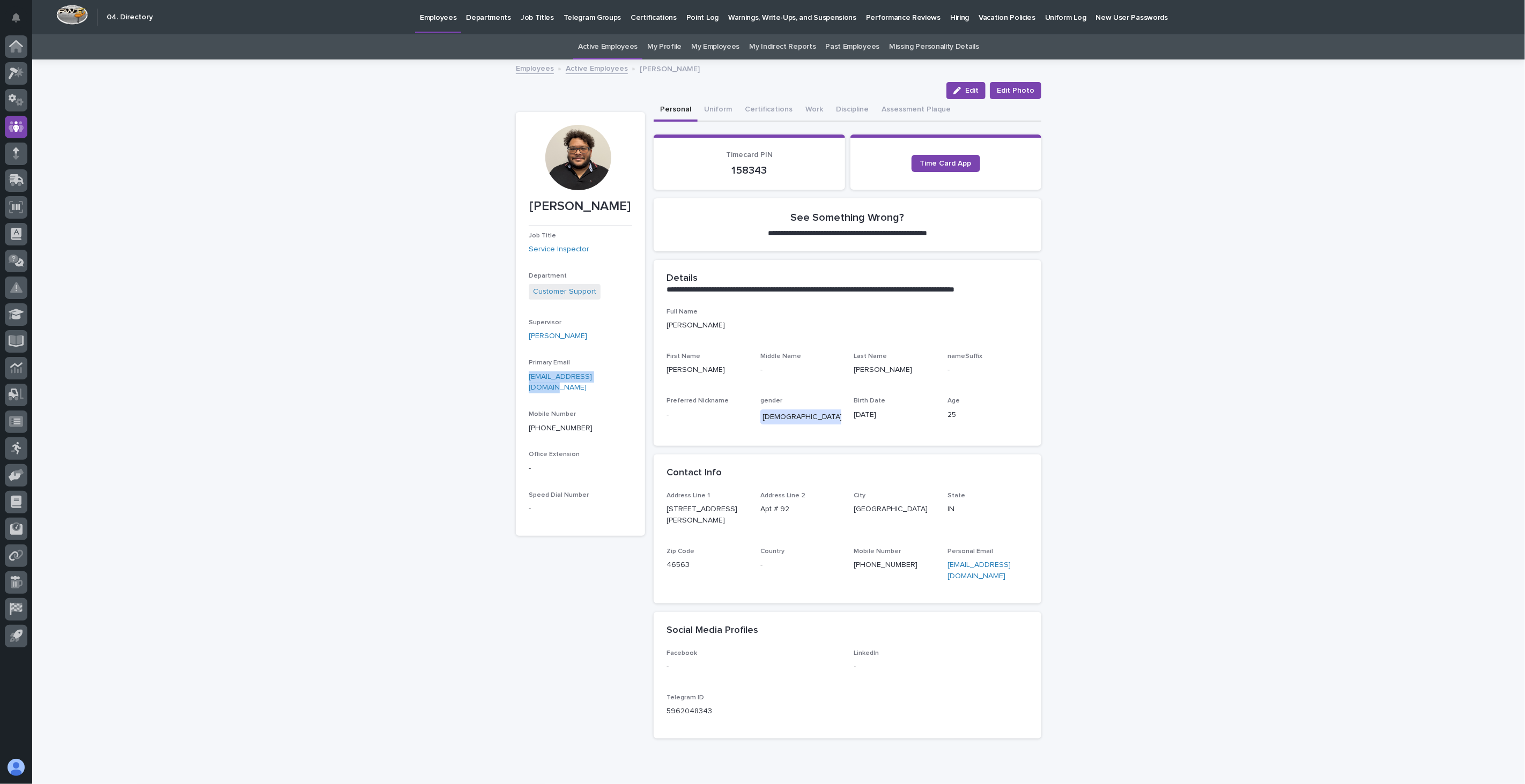
drag, startPoint x: 614, startPoint y: 377, endPoint x: 523, endPoint y: 379, distance: 91.0
click at [523, 379] on section "[PERSON_NAME] Job Title Service Inspector Department Customer Support Superviso…" at bounding box center [580, 324] width 129 height 424
copy link "[EMAIL_ADDRESS][DOMAIN_NAME]"
click at [589, 70] on link "Active Employees" at bounding box center [597, 67] width 62 height 12
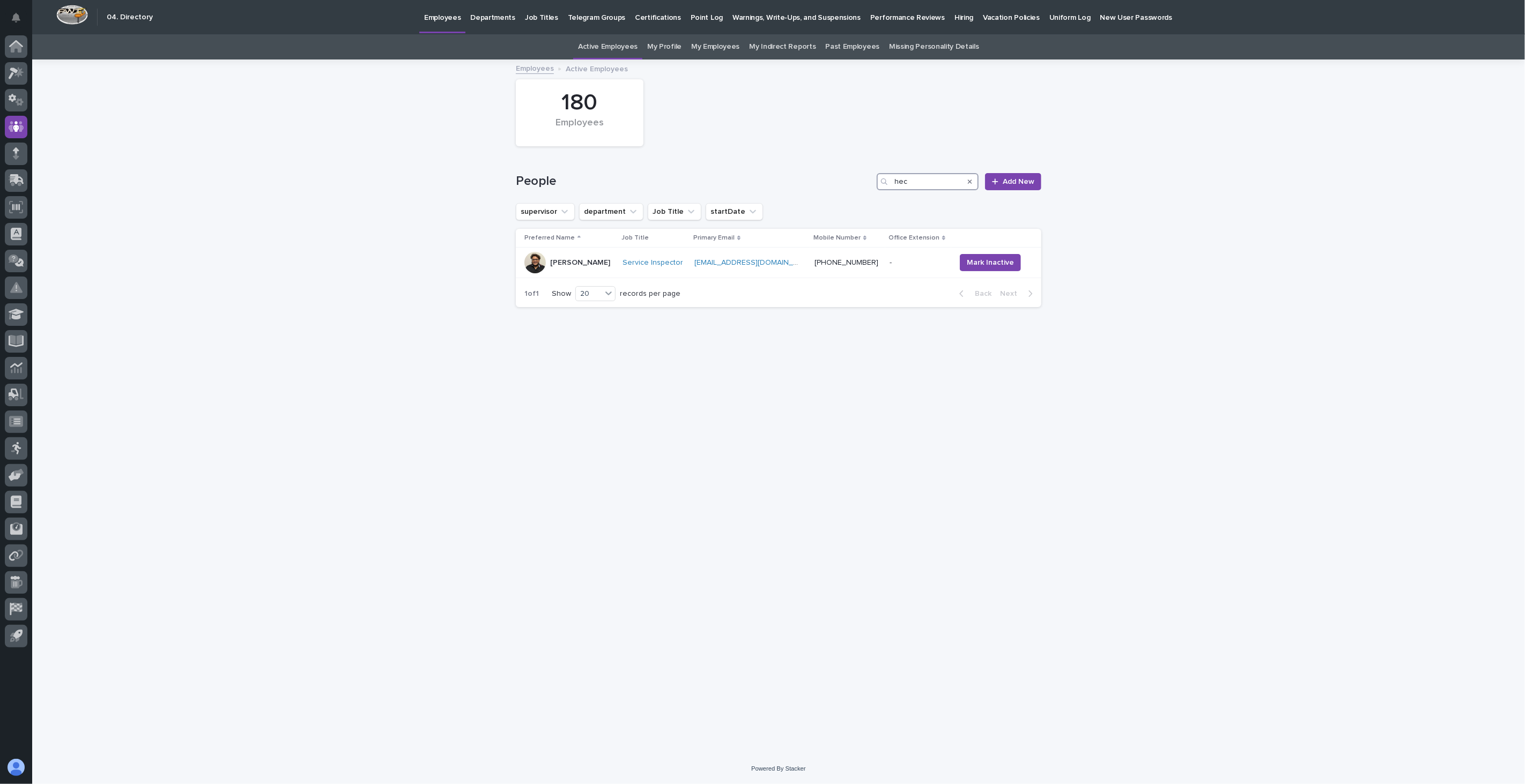
drag, startPoint x: 902, startPoint y: 180, endPoint x: 812, endPoint y: 182, distance: 90.0
click at [812, 182] on div "People hec Add New" at bounding box center [778, 182] width 526 height 17
type input "[PERSON_NAME]"
click at [597, 260] on div "[PERSON_NAME]" at bounding box center [568, 263] width 88 height 21
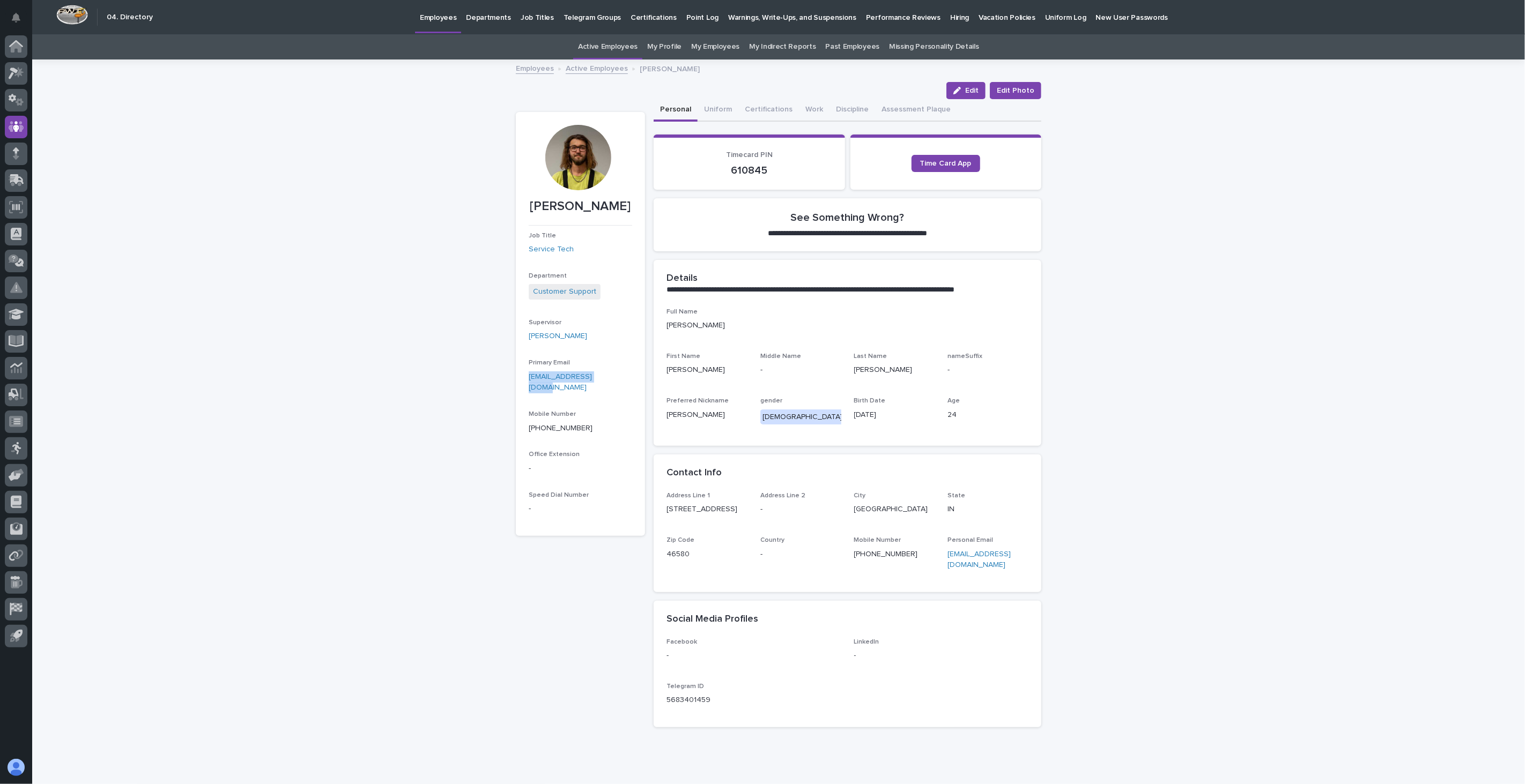
drag, startPoint x: 604, startPoint y: 378, endPoint x: 519, endPoint y: 380, distance: 85.0
click at [519, 380] on section "[PERSON_NAME] Job Title Service Tech Department Customer Support Supervisor [PE…" at bounding box center [580, 324] width 129 height 424
copy link "[EMAIL_ADDRESS][DOMAIN_NAME]"
click at [599, 70] on link "Active Employees" at bounding box center [597, 67] width 62 height 12
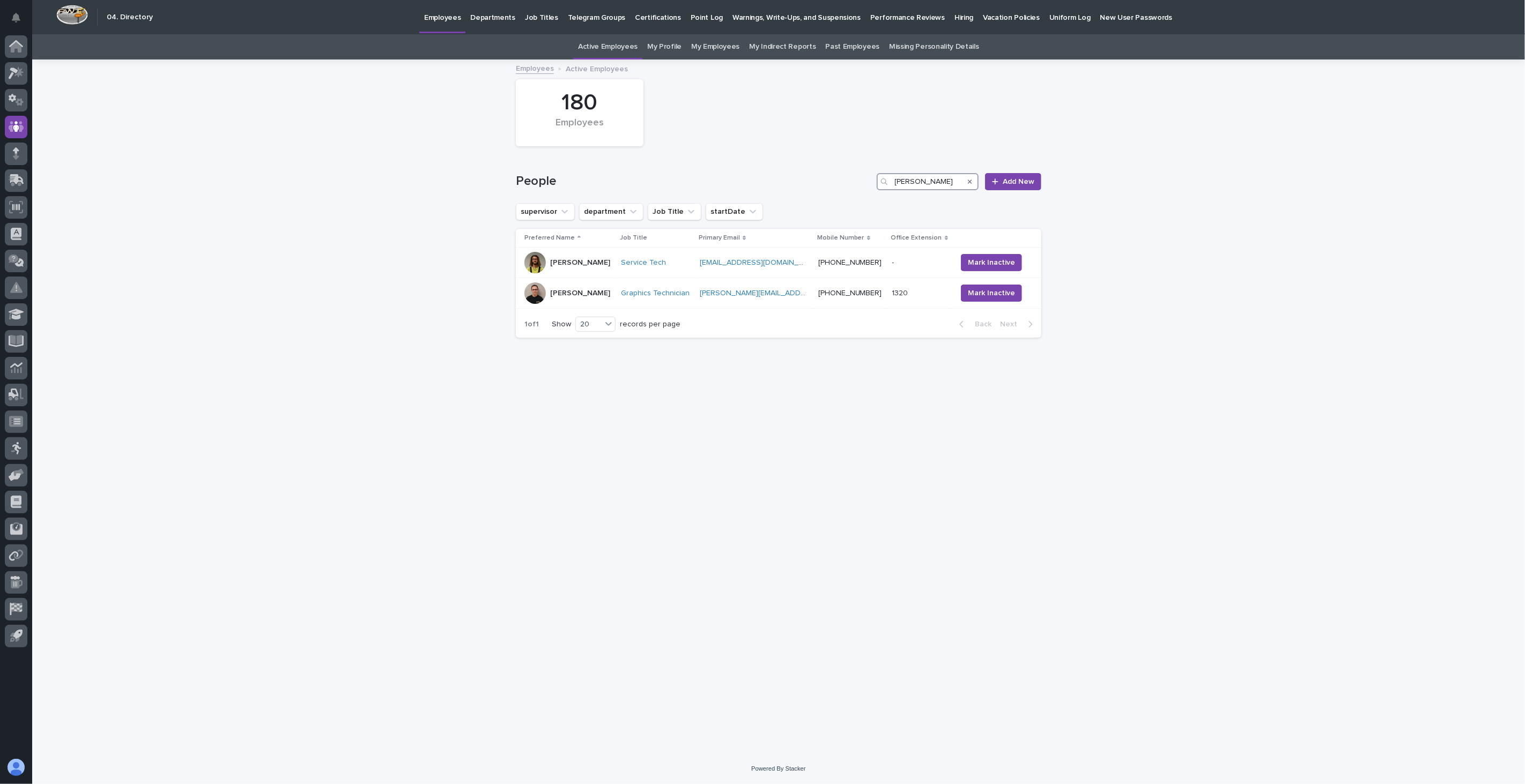
drag, startPoint x: 924, startPoint y: 180, endPoint x: 870, endPoint y: 182, distance: 54.0
click at [870, 182] on div "People [PERSON_NAME] Add New" at bounding box center [778, 182] width 526 height 17
type input "koen"
click at [597, 270] on div "[PERSON_NAME]" at bounding box center [571, 263] width 92 height 21
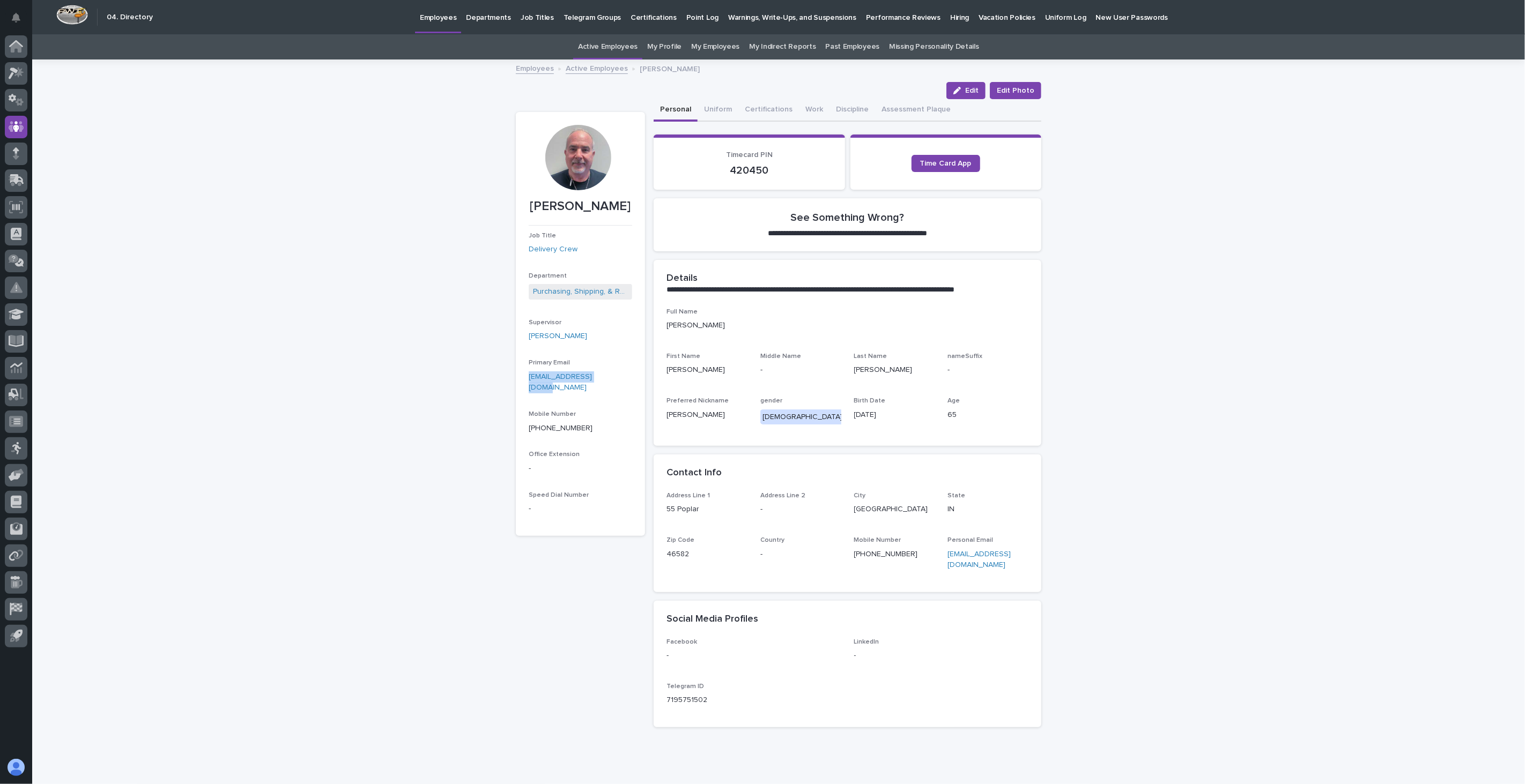
drag, startPoint x: 610, startPoint y: 378, endPoint x: 520, endPoint y: 379, distance: 90.0
click at [520, 379] on section "[PERSON_NAME] Job Title Delivery Crew Department Purchasing, Shipping, & Receiv…" at bounding box center [580, 324] width 129 height 424
click at [590, 67] on link "Active Employees" at bounding box center [597, 67] width 62 height 12
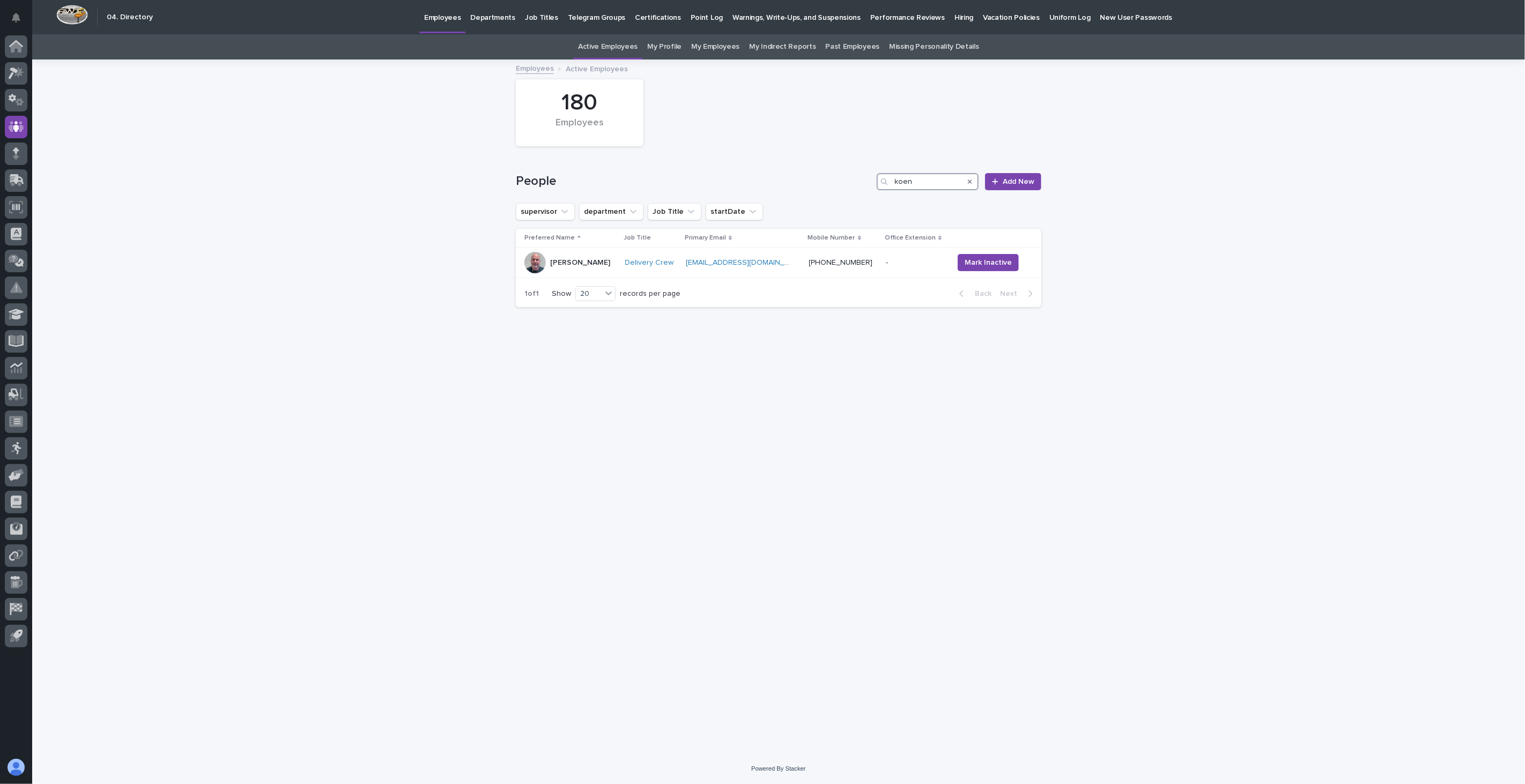
drag, startPoint x: 919, startPoint y: 180, endPoint x: 832, endPoint y: 168, distance: 87.8
click at [832, 168] on div "People koen Add New" at bounding box center [778, 177] width 526 height 51
type input "sor"
click at [574, 275] on td "[PERSON_NAME]" at bounding box center [565, 273] width 99 height 36
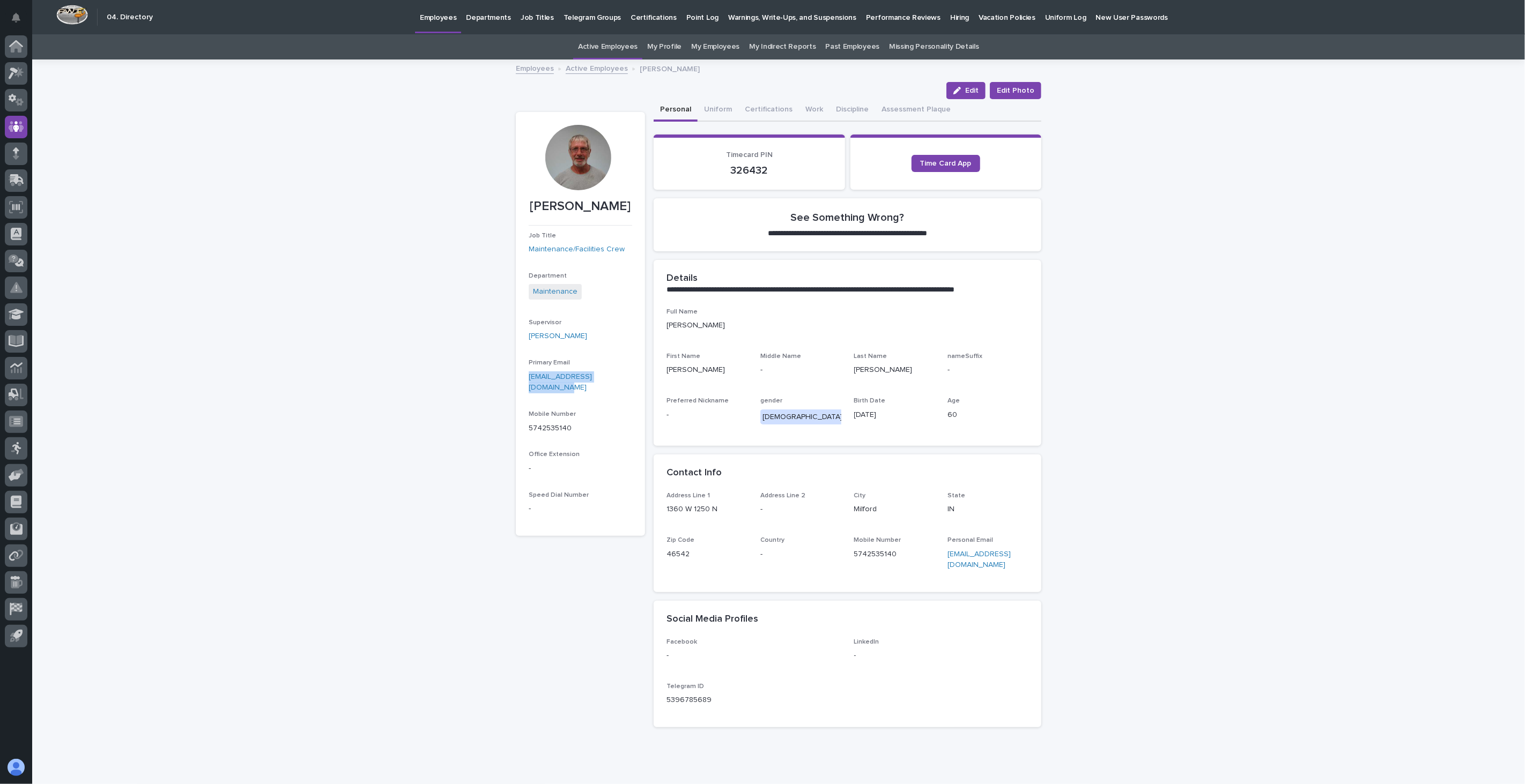
drag, startPoint x: 625, startPoint y: 378, endPoint x: 521, endPoint y: 376, distance: 104.0
click at [521, 376] on section "[PERSON_NAME] Job Title Maintenance/Facilities Crew Department Maintenance Supe…" at bounding box center [580, 324] width 129 height 424
click at [583, 66] on link "Active Employees" at bounding box center [597, 67] width 62 height 12
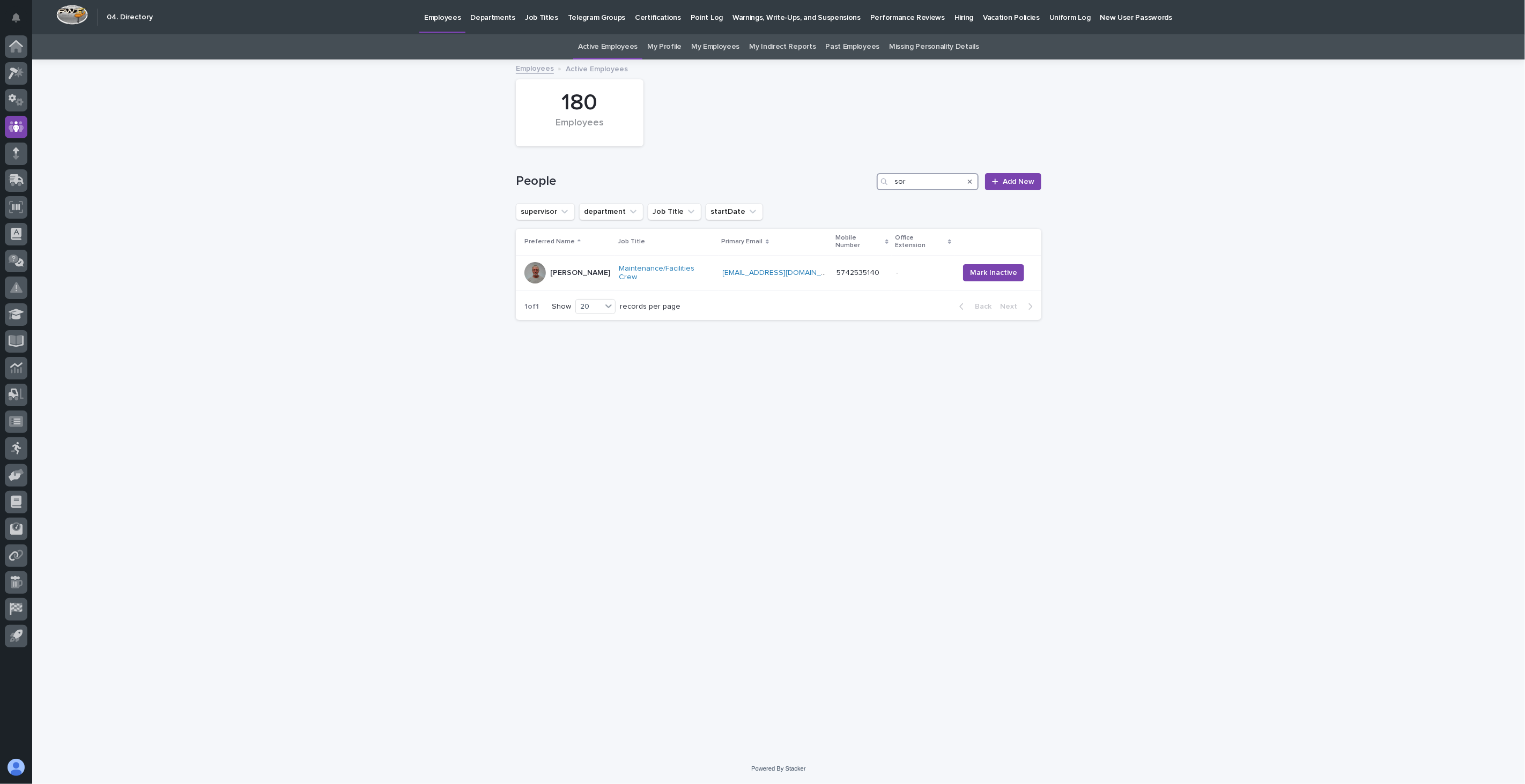
drag, startPoint x: 919, startPoint y: 178, endPoint x: 832, endPoint y: 174, distance: 87.1
click at [832, 174] on div "People sor Add New" at bounding box center [778, 182] width 526 height 17
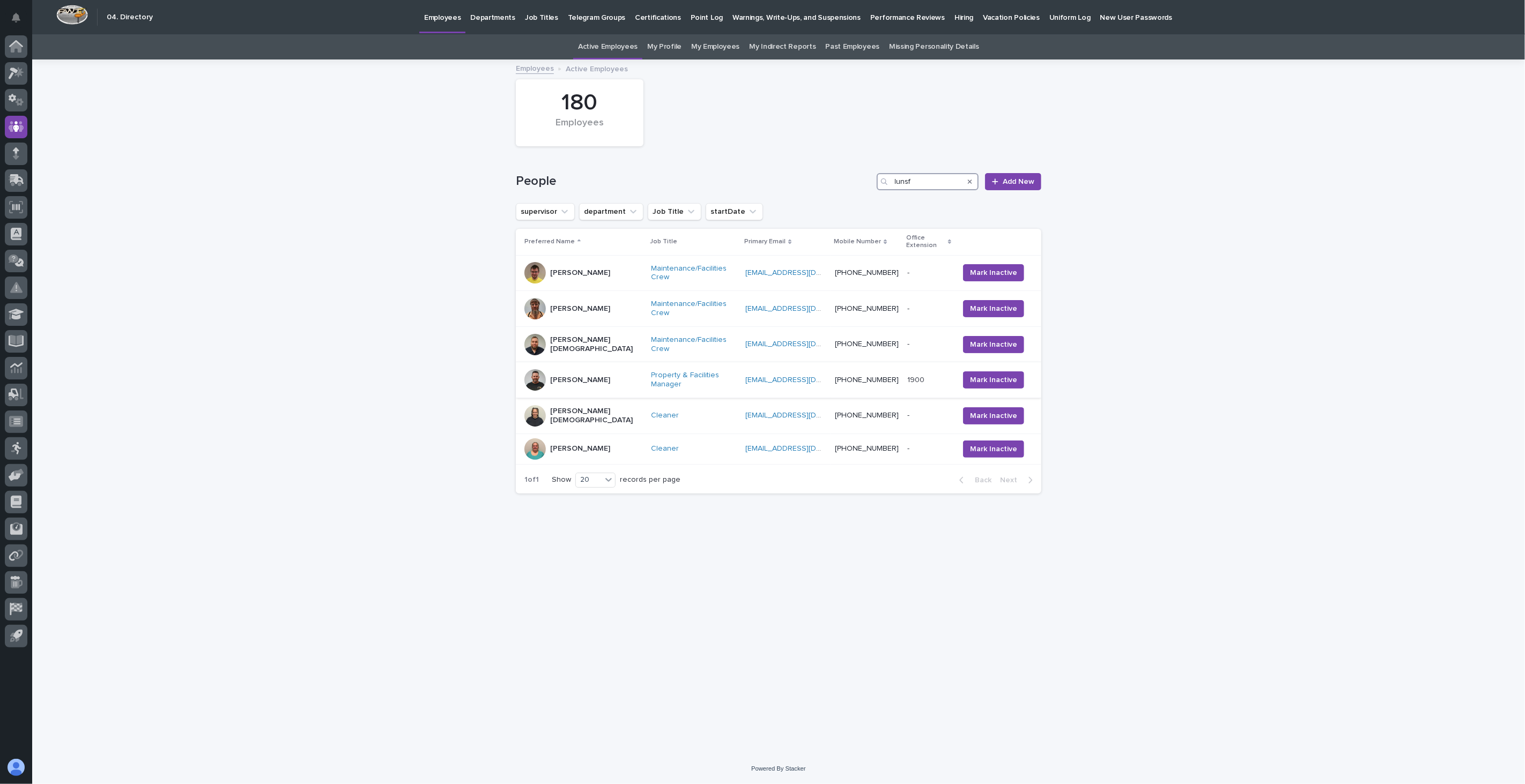
type input "lunsf"
click at [570, 372] on div "[PERSON_NAME]" at bounding box center [580, 380] width 60 height 18
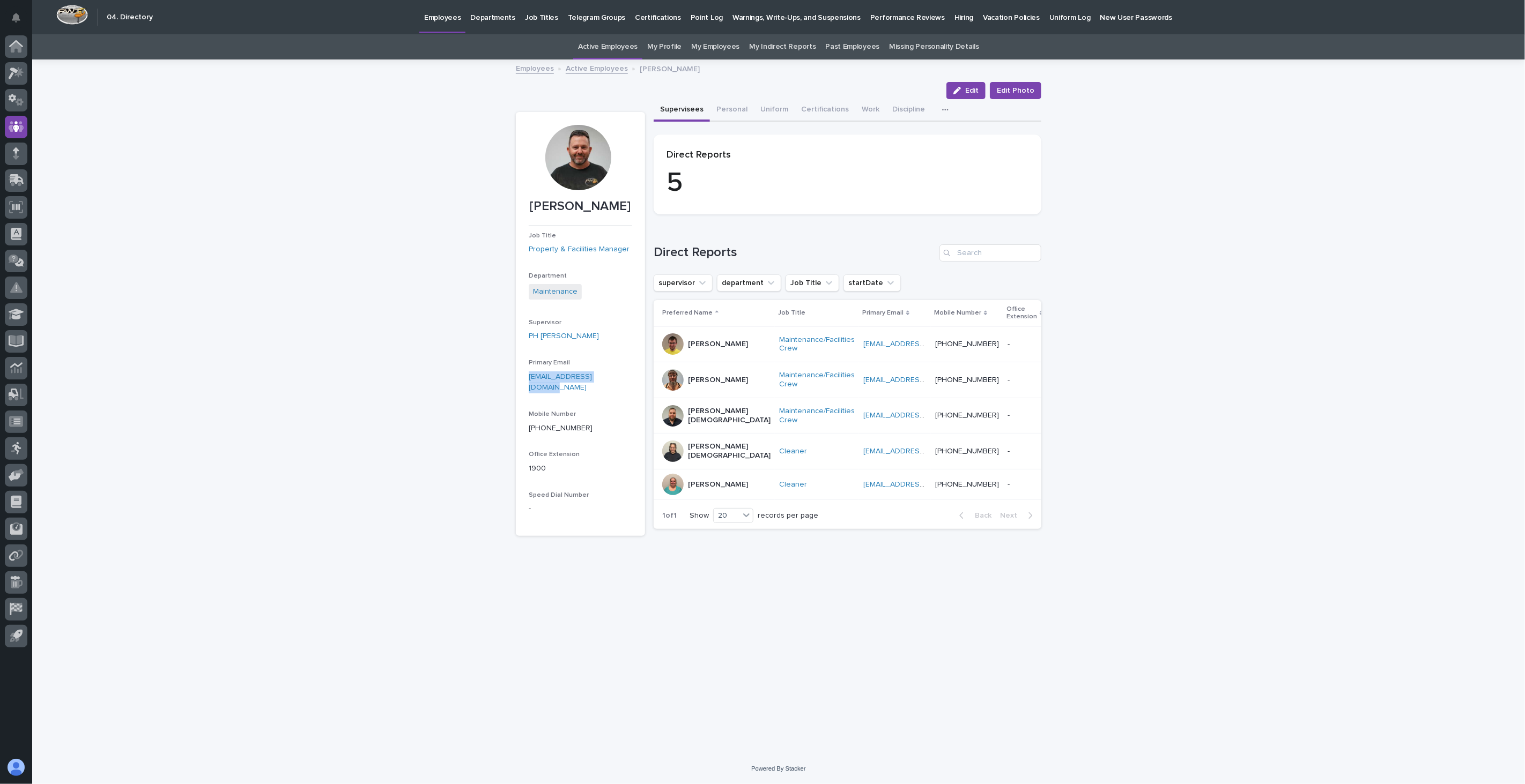
drag, startPoint x: 614, startPoint y: 378, endPoint x: 520, endPoint y: 378, distance: 94.0
click at [520, 378] on section "[PERSON_NAME] Job Title Property & Facilities Manager Department Maintenance Su…" at bounding box center [580, 324] width 129 height 424
click at [594, 66] on link "Active Employees" at bounding box center [597, 67] width 62 height 12
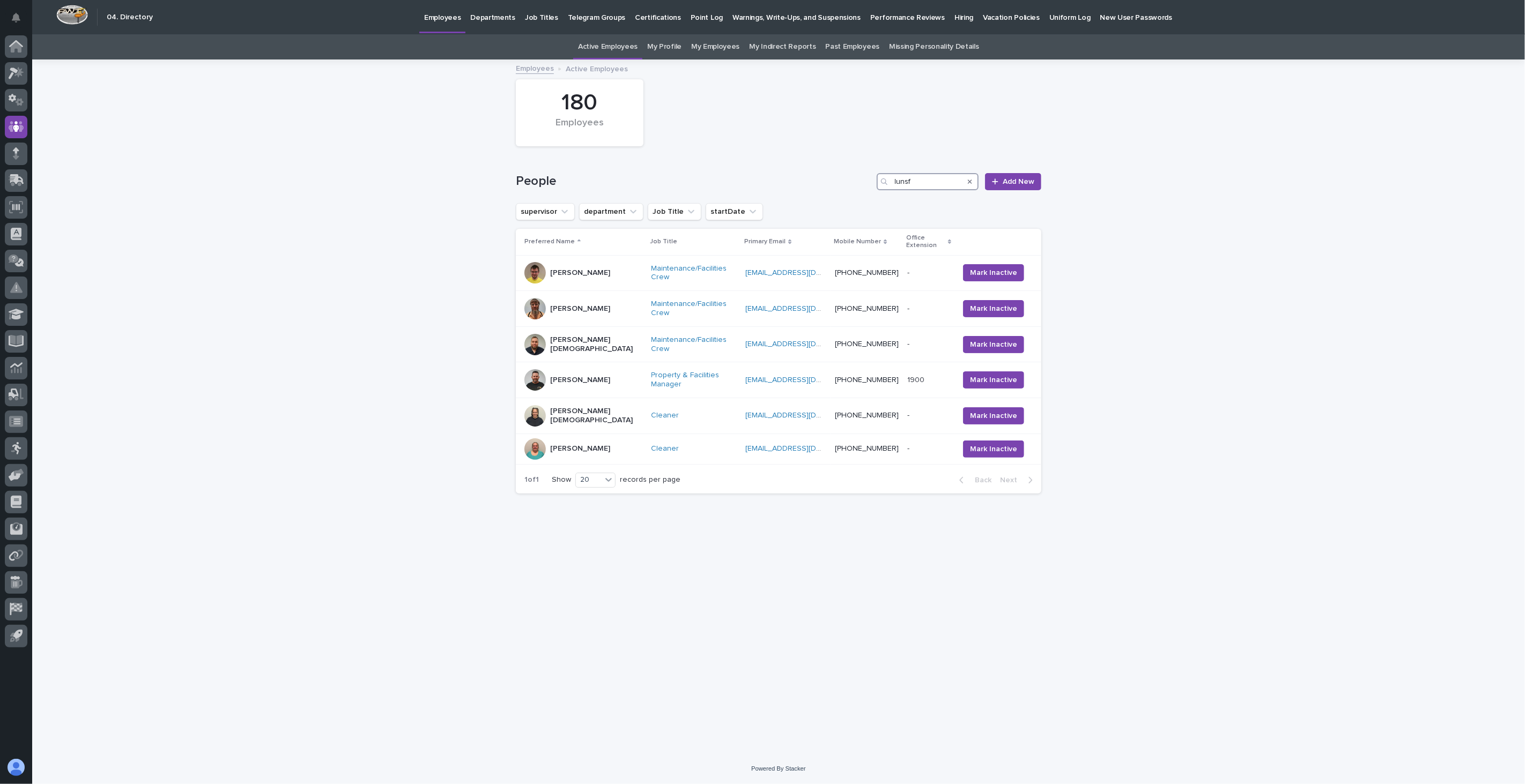
drag, startPoint x: 917, startPoint y: 179, endPoint x: 832, endPoint y: 172, distance: 85.3
click at [832, 172] on div "People lunsf Add New" at bounding box center [778, 177] width 526 height 51
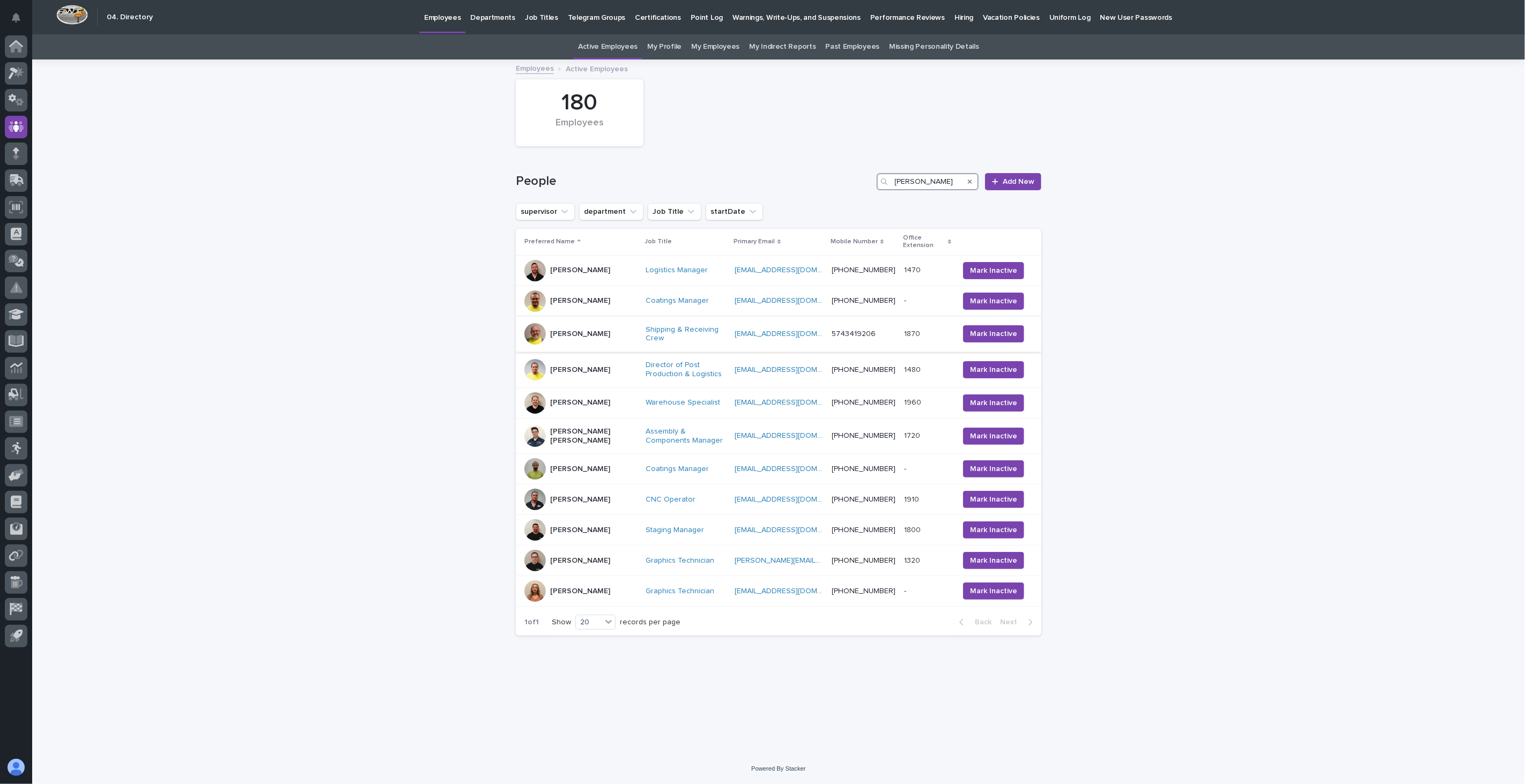
type input "[PERSON_NAME]"
click at [592, 344] on div "[PERSON_NAME]" at bounding box center [581, 334] width 112 height 21
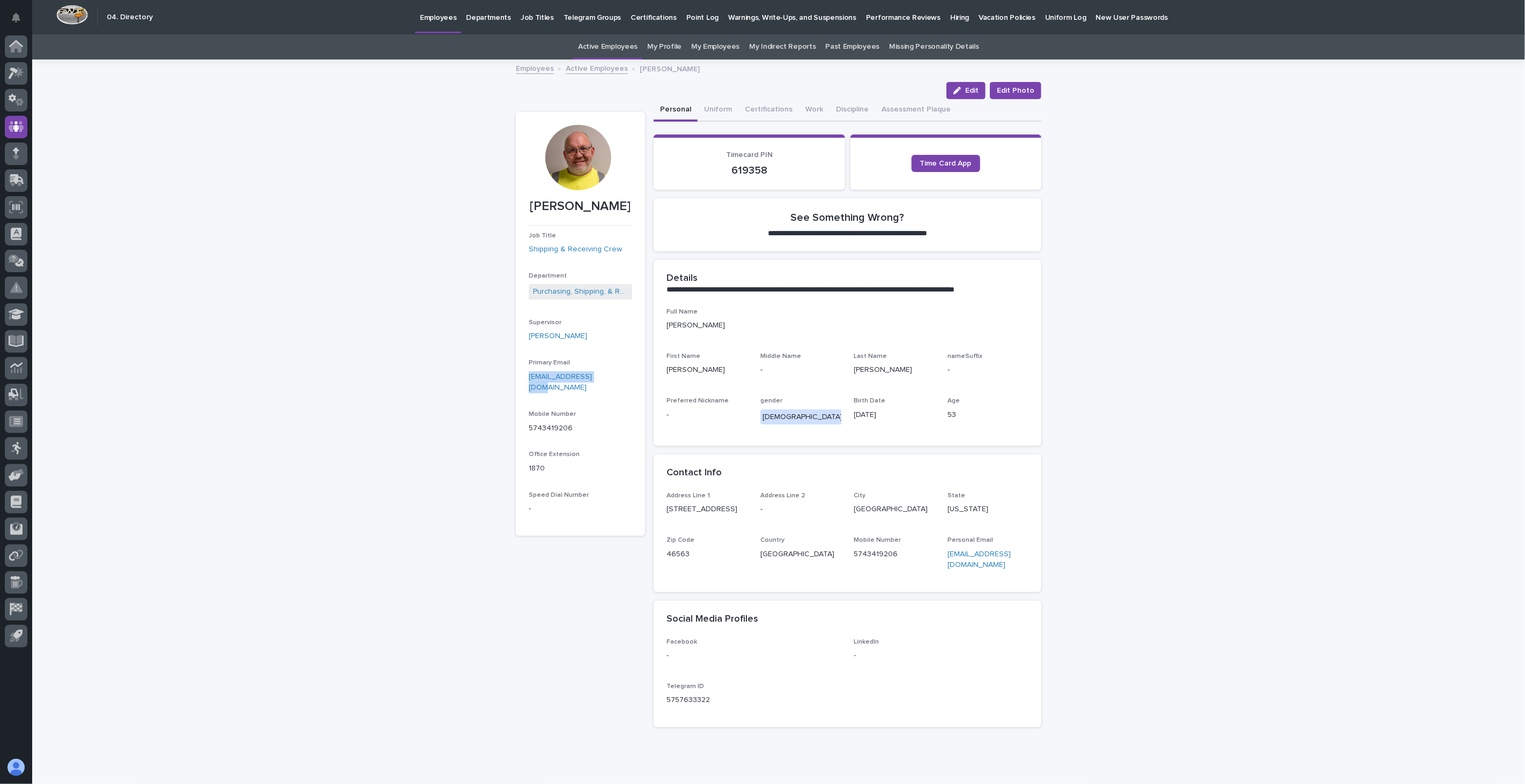
drag, startPoint x: 606, startPoint y: 376, endPoint x: 515, endPoint y: 380, distance: 91.1
click at [516, 380] on section "[PERSON_NAME] Job Title Shipping & Receiving Crew Department Purchasing, Shippi…" at bounding box center [580, 324] width 129 height 424
click at [594, 71] on link "Active Employees" at bounding box center [597, 67] width 62 height 12
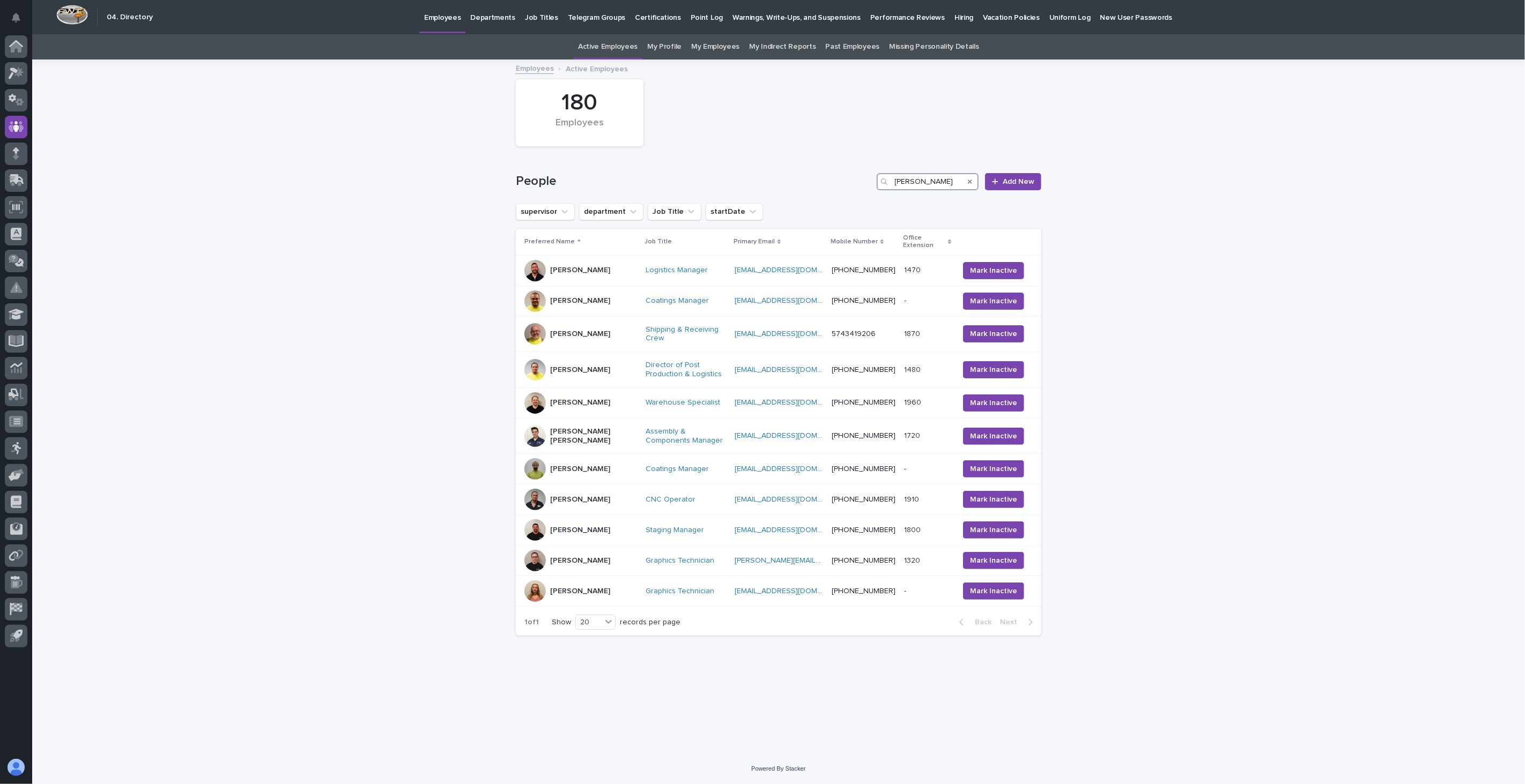
drag, startPoint x: 925, startPoint y: 177, endPoint x: 844, endPoint y: 185, distance: 81.4
click at [844, 185] on div "People [PERSON_NAME] Add New" at bounding box center [778, 182] width 526 height 17
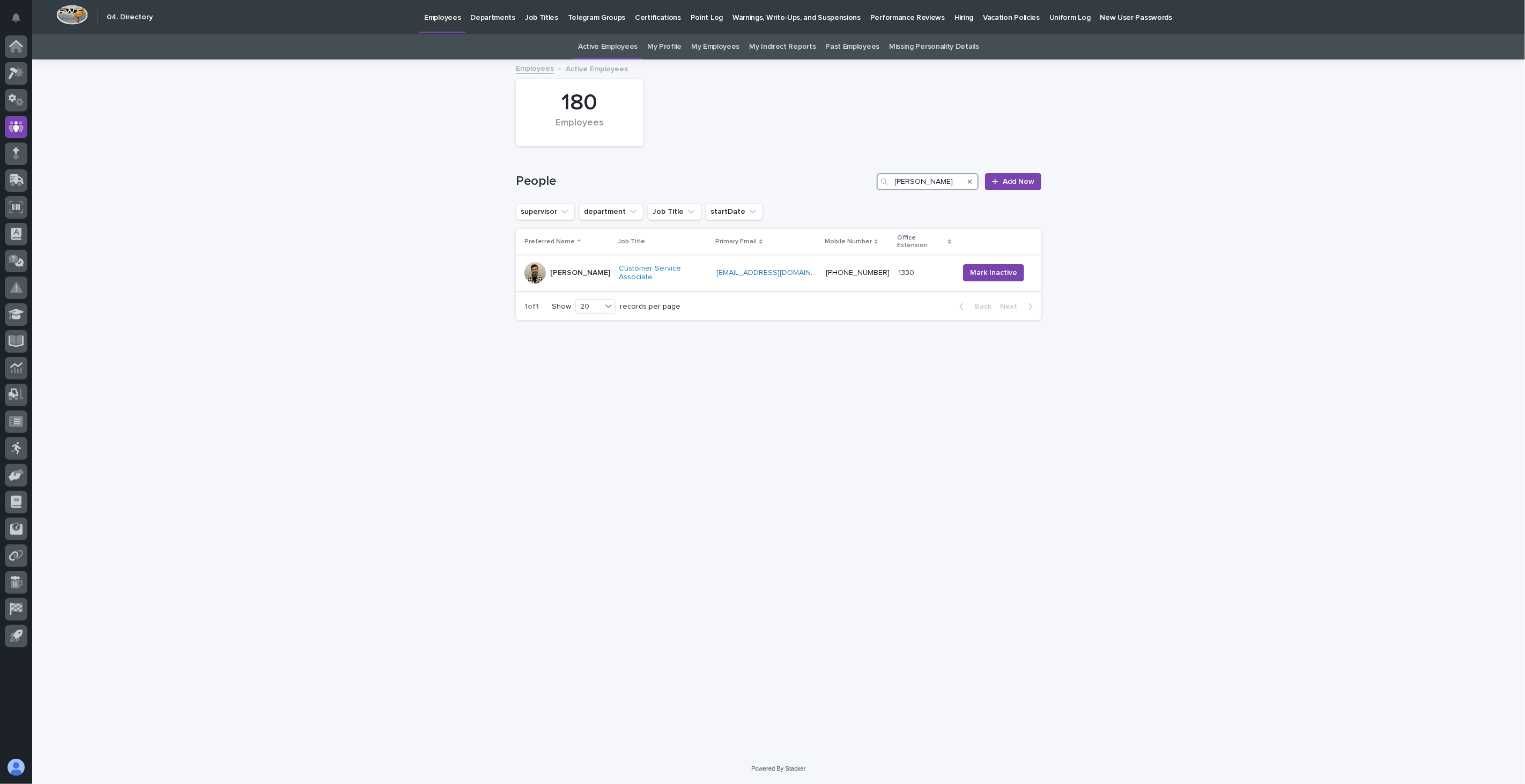
type input "[PERSON_NAME]"
click at [596, 274] on td "[PERSON_NAME]" at bounding box center [565, 273] width 99 height 36
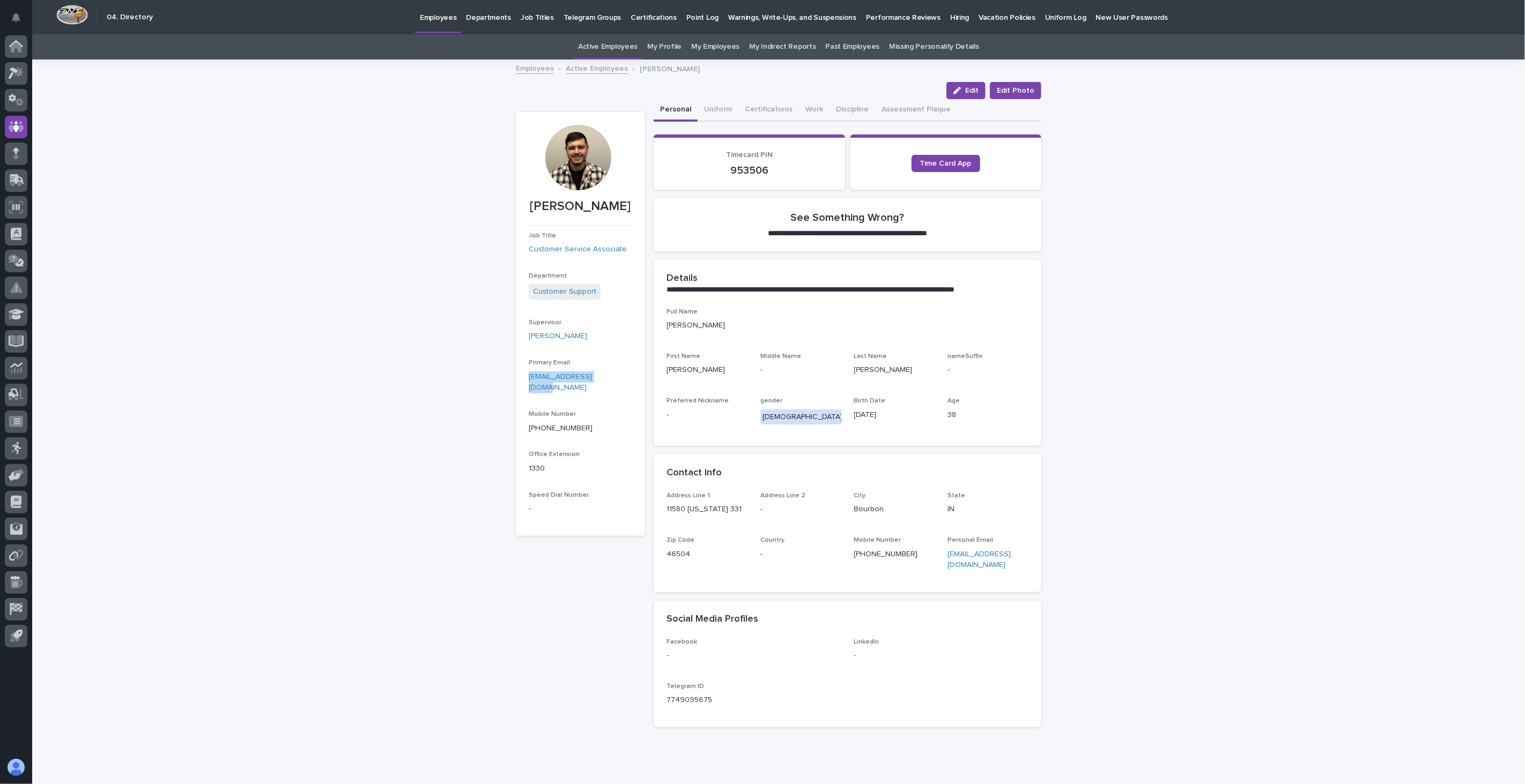
drag, startPoint x: 607, startPoint y: 378, endPoint x: 513, endPoint y: 375, distance: 94.0
click at [516, 375] on section "[PERSON_NAME] Job Title Customer Service Associate Department Customer Support …" at bounding box center [580, 324] width 129 height 424
click at [588, 71] on link "Active Employees" at bounding box center [597, 67] width 62 height 12
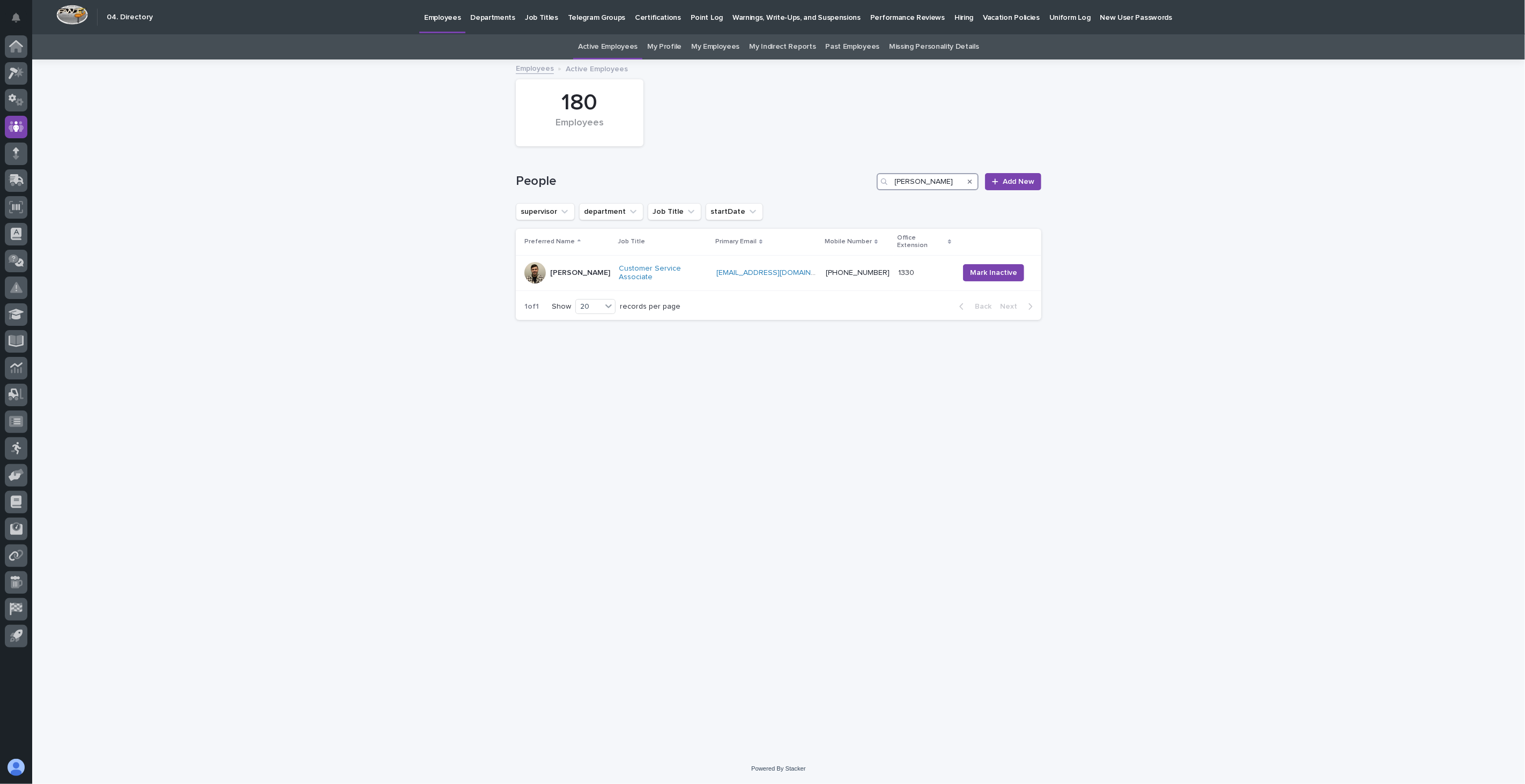
drag, startPoint x: 919, startPoint y: 180, endPoint x: 769, endPoint y: 183, distance: 150.0
click at [769, 183] on div "People [PERSON_NAME] Add New" at bounding box center [778, 182] width 526 height 17
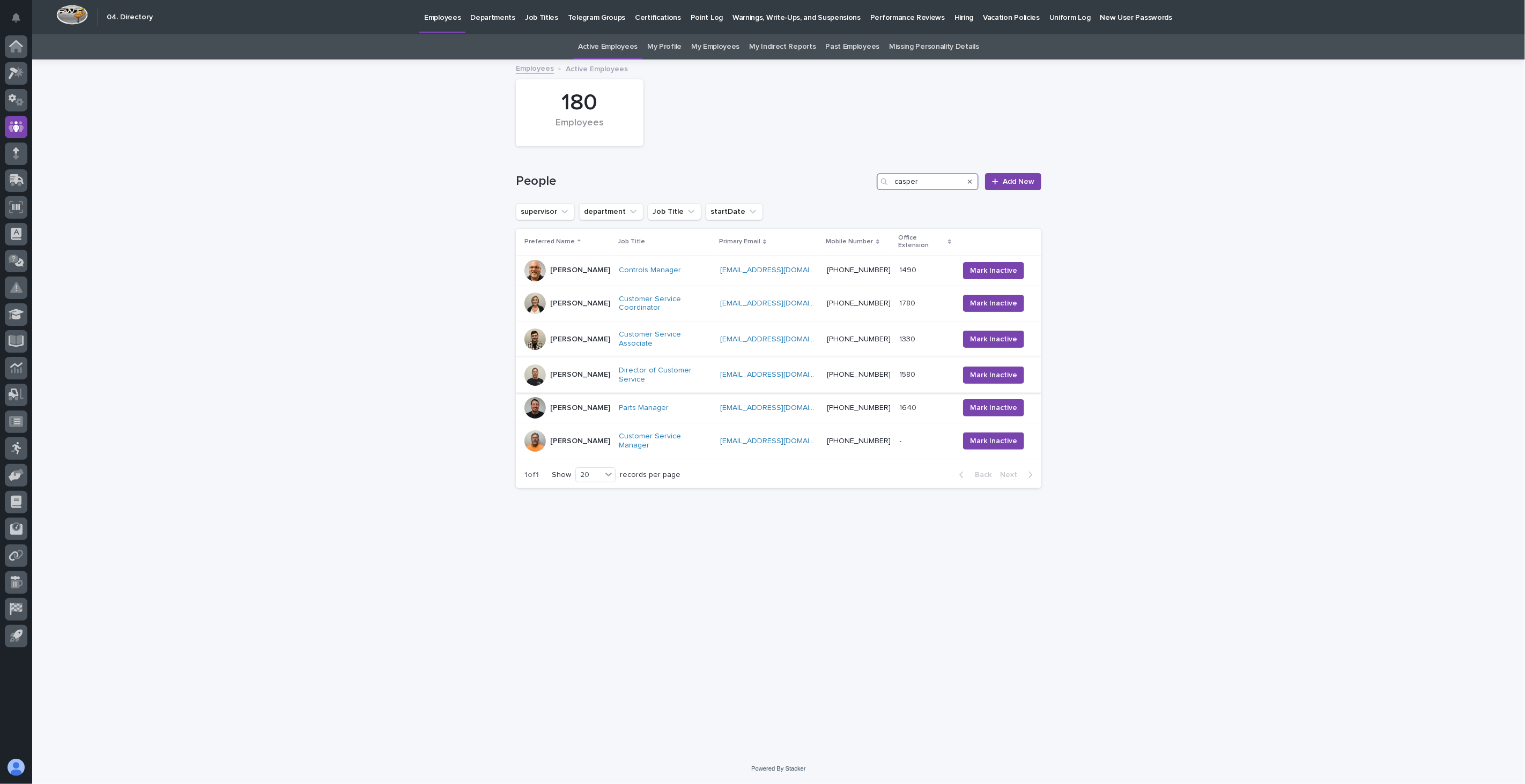
type input "casper"
click at [598, 364] on div "[PERSON_NAME]" at bounding box center [567, 375] width 86 height 21
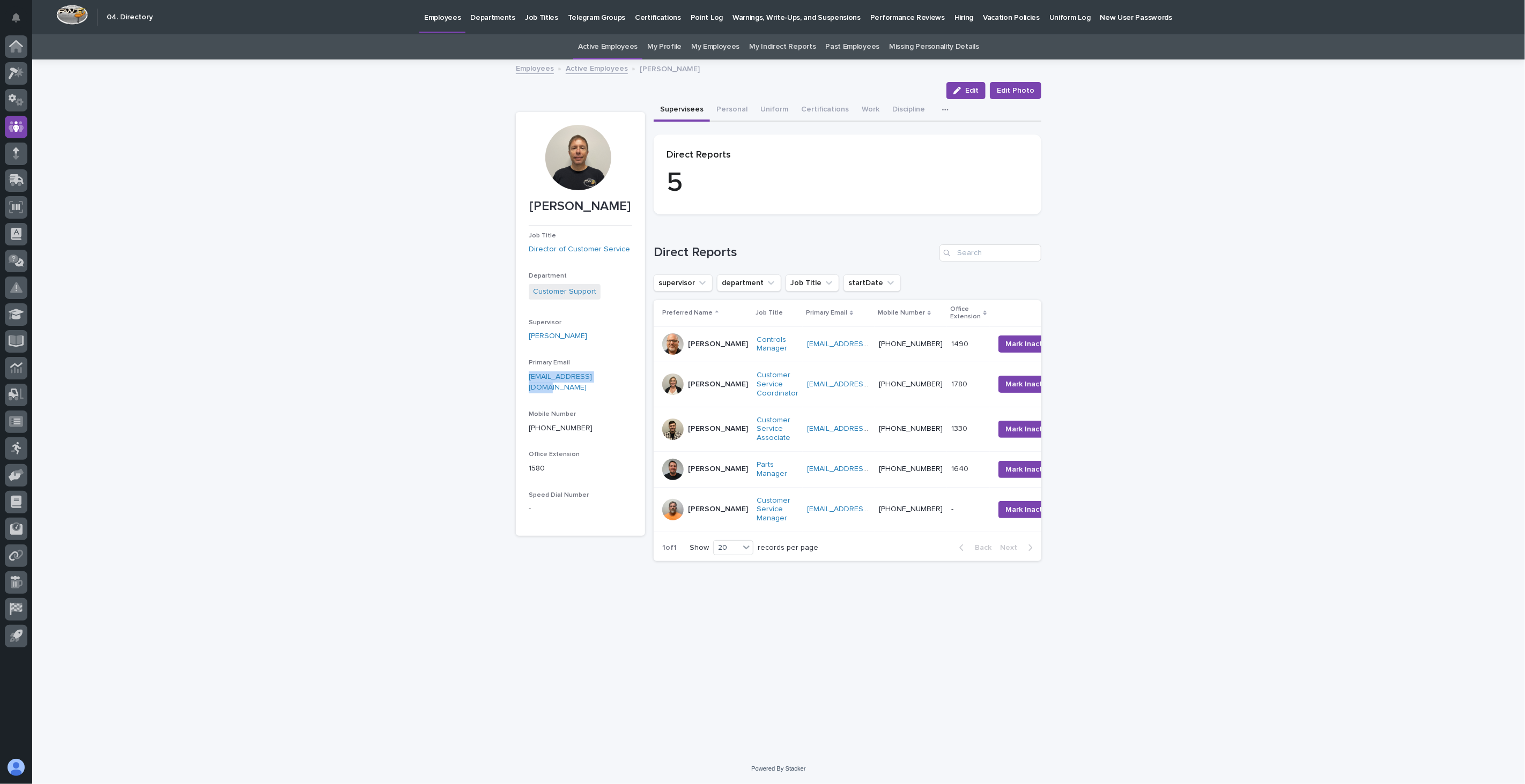
drag, startPoint x: 617, startPoint y: 376, endPoint x: 527, endPoint y: 385, distance: 90.4
click at [527, 385] on section "[PERSON_NAME] Job Title Director of Customer Service Department Customer Suppor…" at bounding box center [580, 324] width 129 height 424
click at [603, 66] on link "Active Employees" at bounding box center [597, 67] width 62 height 12
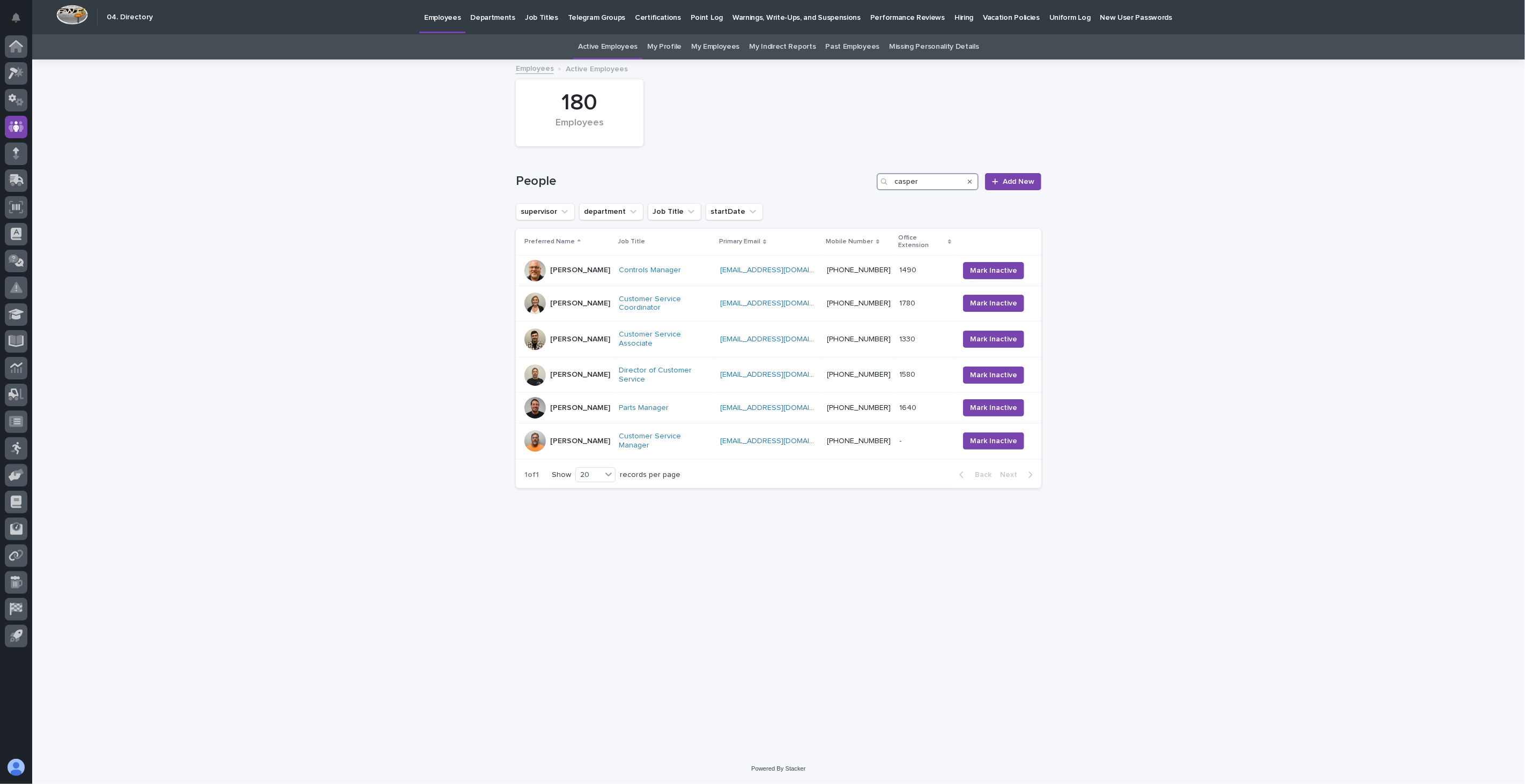
drag, startPoint x: 924, startPoint y: 180, endPoint x: 845, endPoint y: 168, distance: 79.9
click at [845, 172] on div "People casper Add New" at bounding box center [778, 177] width 526 height 51
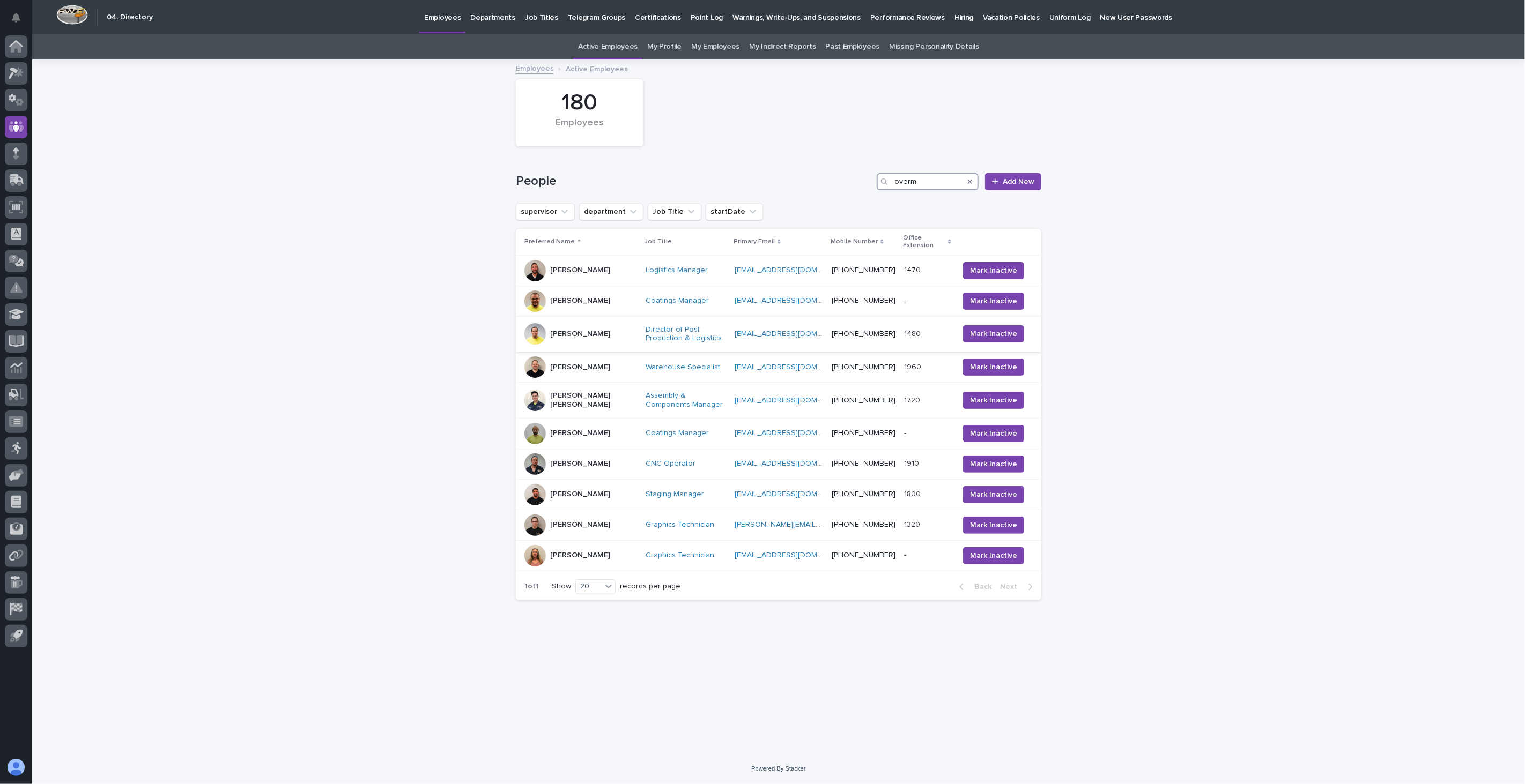
type input "overm"
click at [599, 344] on div "[PERSON_NAME]" at bounding box center [581, 334] width 112 height 21
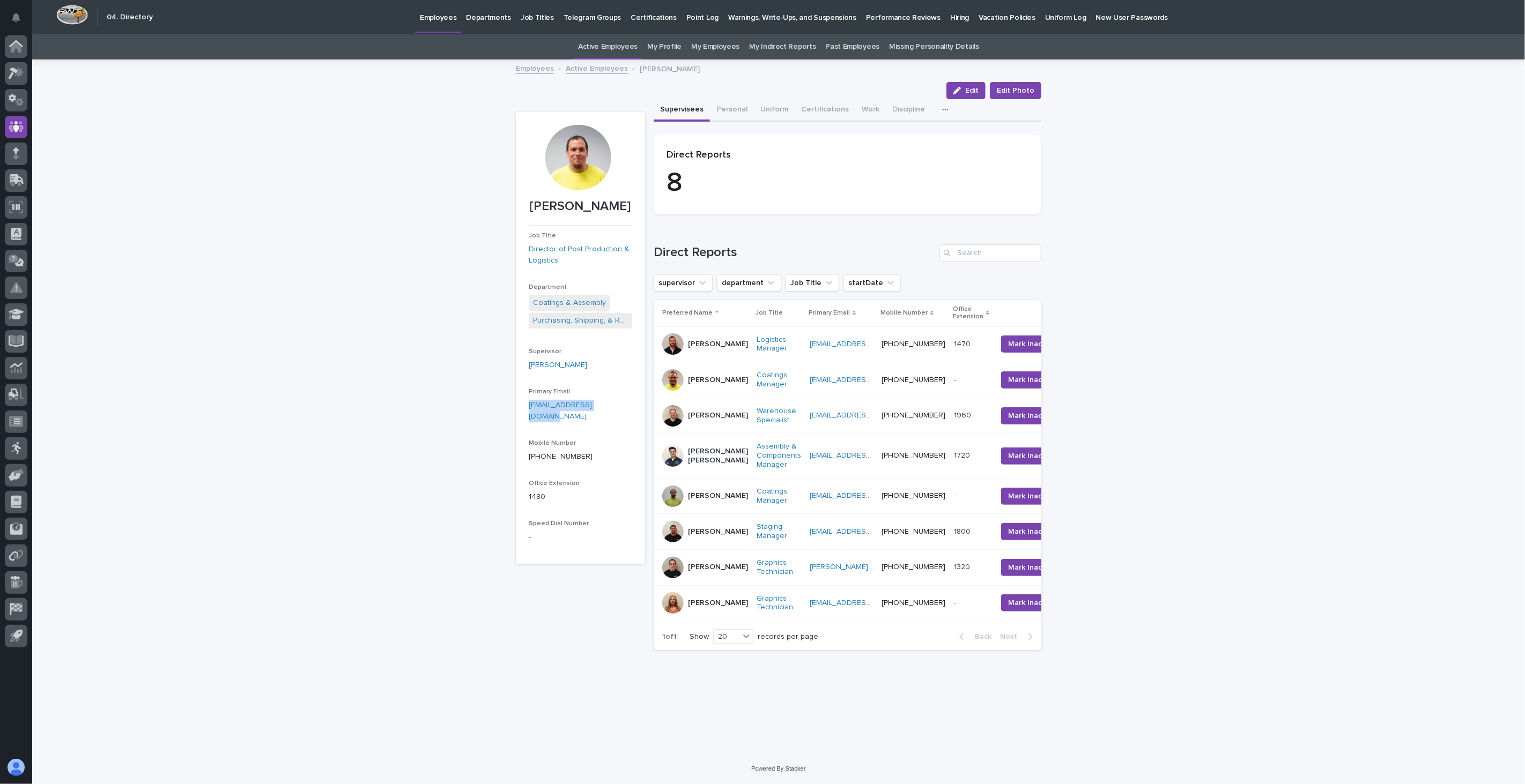
drag, startPoint x: 620, startPoint y: 406, endPoint x: 513, endPoint y: 411, distance: 107.1
click at [516, 411] on section "[PERSON_NAME] Job Title Director of Post Production & Logistics Department Coat…" at bounding box center [580, 338] width 129 height 453
click at [588, 71] on link "Active Employees" at bounding box center [597, 67] width 62 height 12
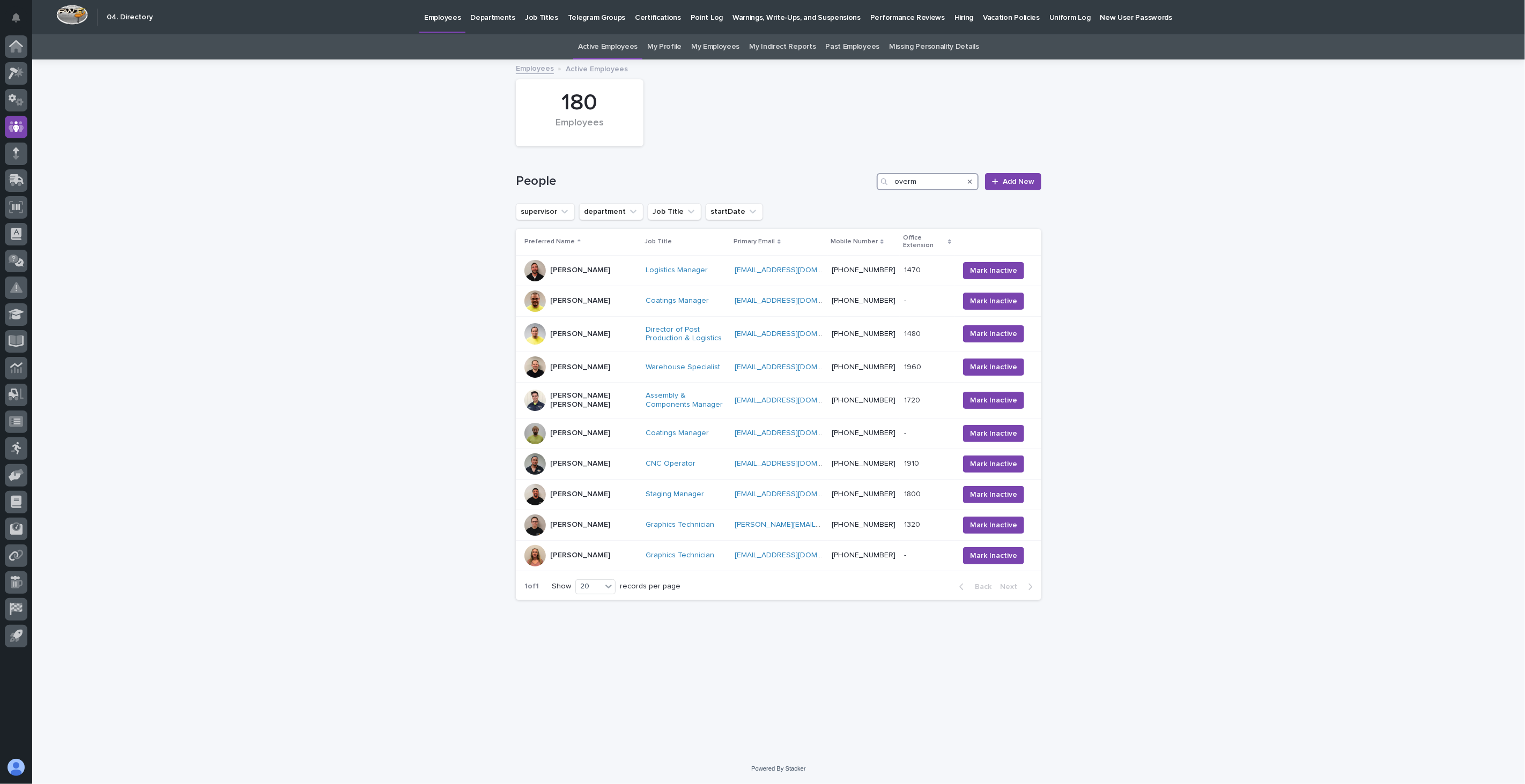
drag, startPoint x: 936, startPoint y: 178, endPoint x: 759, endPoint y: 179, distance: 177.0
click at [759, 179] on div "People overm Add New" at bounding box center [778, 182] width 526 height 17
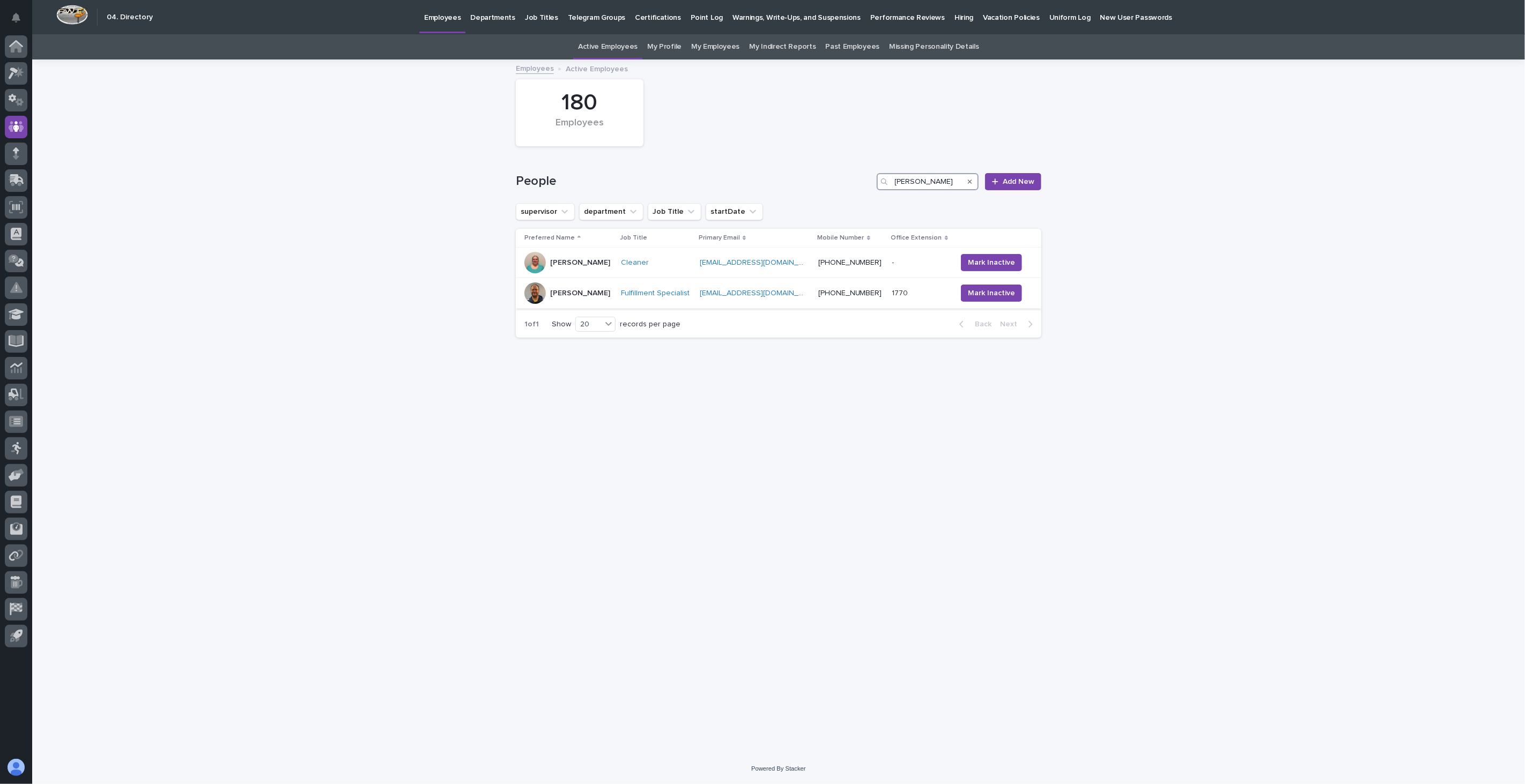
type input "[PERSON_NAME]"
click at [596, 302] on div "[PERSON_NAME]" at bounding box center [568, 293] width 88 height 21
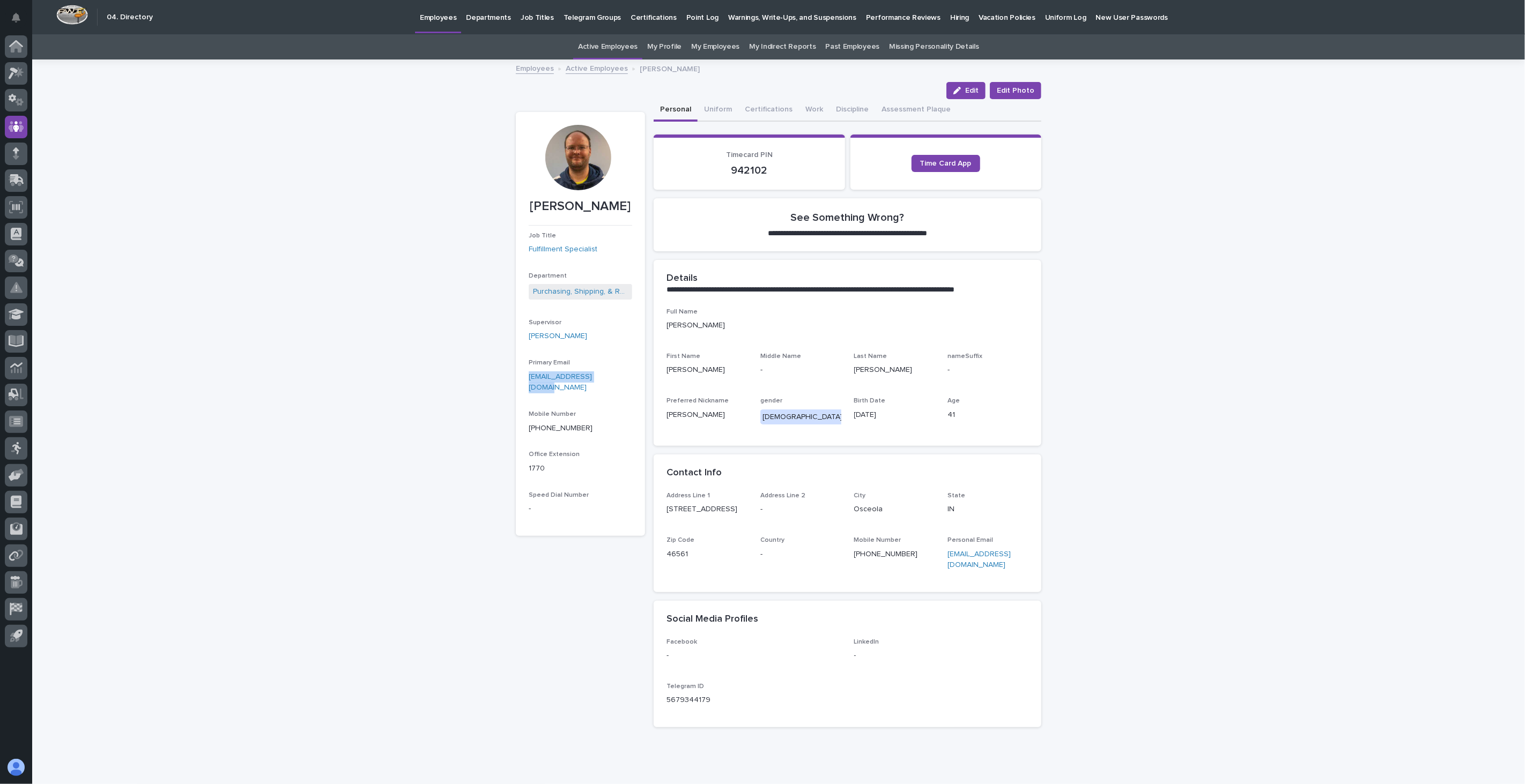
drag, startPoint x: 620, startPoint y: 376, endPoint x: 519, endPoint y: 378, distance: 101.0
click at [519, 378] on section "[PERSON_NAME] Job Title Fulfillment Specialist Department Purchasing, Shipping,…" at bounding box center [580, 324] width 129 height 424
click at [591, 66] on link "Active Employees" at bounding box center [597, 67] width 62 height 12
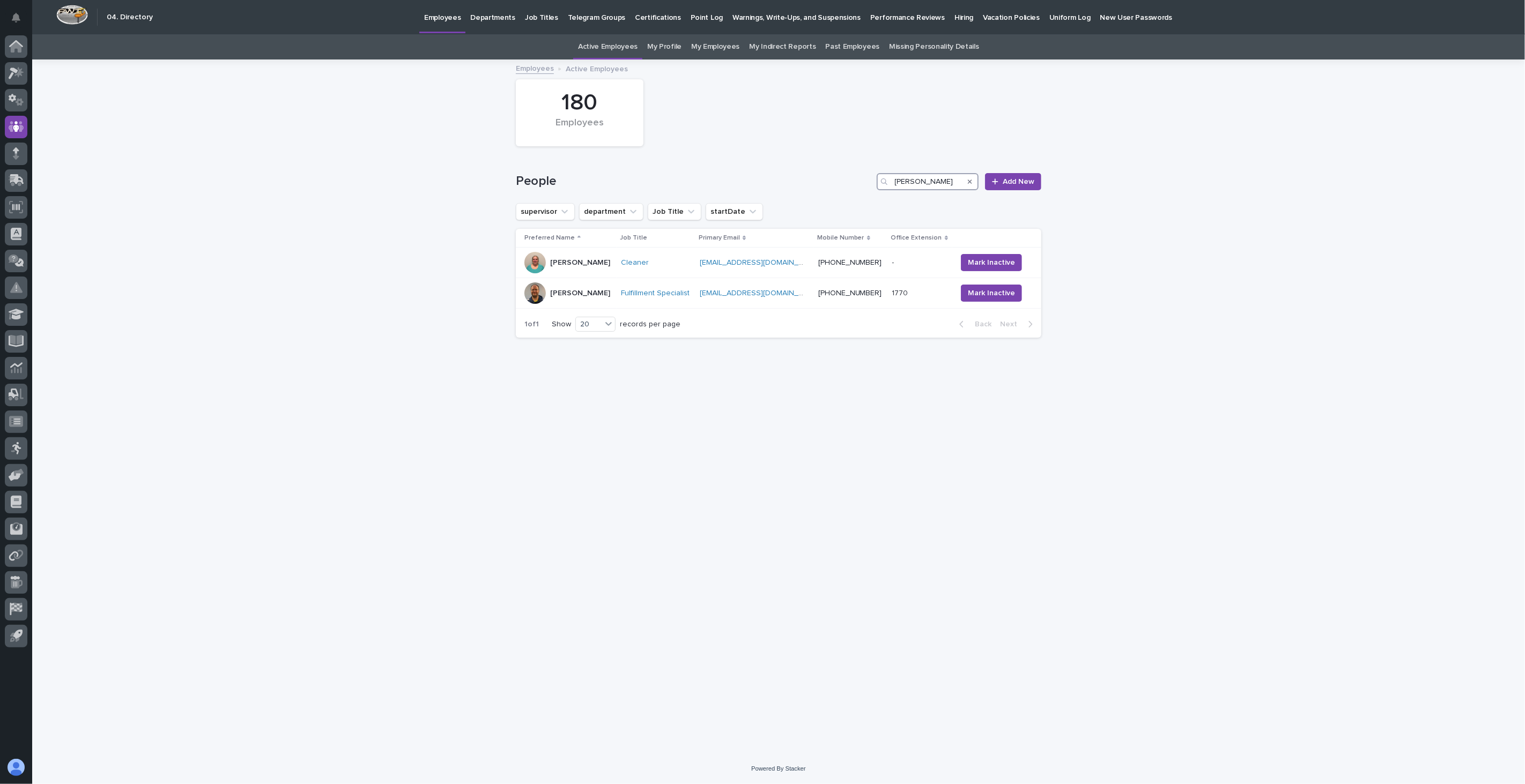
drag, startPoint x: 921, startPoint y: 179, endPoint x: 770, endPoint y: 165, distance: 151.6
click at [770, 165] on div "People [PERSON_NAME] Add New" at bounding box center [778, 177] width 526 height 51
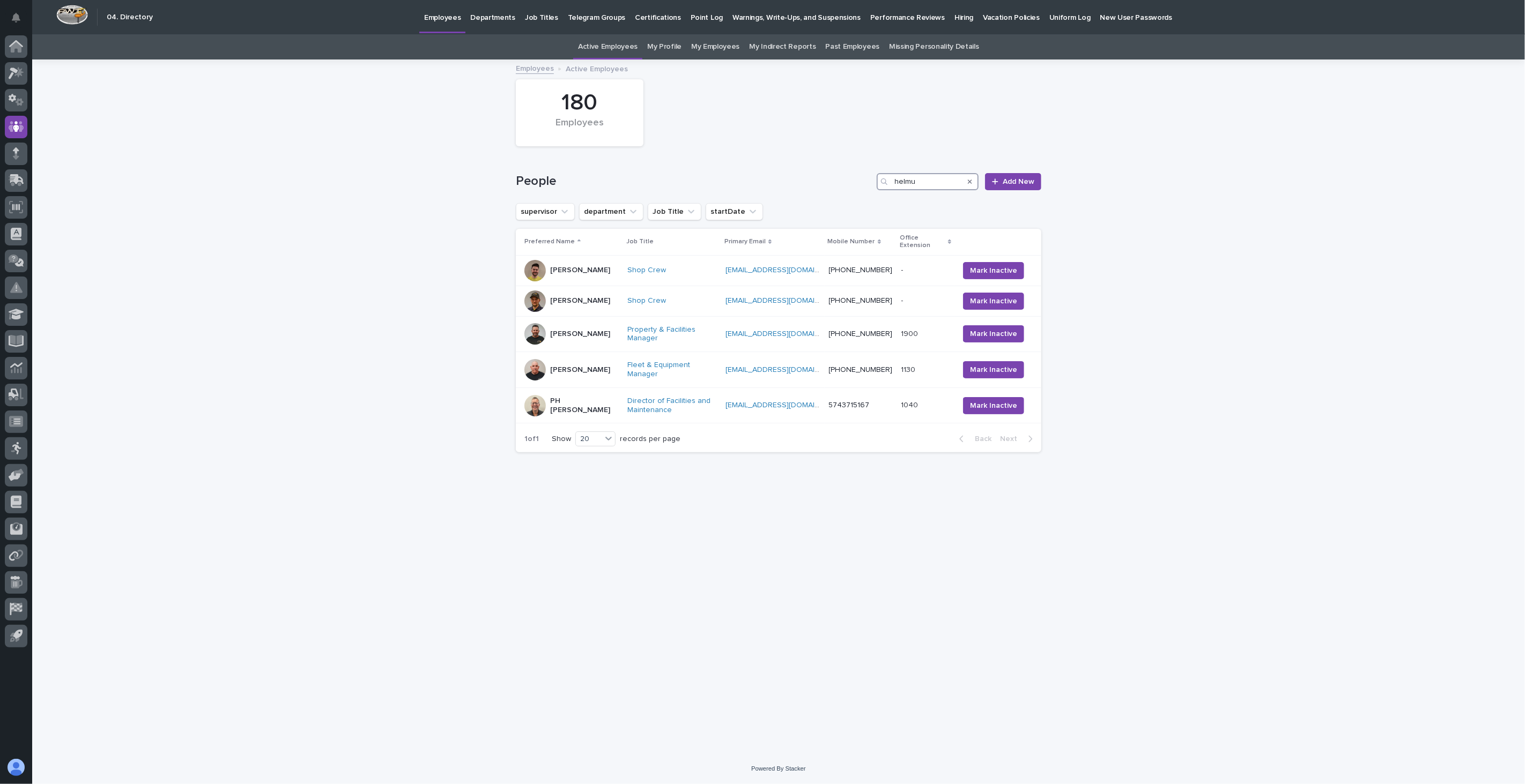
drag, startPoint x: 913, startPoint y: 183, endPoint x: 851, endPoint y: 180, distance: 62.1
click at [851, 180] on div "People helmu Add New" at bounding box center [778, 182] width 526 height 17
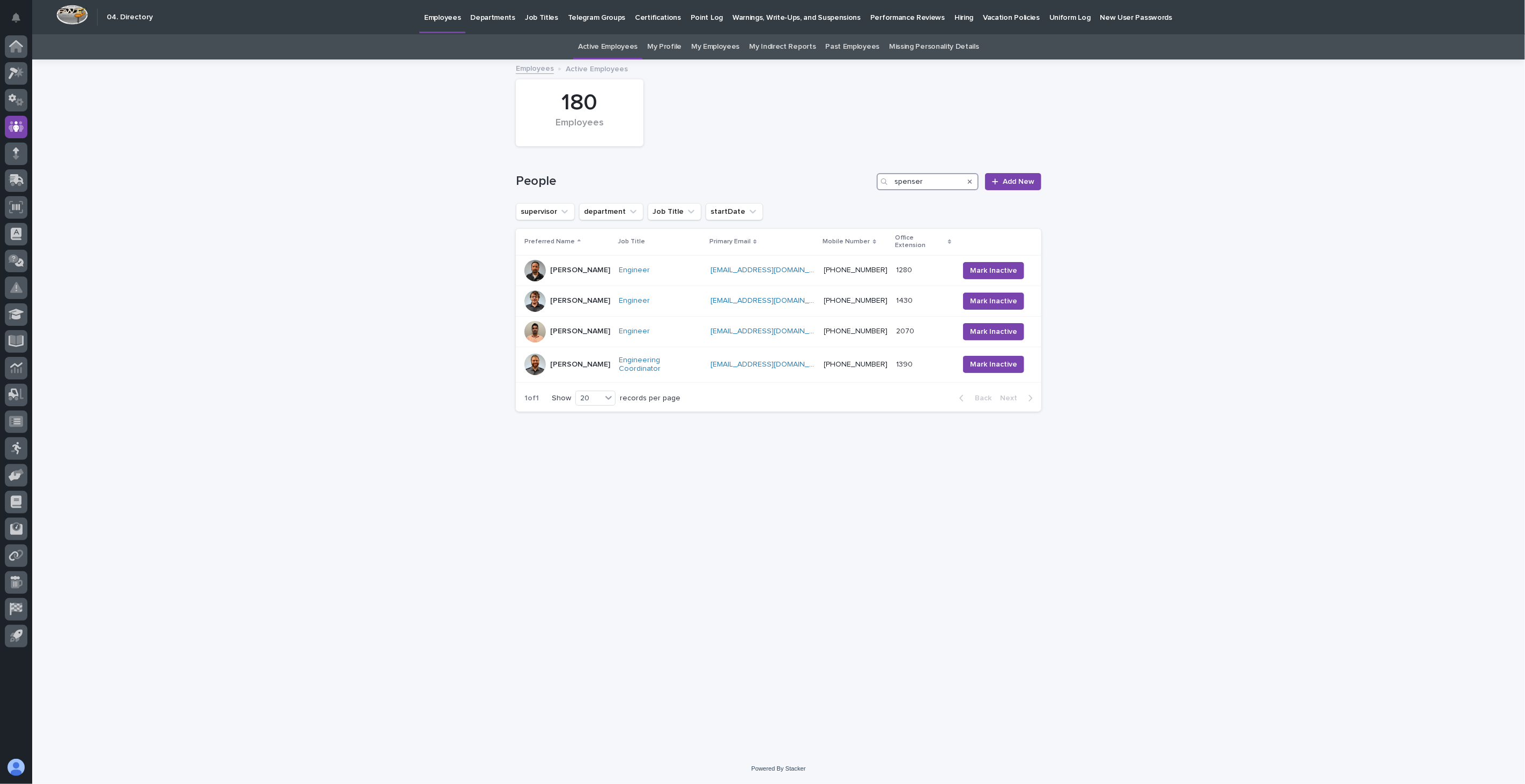
drag, startPoint x: 896, startPoint y: 173, endPoint x: 823, endPoint y: 166, distance: 73.3
click at [823, 166] on div "People spenser Add New" at bounding box center [778, 177] width 526 height 51
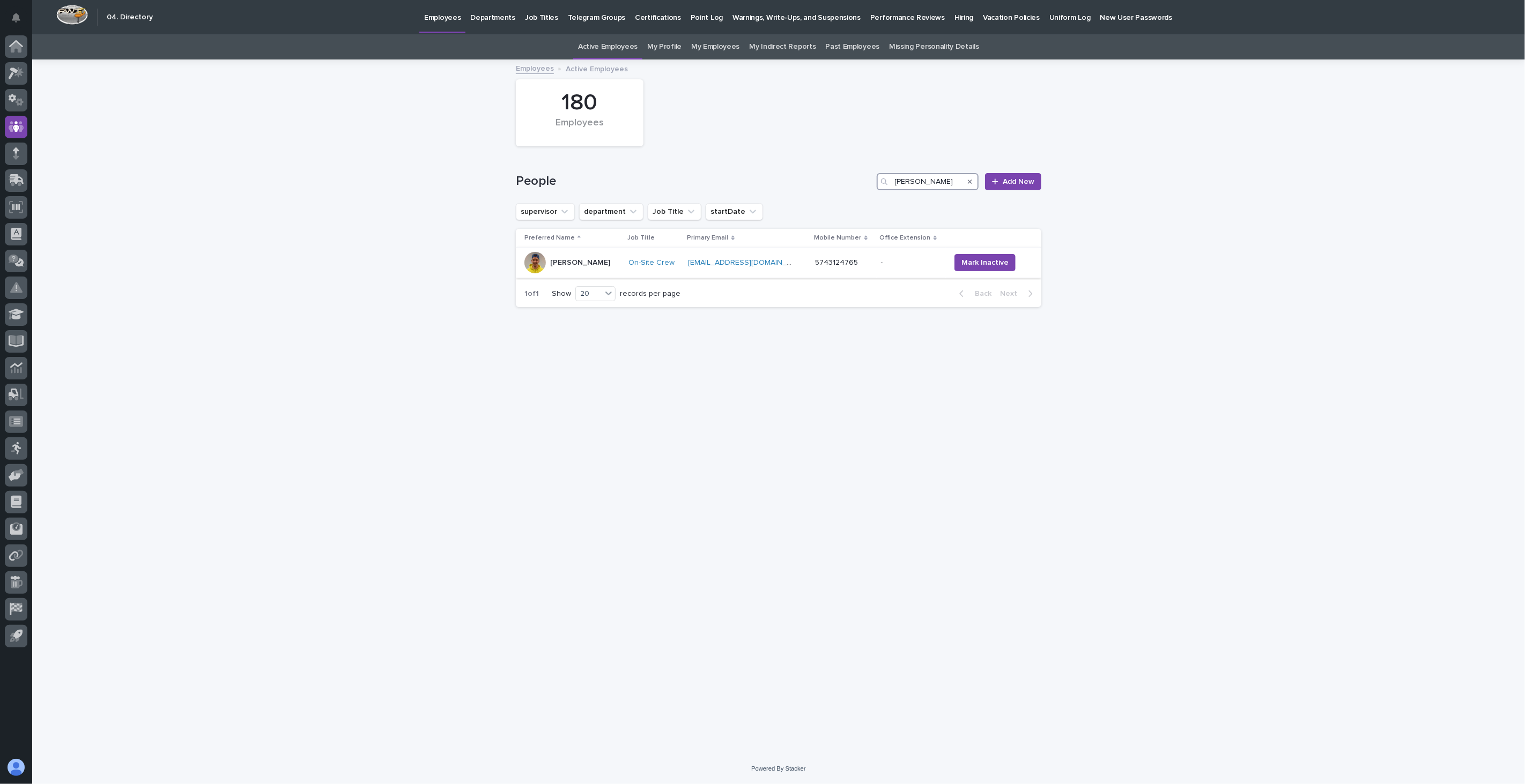
type input "[PERSON_NAME]"
click at [607, 276] on td "[PERSON_NAME]" at bounding box center [570, 263] width 108 height 31
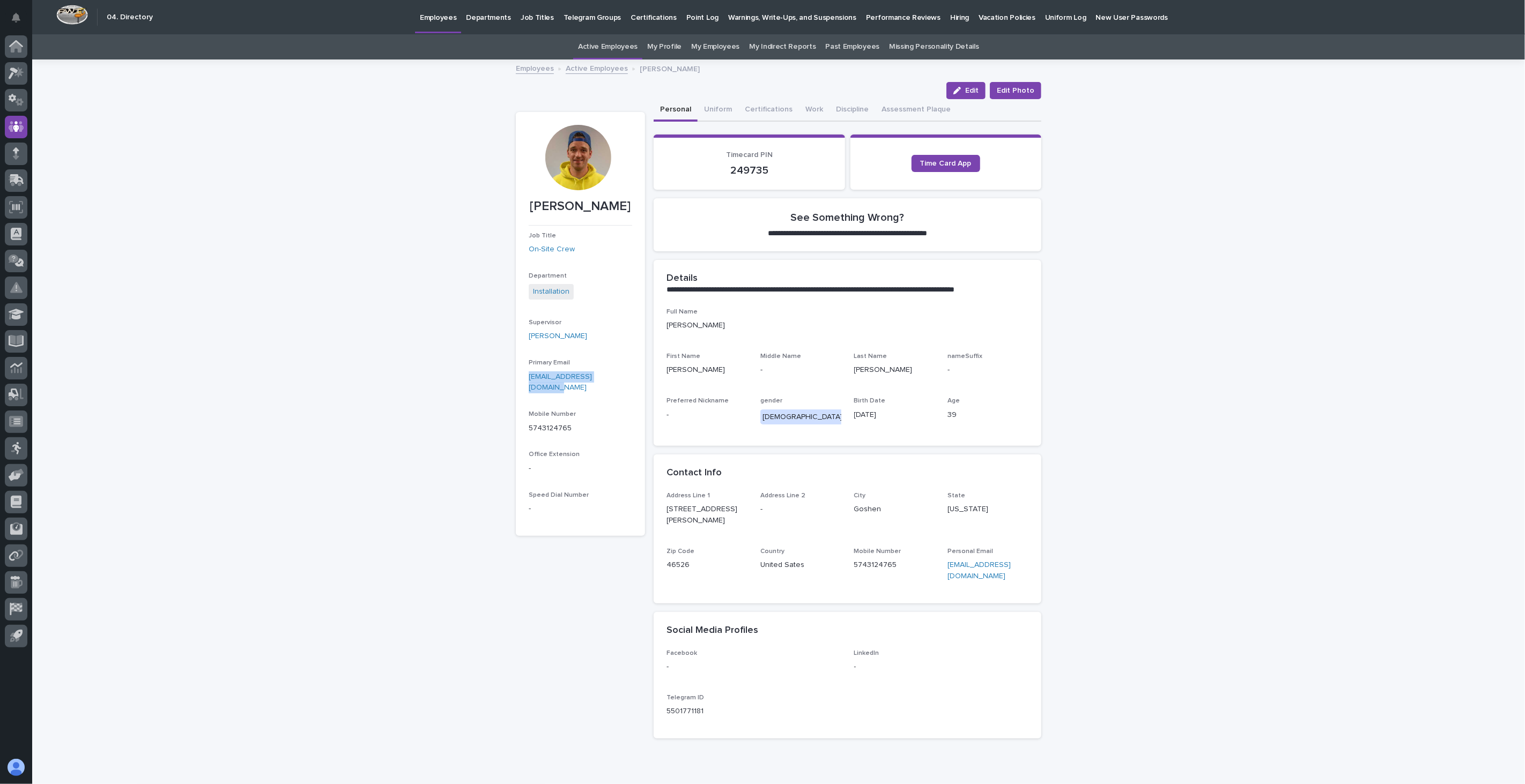
drag, startPoint x: 615, startPoint y: 378, endPoint x: 523, endPoint y: 372, distance: 92.2
click at [523, 372] on section "[PERSON_NAME] Job Title On-Site Crew Department Installation Supervisor [PERSON…" at bounding box center [580, 324] width 129 height 424
